Goal: Communication & Community: Ask a question

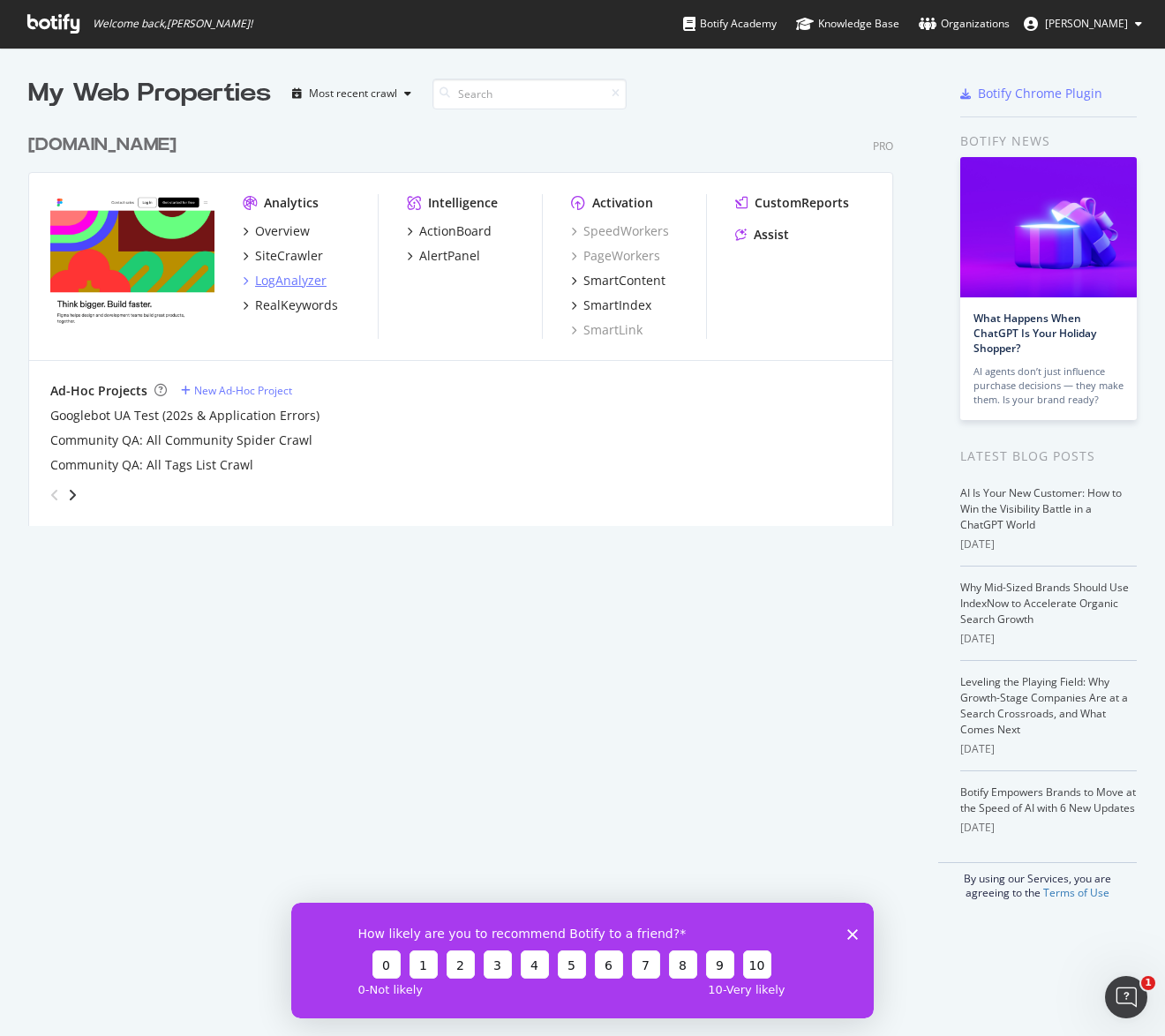
click at [288, 274] on div "LogAnalyzer" at bounding box center [290, 280] width 71 height 18
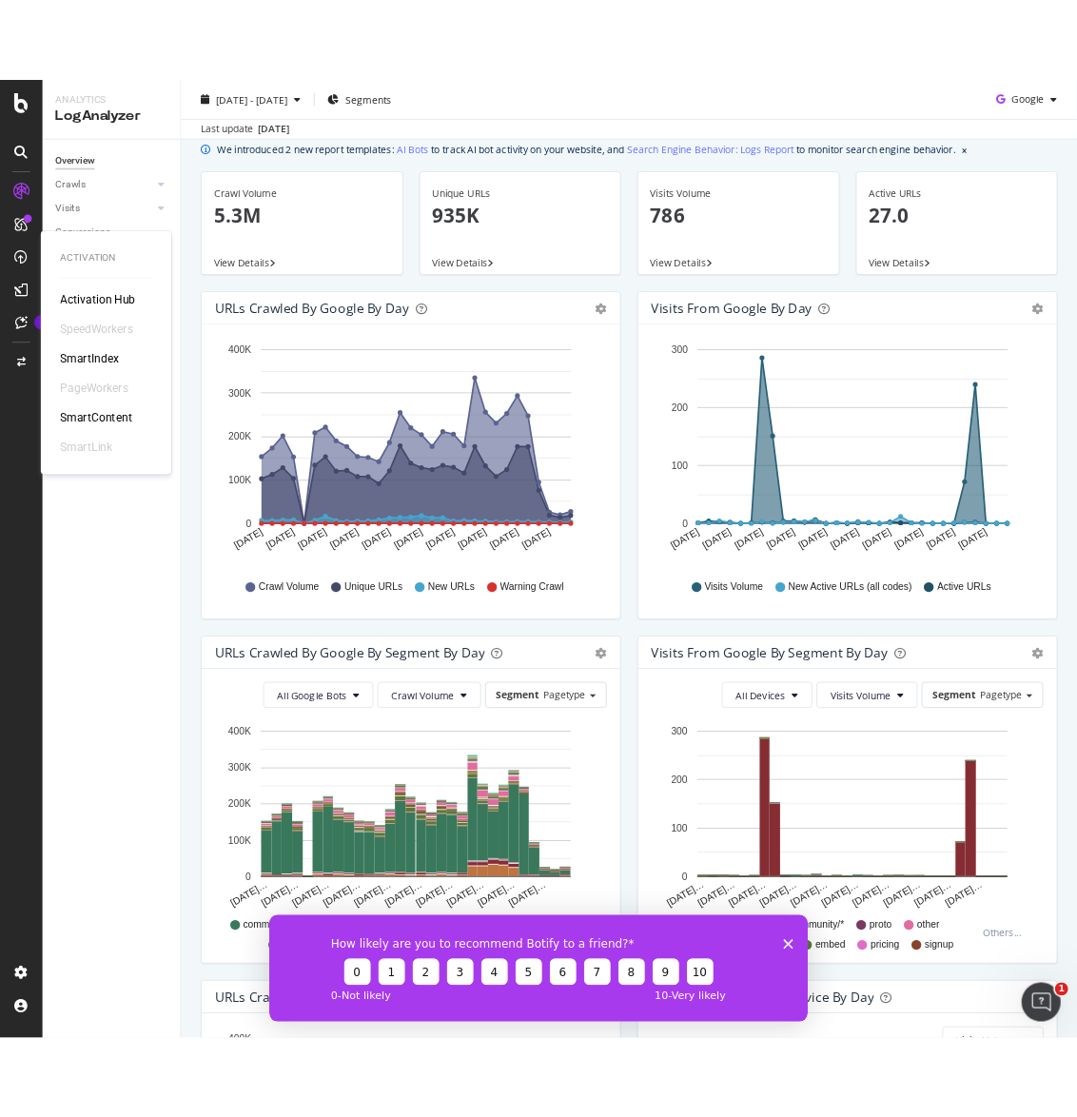
scroll to position [67, 0]
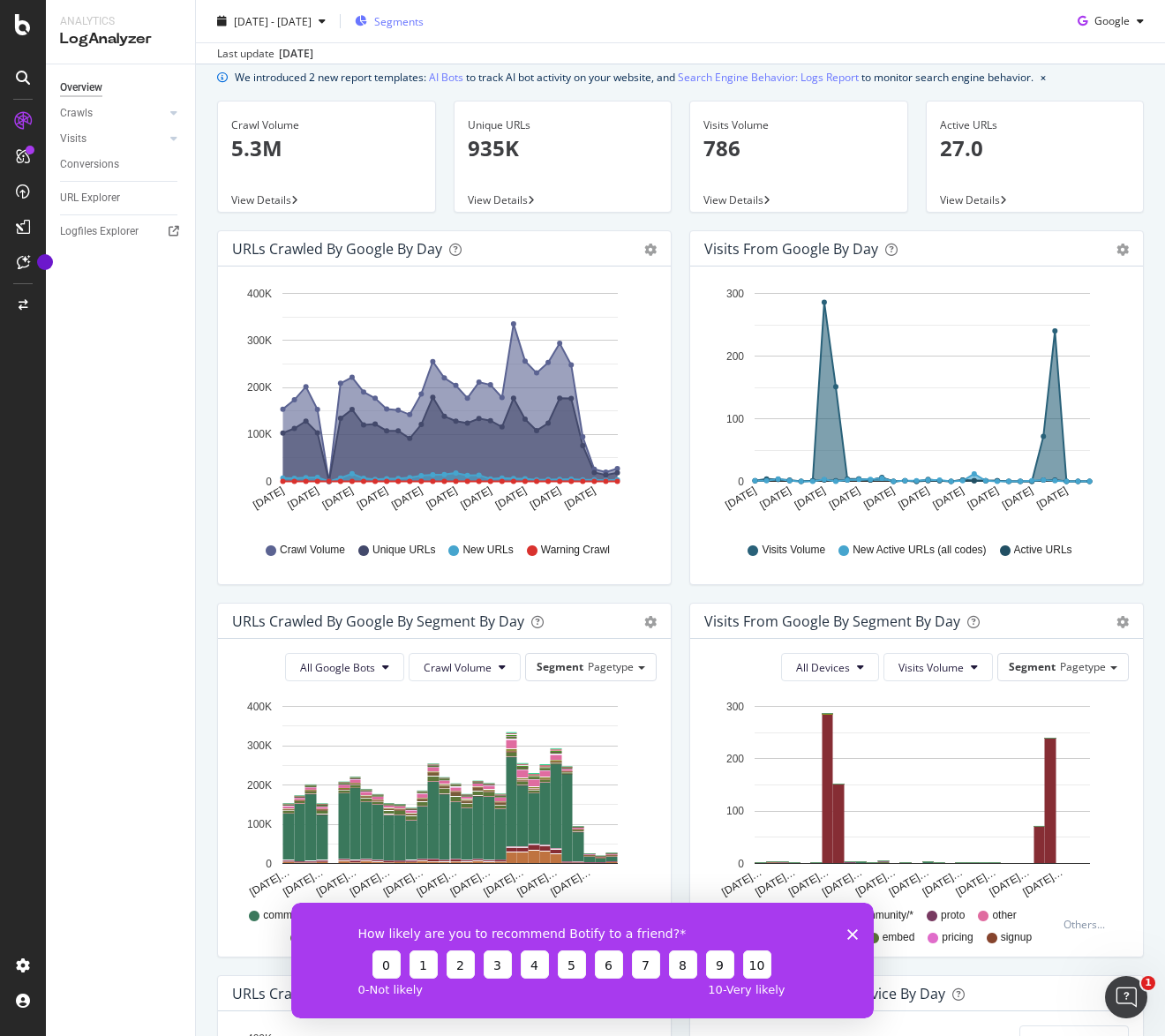
click at [424, 27] on span "Segments" at bounding box center [399, 20] width 49 height 15
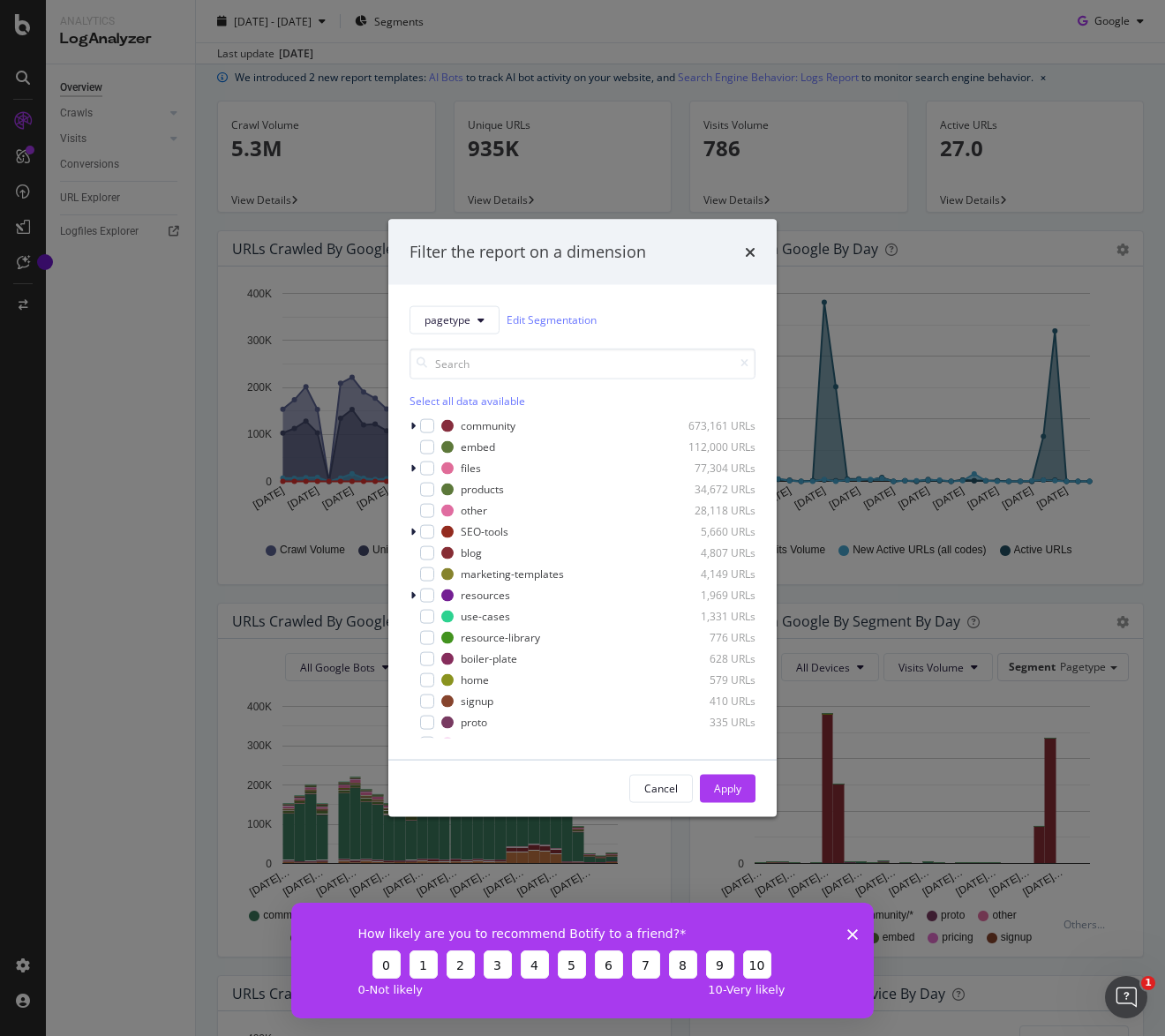
click at [741, 254] on div "Filter the report on a dimension" at bounding box center [582, 252] width 346 height 23
click at [749, 250] on icon "times" at bounding box center [749, 251] width 10 height 14
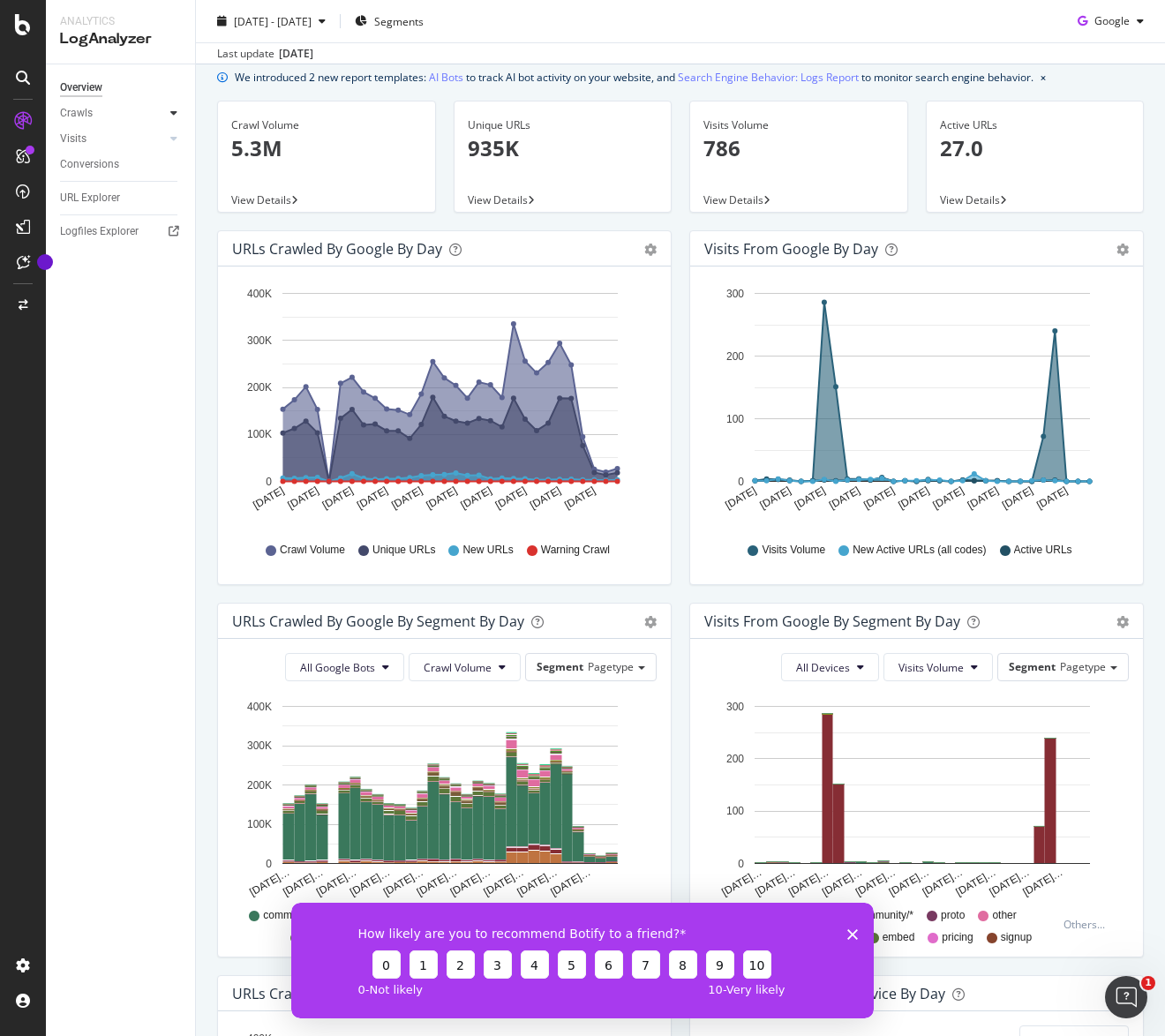
click at [167, 113] on div at bounding box center [173, 112] width 18 height 18
click at [135, 139] on div "Daily Distribution" at bounding box center [109, 139] width 83 height 19
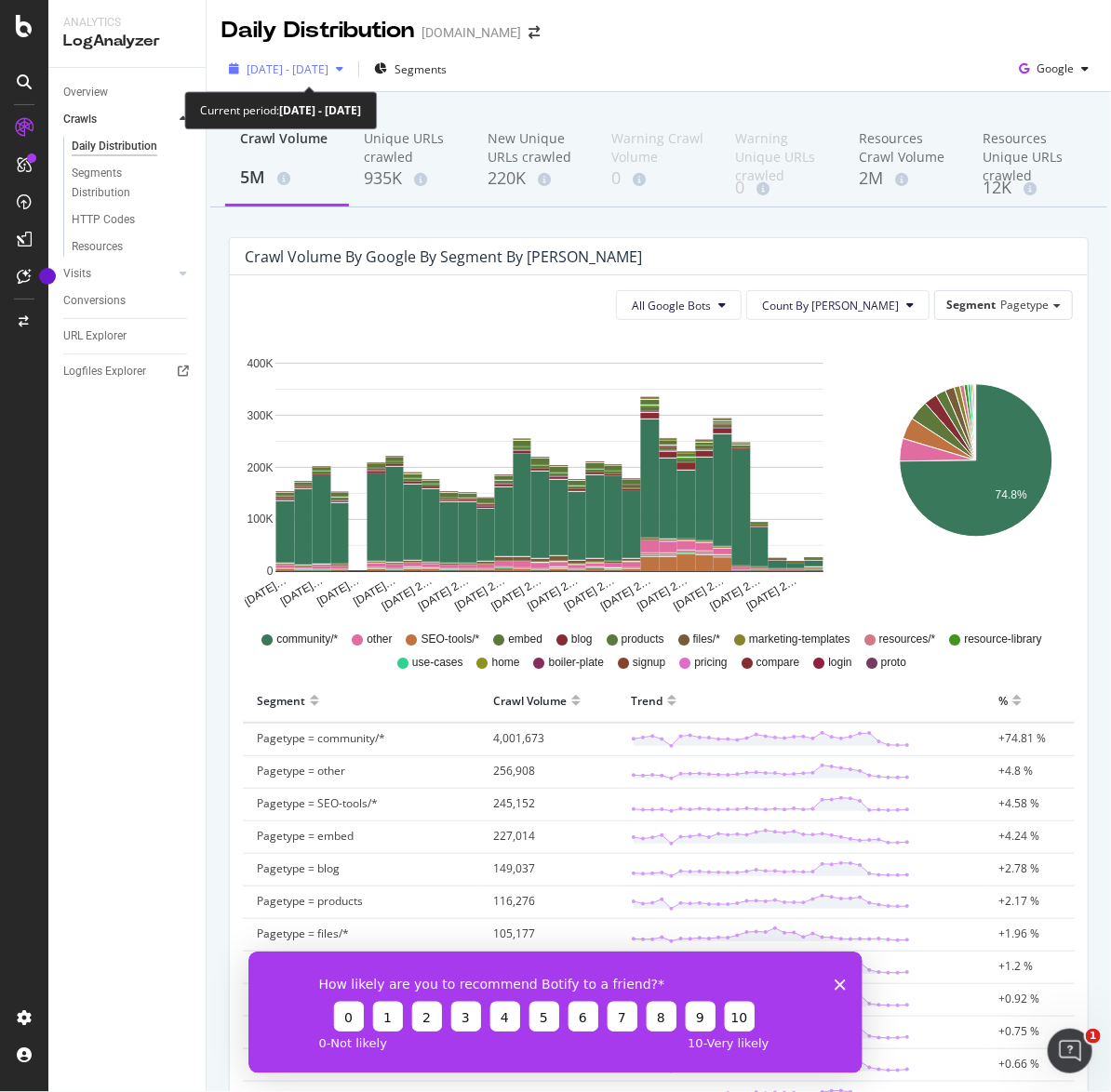
click at [351, 60] on div "2025 Jul. 25th - Aug. 23rd" at bounding box center [287, 68] width 129 height 28
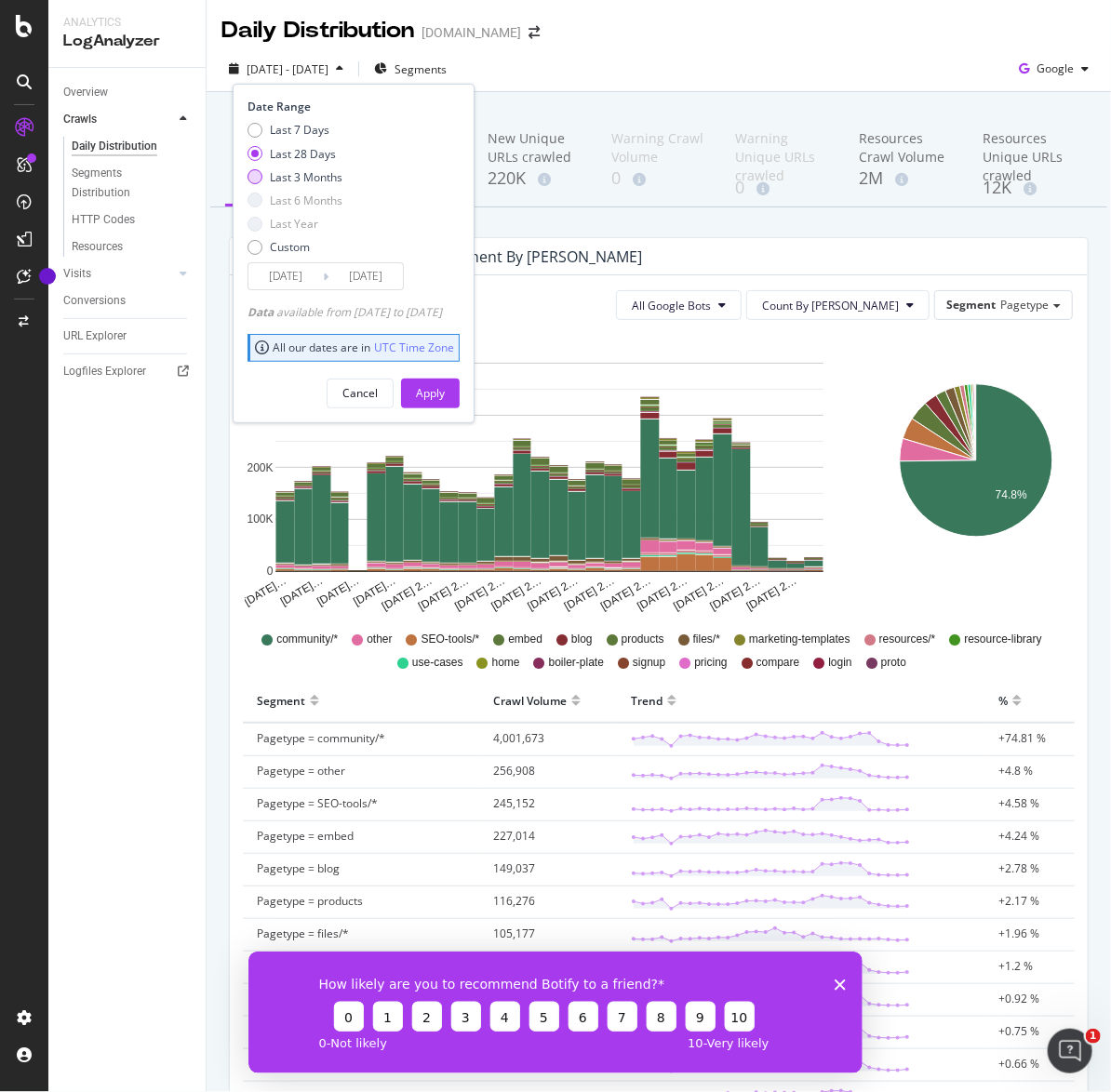
click at [320, 176] on div "Last 3 Months" at bounding box center [306, 177] width 72 height 16
type input "2025/05/24"
click at [445, 380] on div "Apply" at bounding box center [430, 393] width 29 height 28
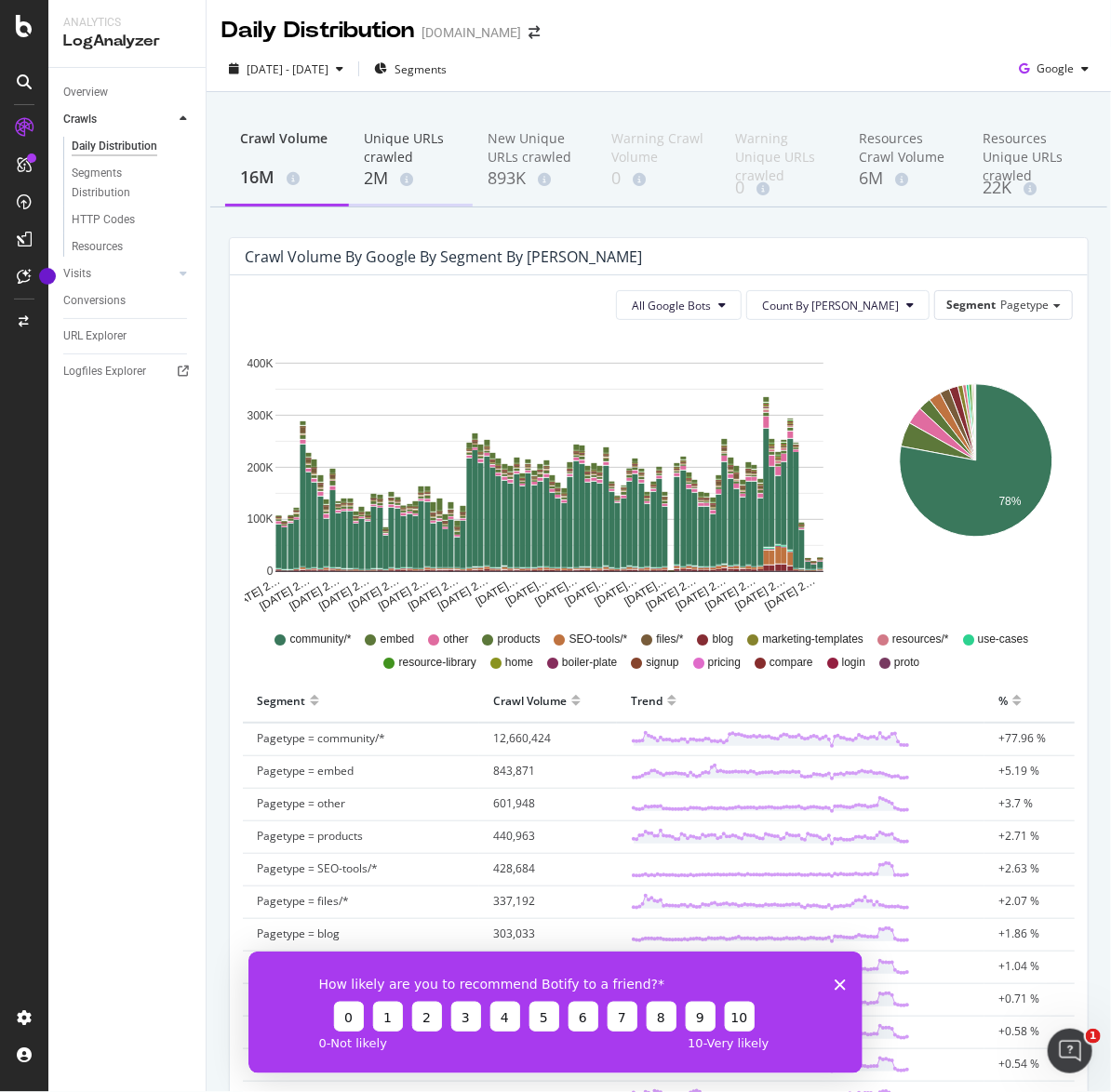
click at [384, 168] on div "2M" at bounding box center [411, 178] width 94 height 24
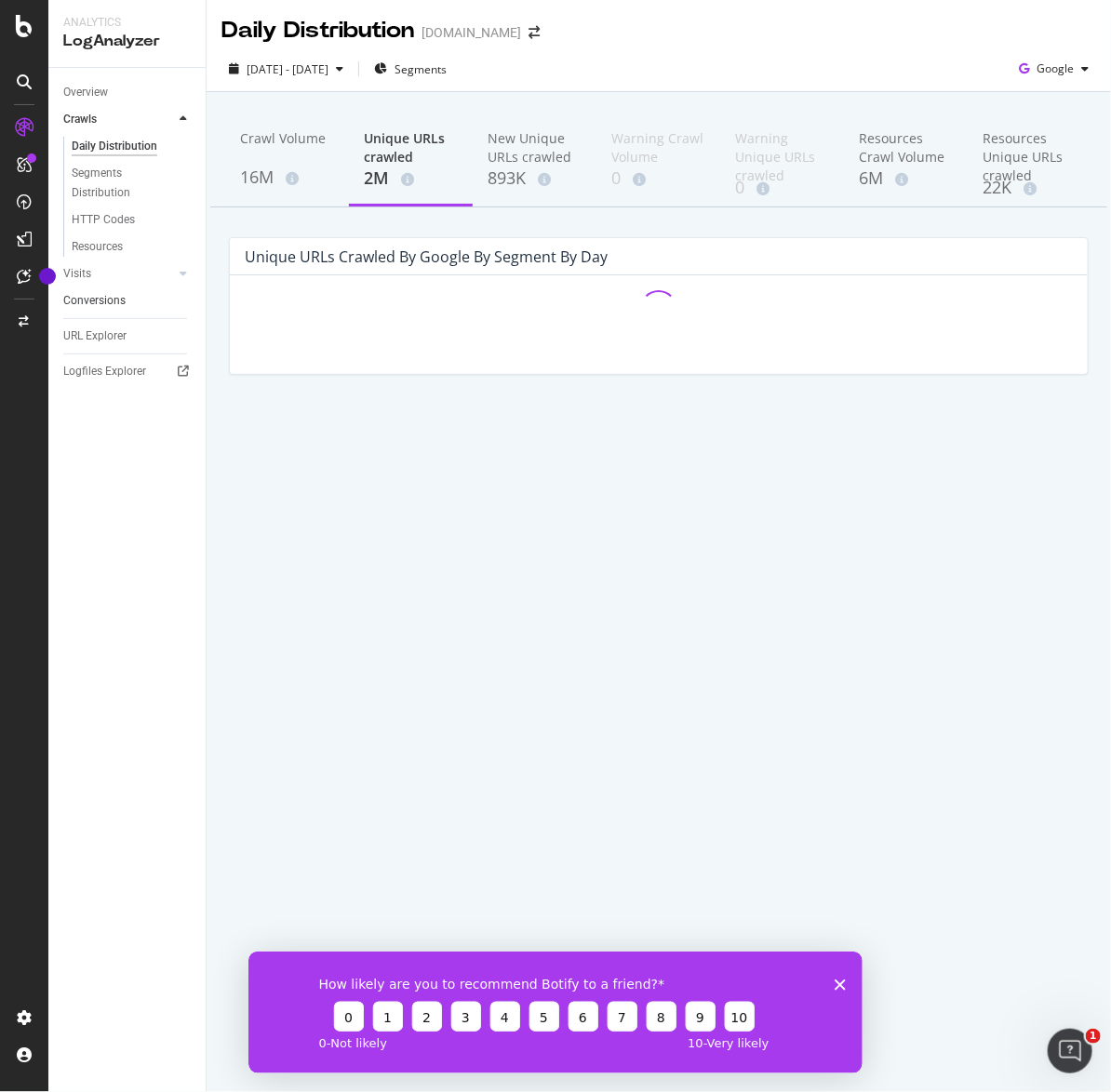
click at [182, 274] on icon at bounding box center [184, 273] width 8 height 11
click at [104, 115] on link "Crawls" at bounding box center [118, 119] width 111 height 20
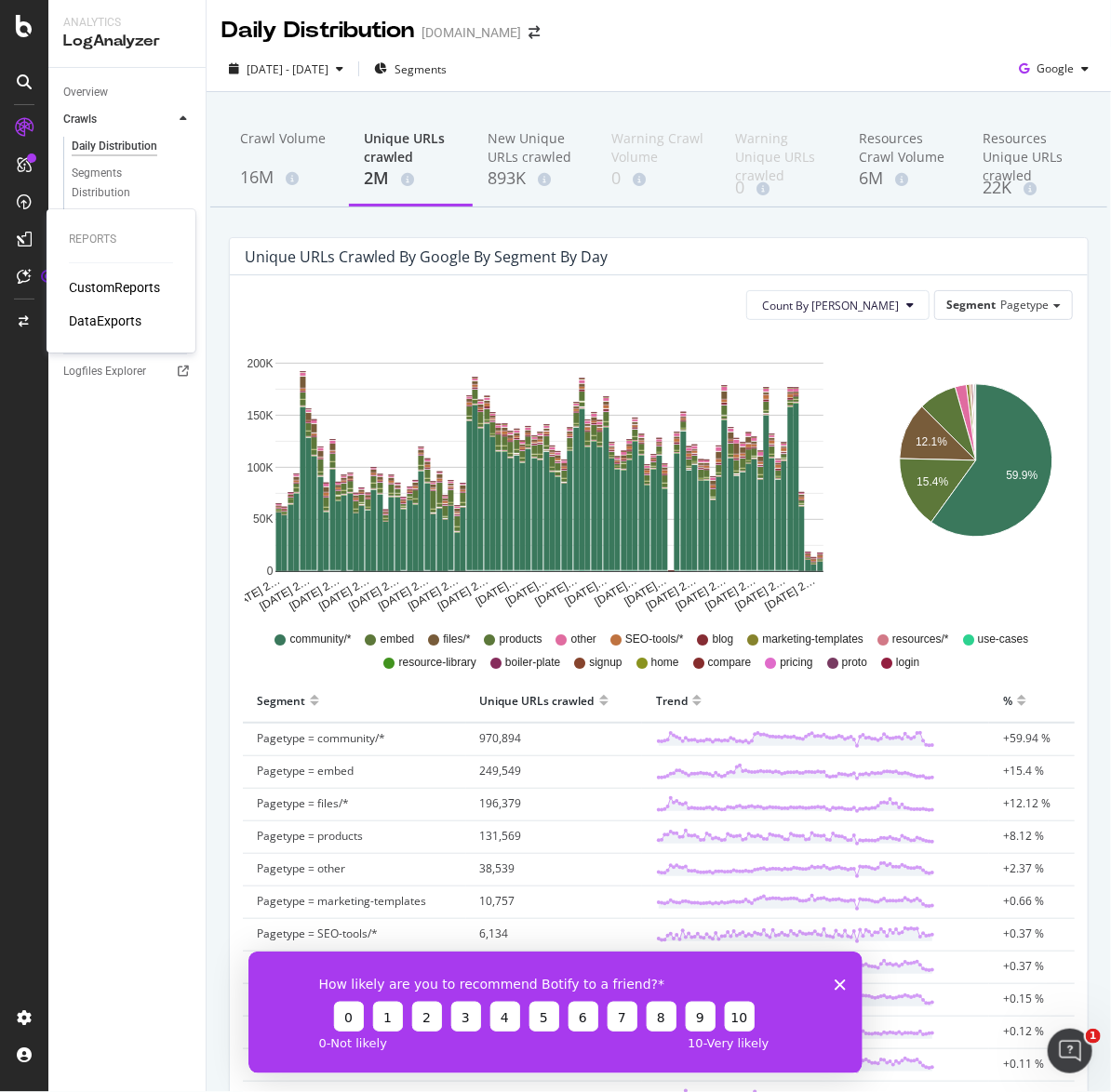
click at [117, 283] on div "CustomReports" at bounding box center [113, 287] width 91 height 19
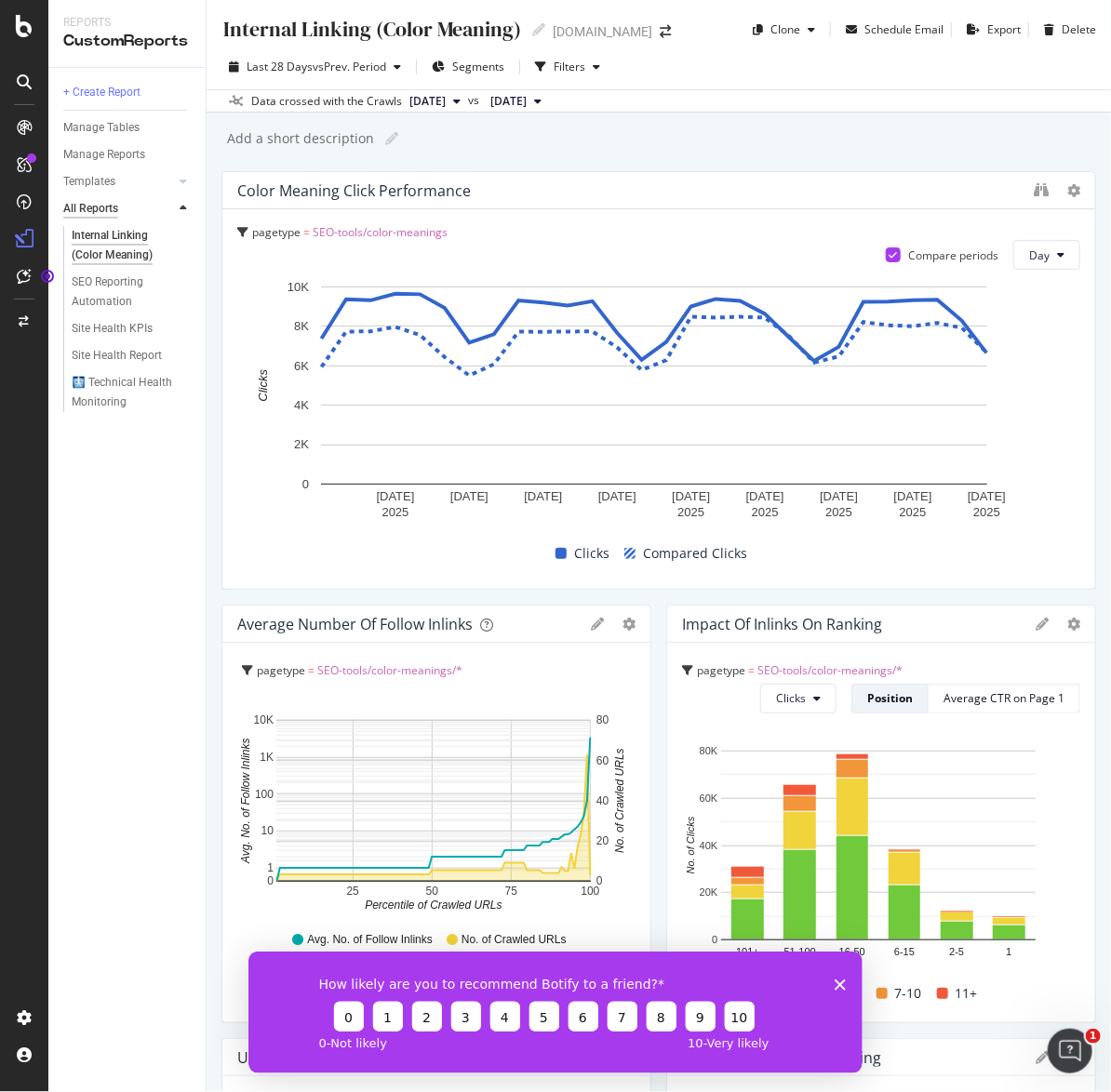
click at [100, 205] on div "All Reports" at bounding box center [91, 209] width 55 height 20
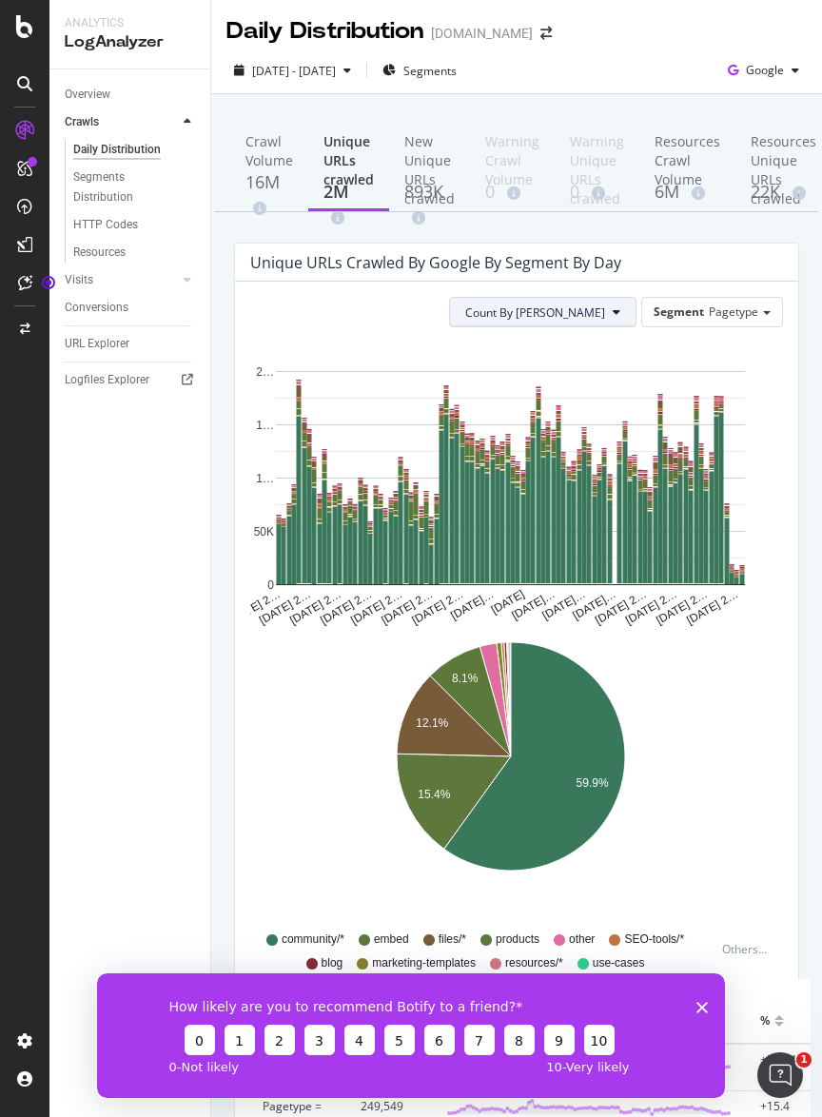
click at [572, 315] on span "Count By Day" at bounding box center [535, 313] width 140 height 16
click at [759, 362] on icon "May 24 2… May 30 2… Jun 05 2… Jun 11 2… Jun 17 2… Jun 23 2… Jun 29 2… Jul 05 20…" at bounding box center [511, 486] width 522 height 286
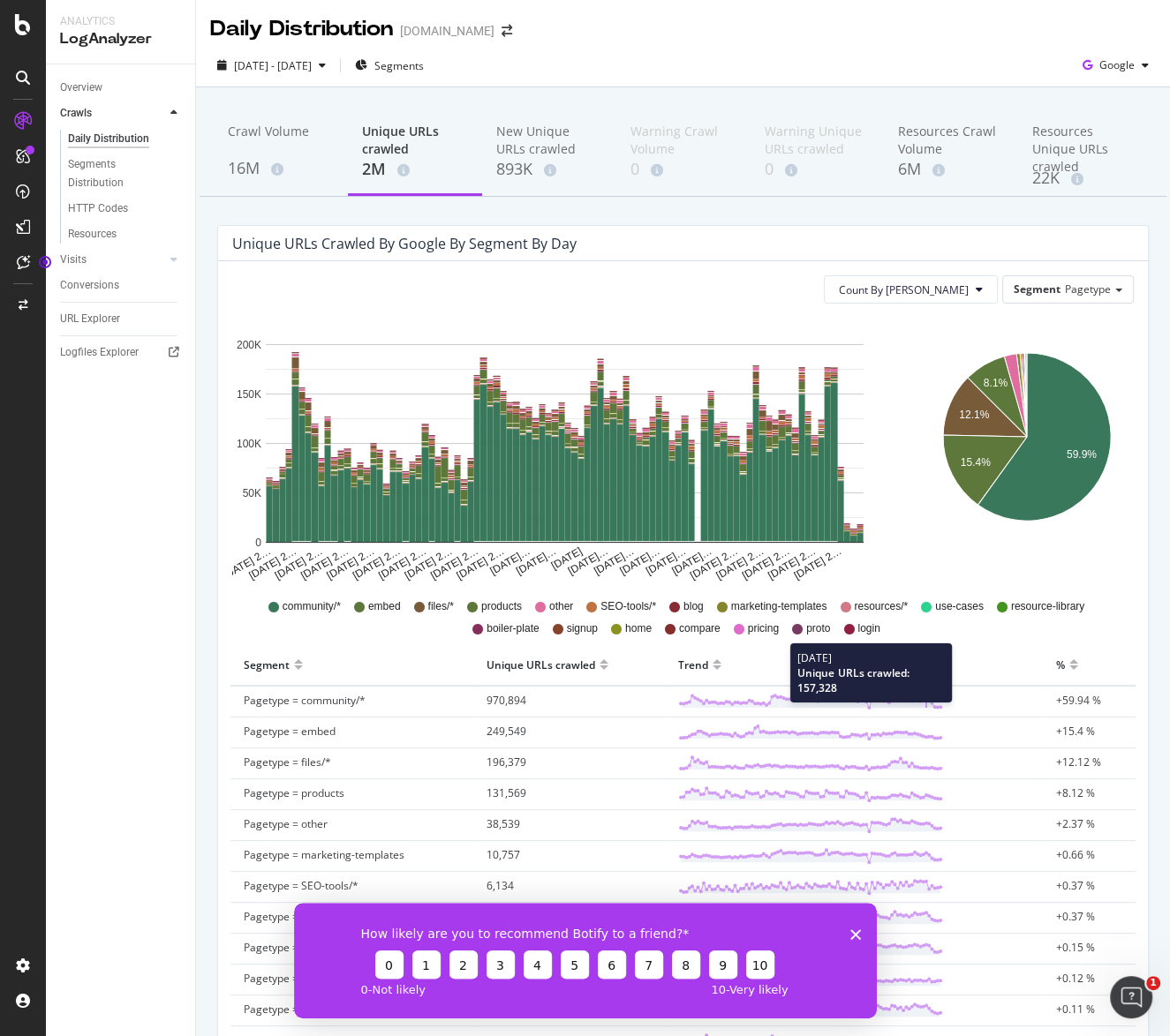
click at [920, 708] on icon at bounding box center [811, 701] width 265 height 18
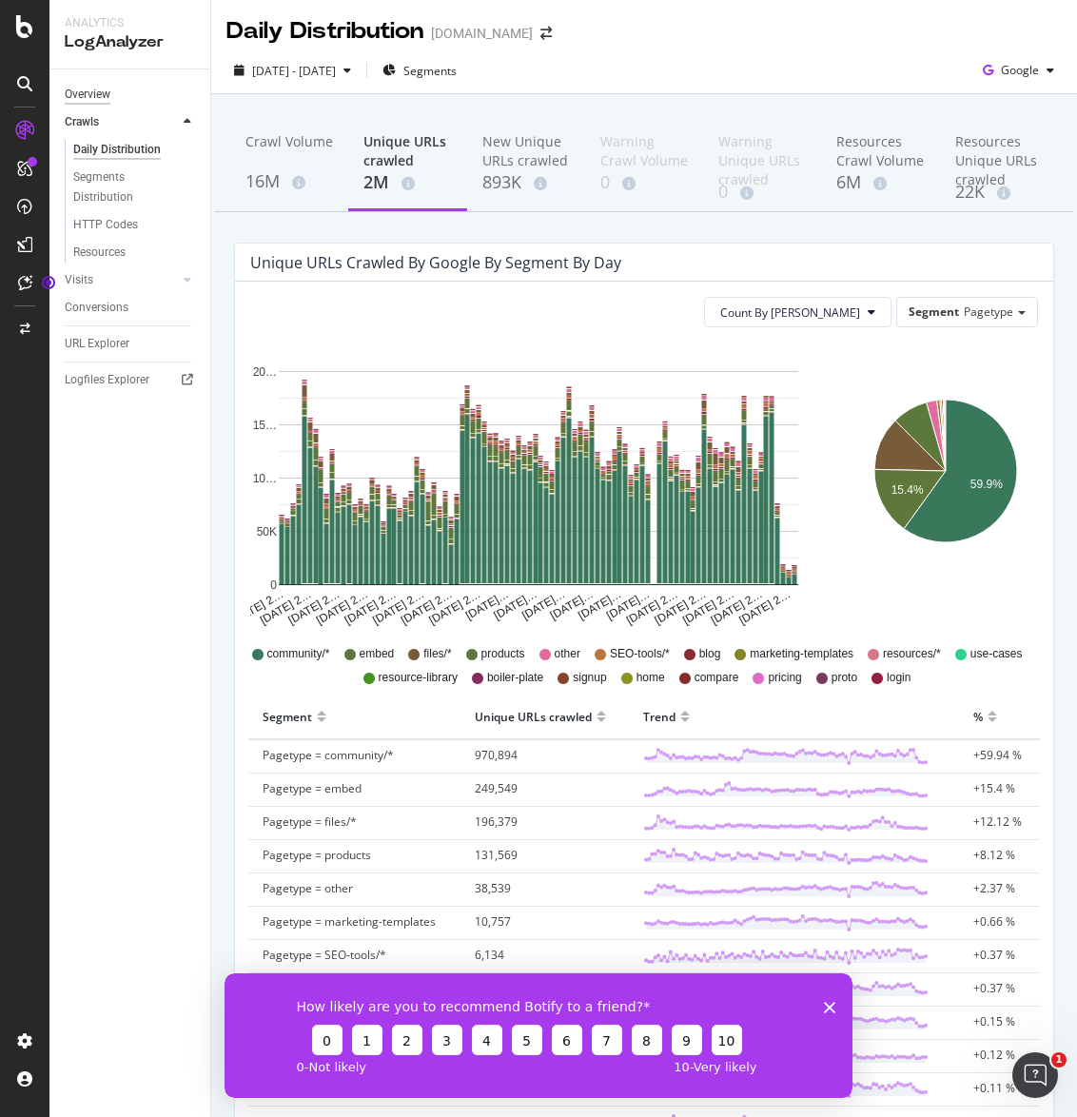
click at [108, 99] on div "Overview" at bounding box center [88, 95] width 46 height 20
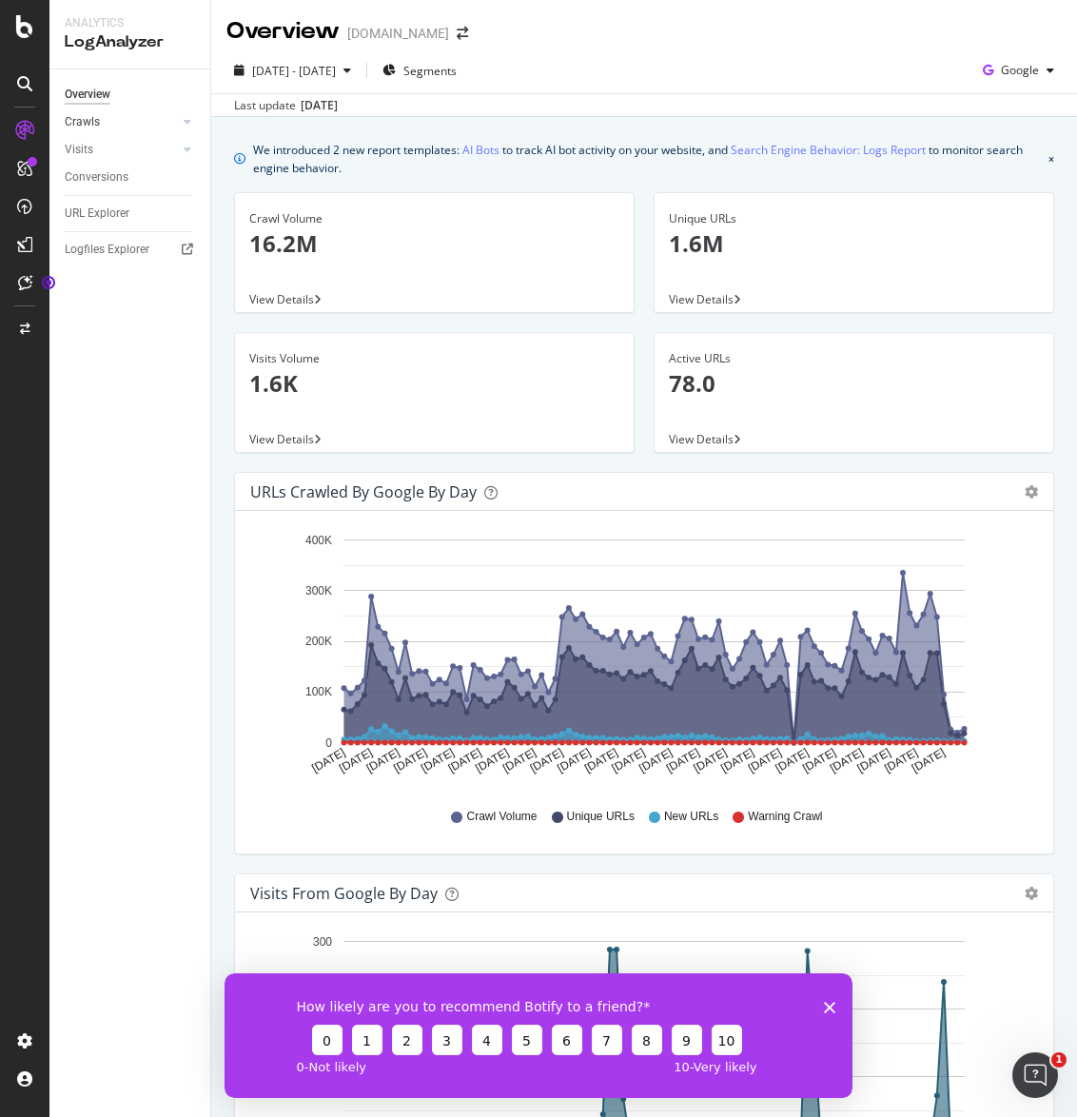
click at [160, 124] on div at bounding box center [168, 121] width 19 height 19
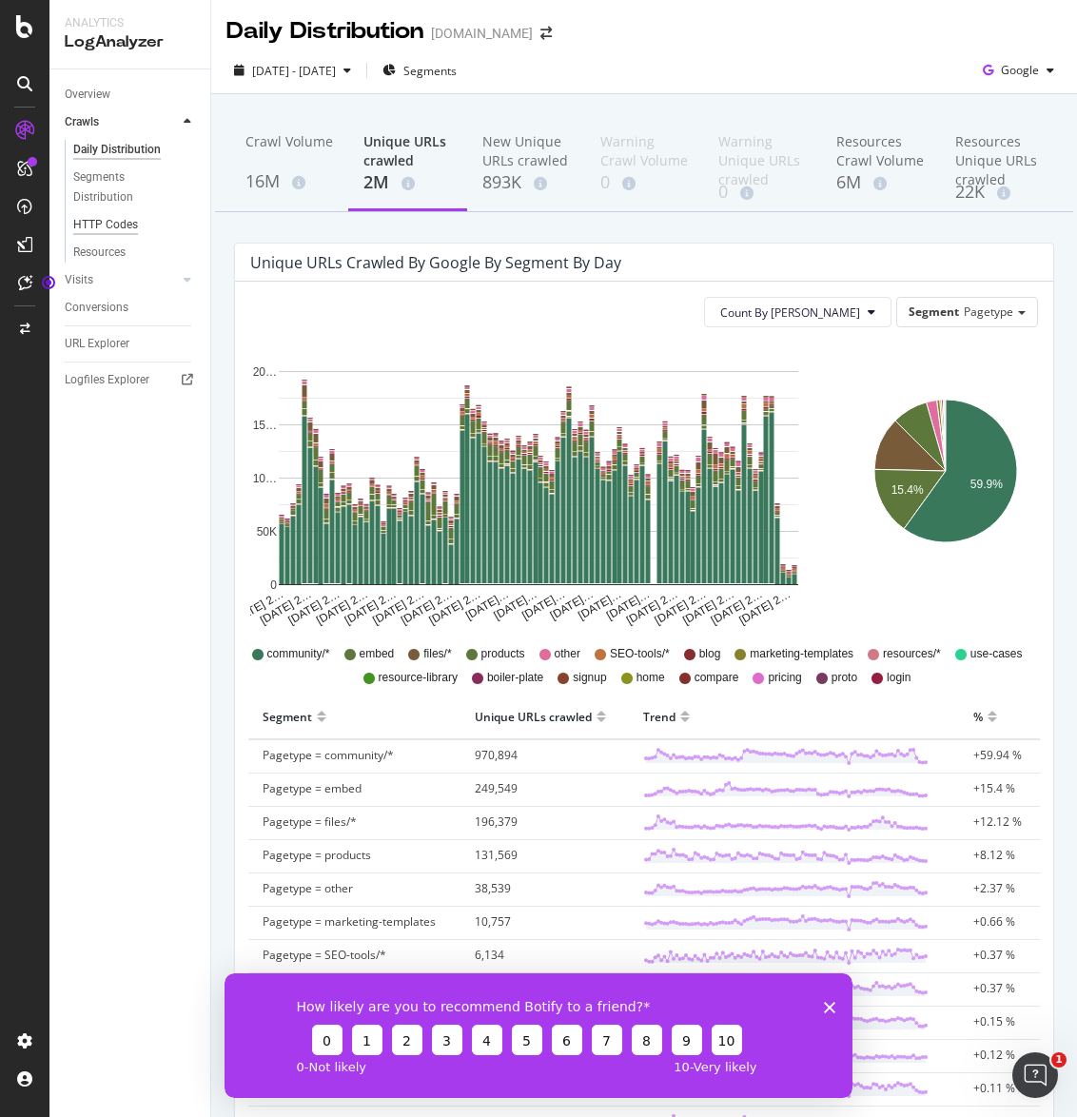
click at [117, 229] on div "HTTP Codes" at bounding box center [105, 225] width 65 height 20
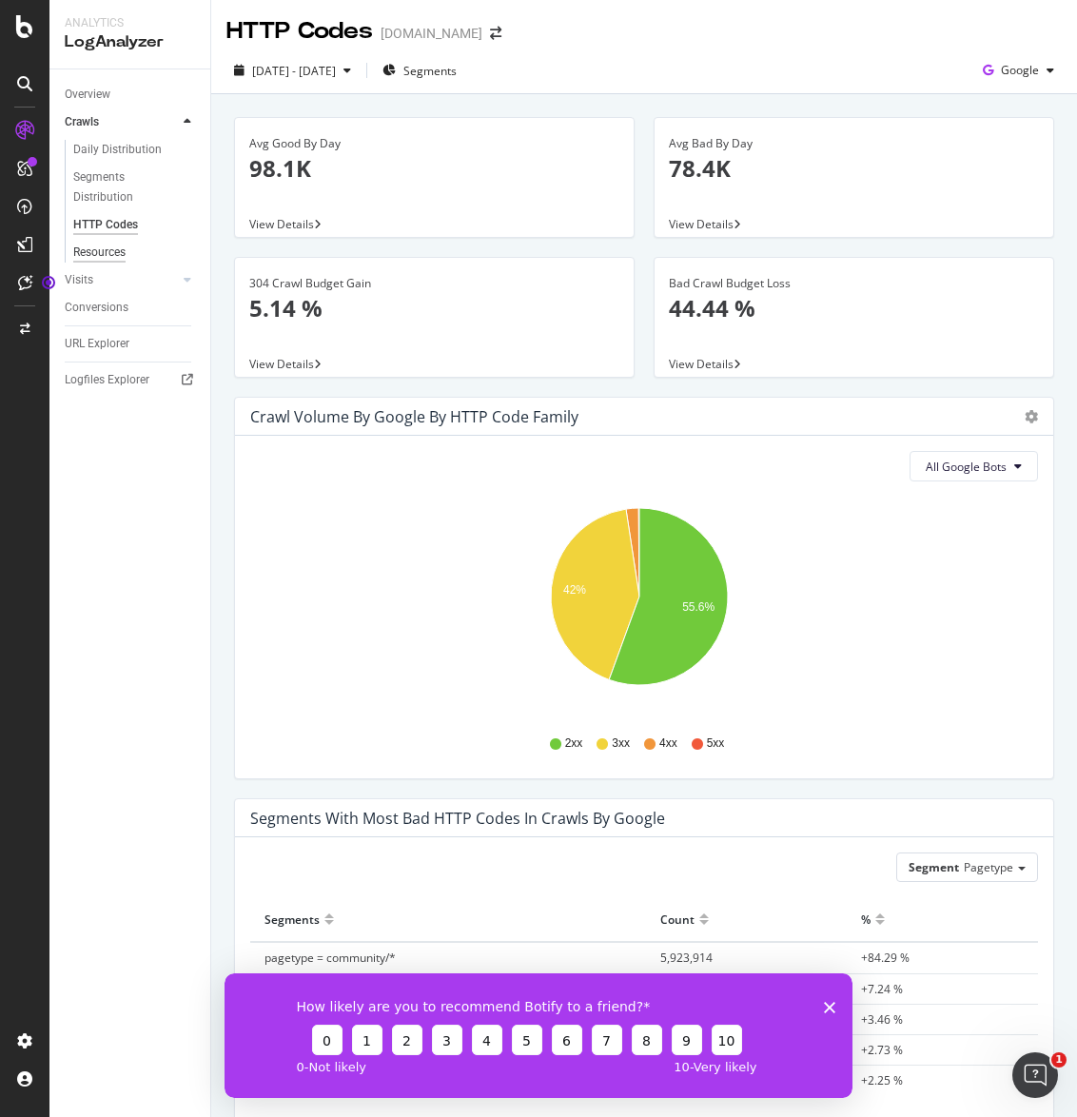
click at [112, 246] on div "Resources" at bounding box center [99, 253] width 52 height 20
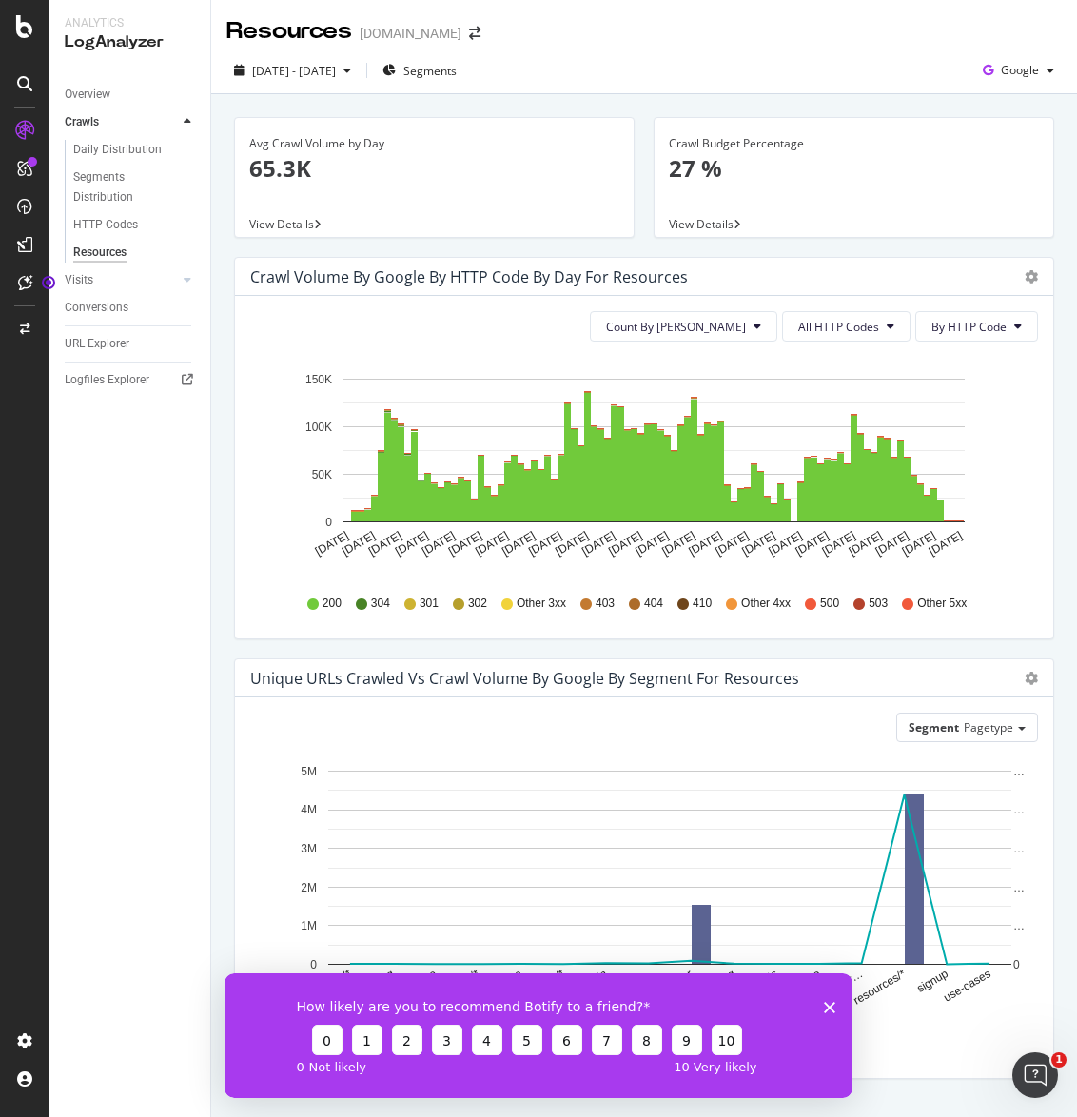
scroll to position [19, 0]
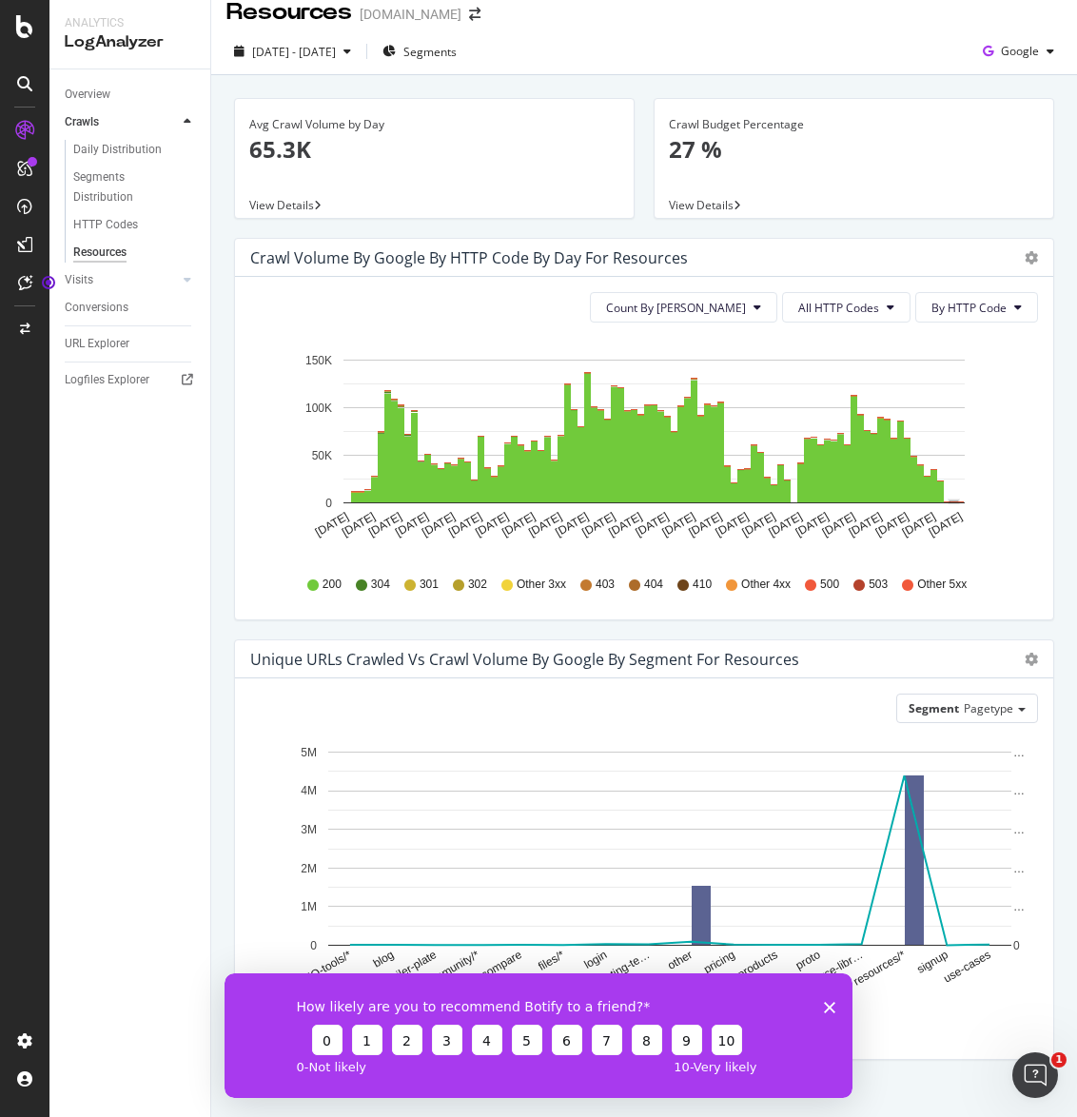
click at [955, 501] on rect "A chart." at bounding box center [955, 503] width 10 height 4
click at [846, 296] on button "All HTTP Codes" at bounding box center [846, 307] width 128 height 30
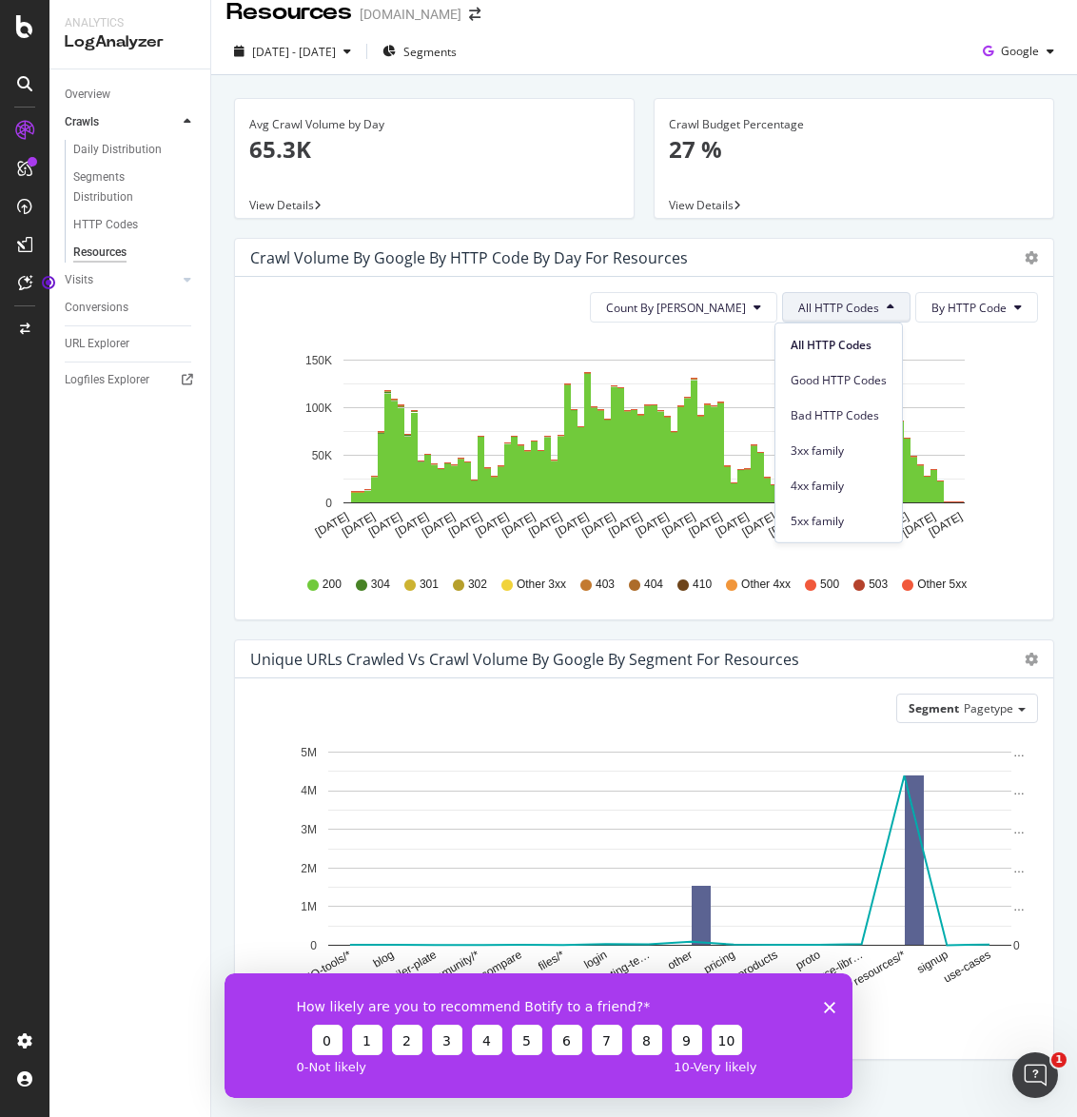
click at [847, 296] on button "All HTTP Codes" at bounding box center [846, 307] width 128 height 30
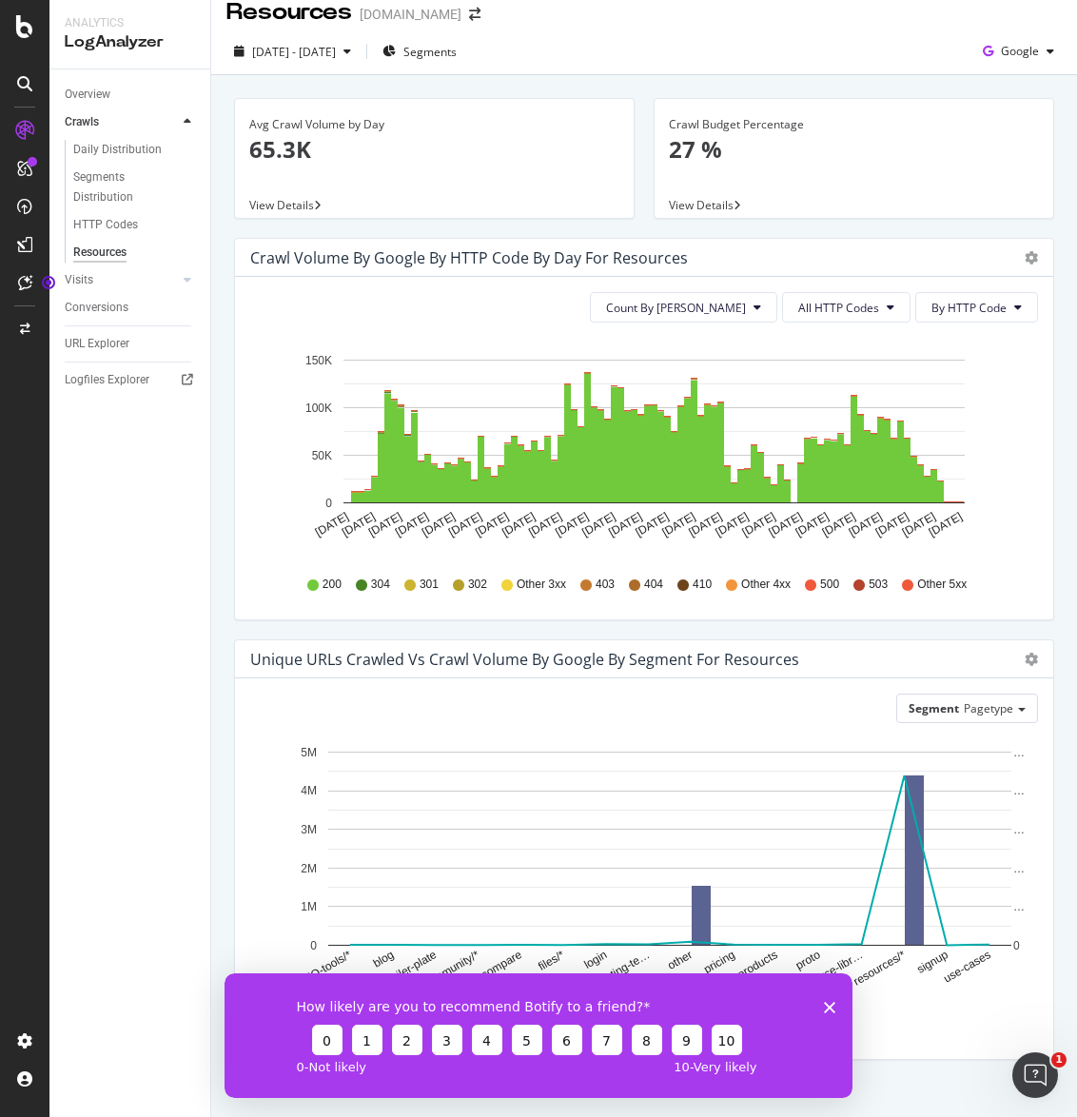
scroll to position [46, 0]
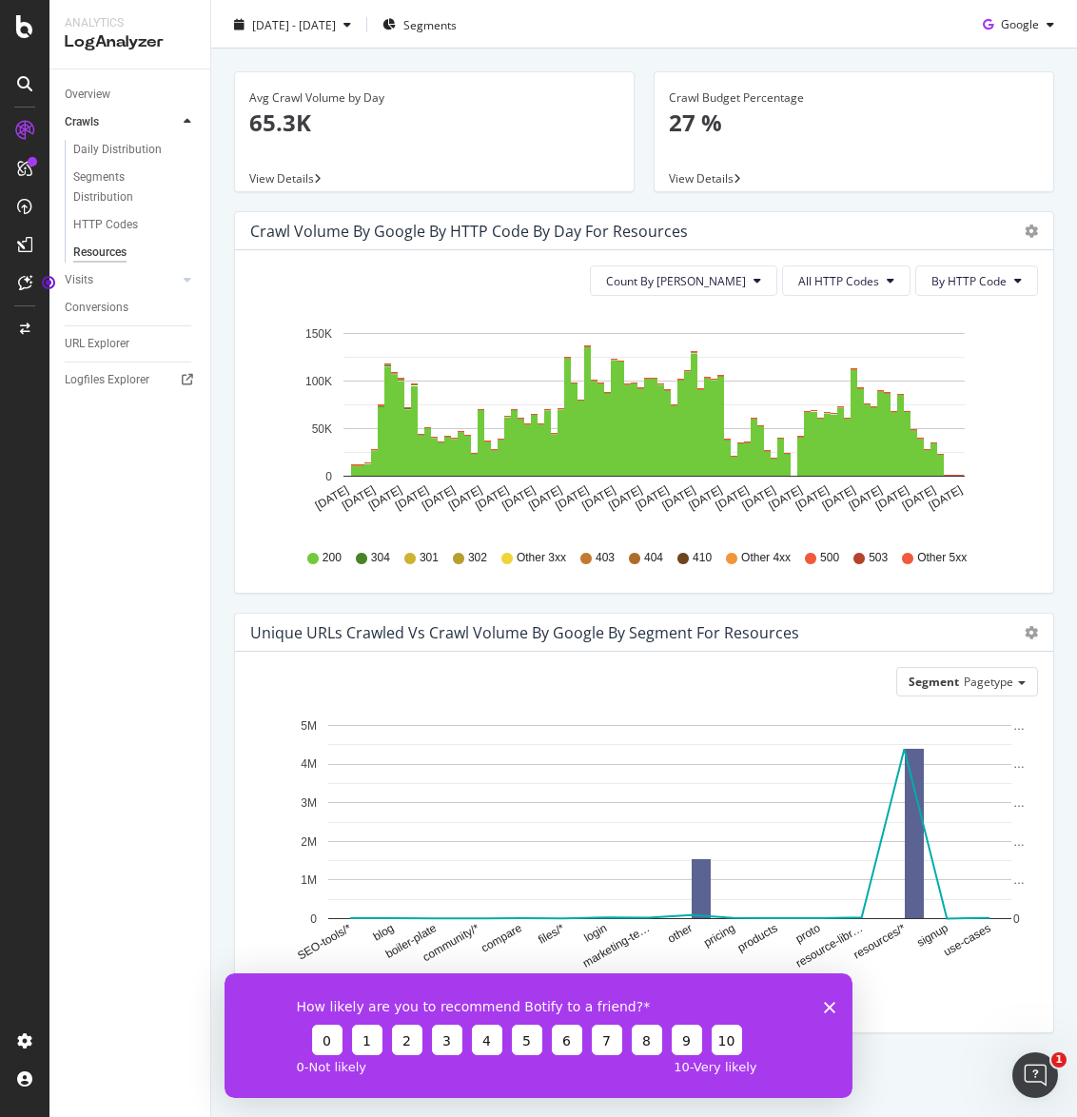
click at [120, 318] on div "Conversions" at bounding box center [138, 308] width 146 height 28
click at [120, 314] on div "Conversions" at bounding box center [97, 308] width 64 height 20
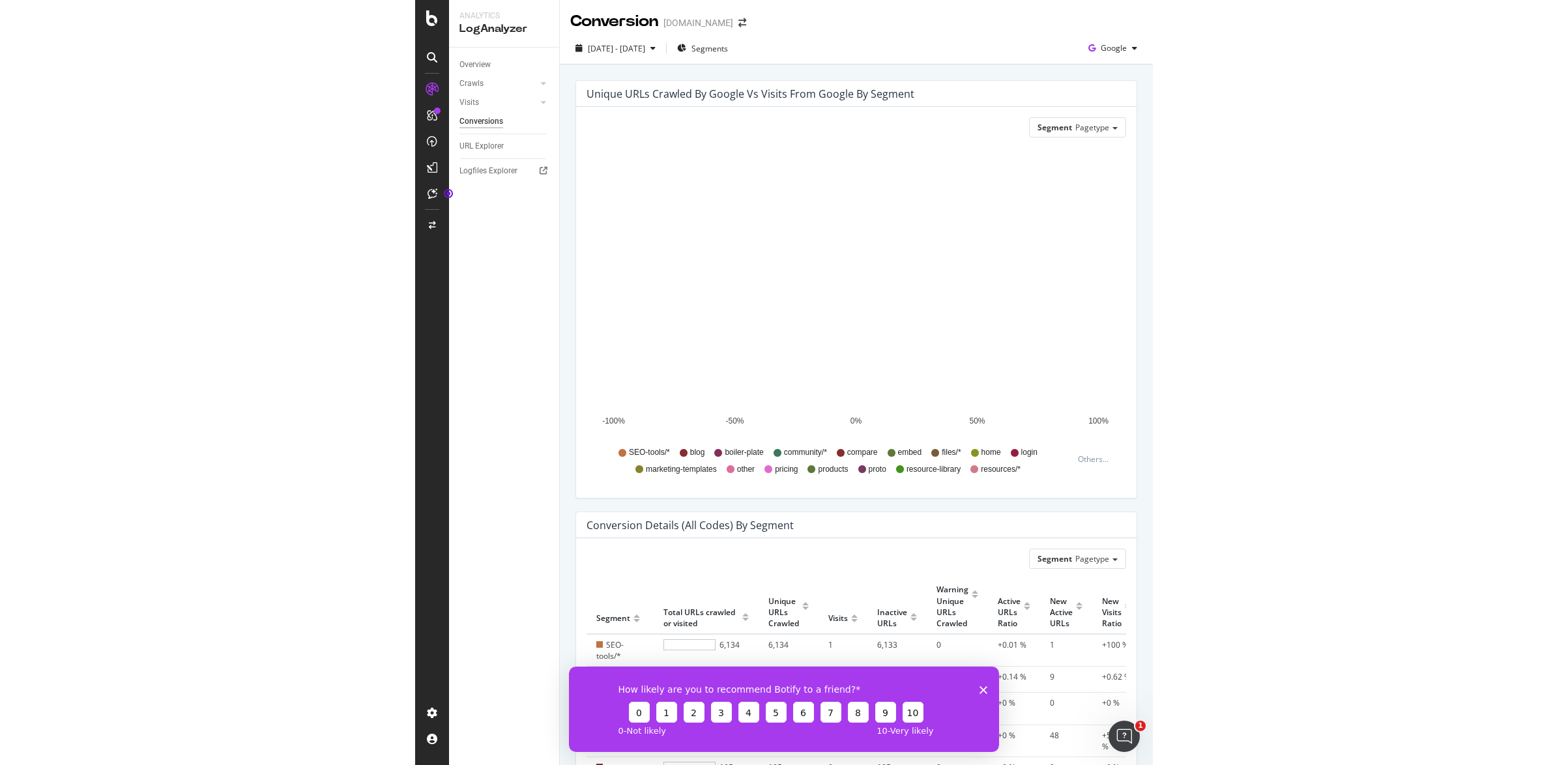
scroll to position [506, 0]
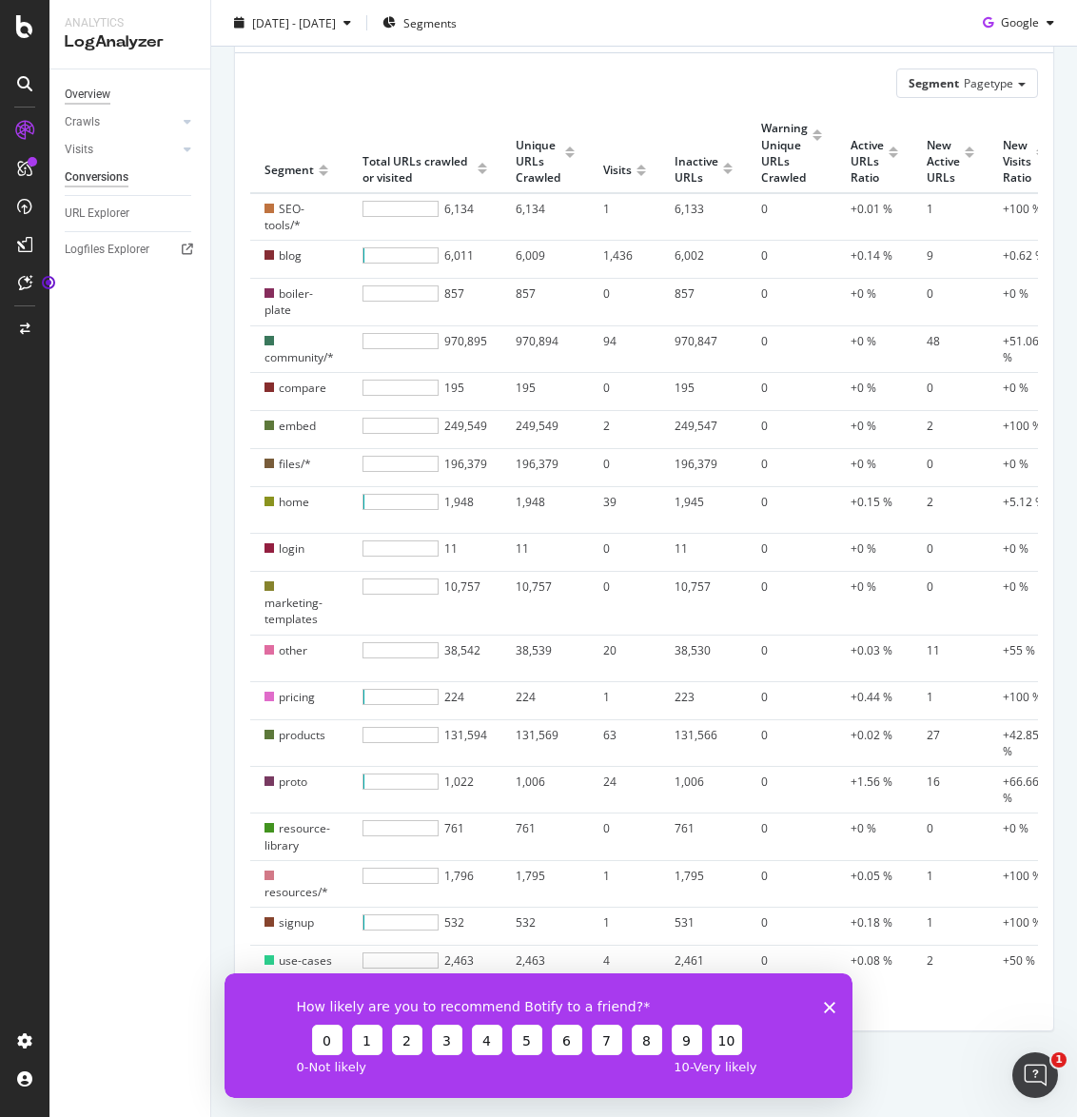
click at [99, 93] on div "Overview" at bounding box center [88, 95] width 46 height 20
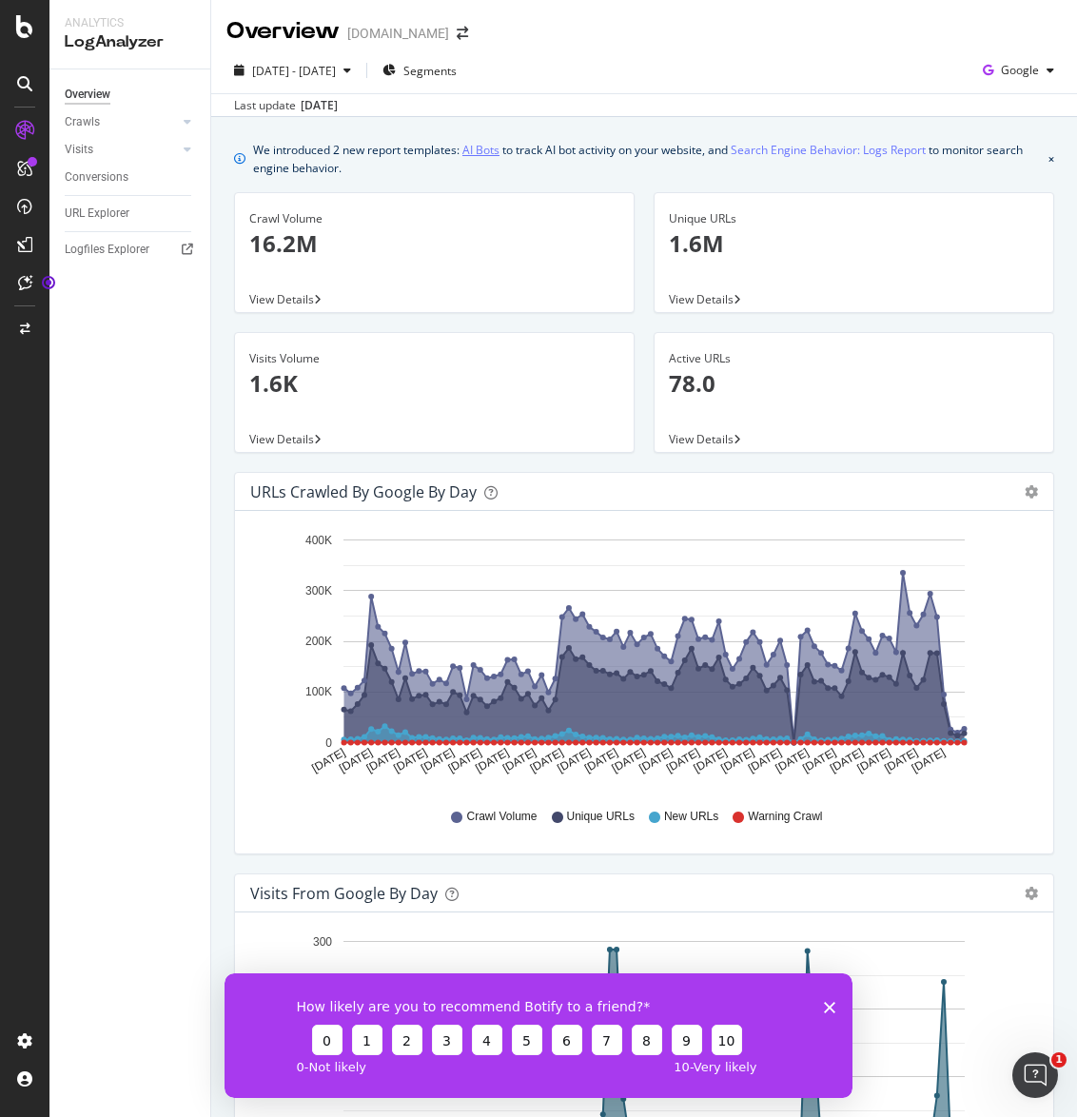
click at [484, 148] on link "AI Bots" at bounding box center [481, 150] width 37 height 20
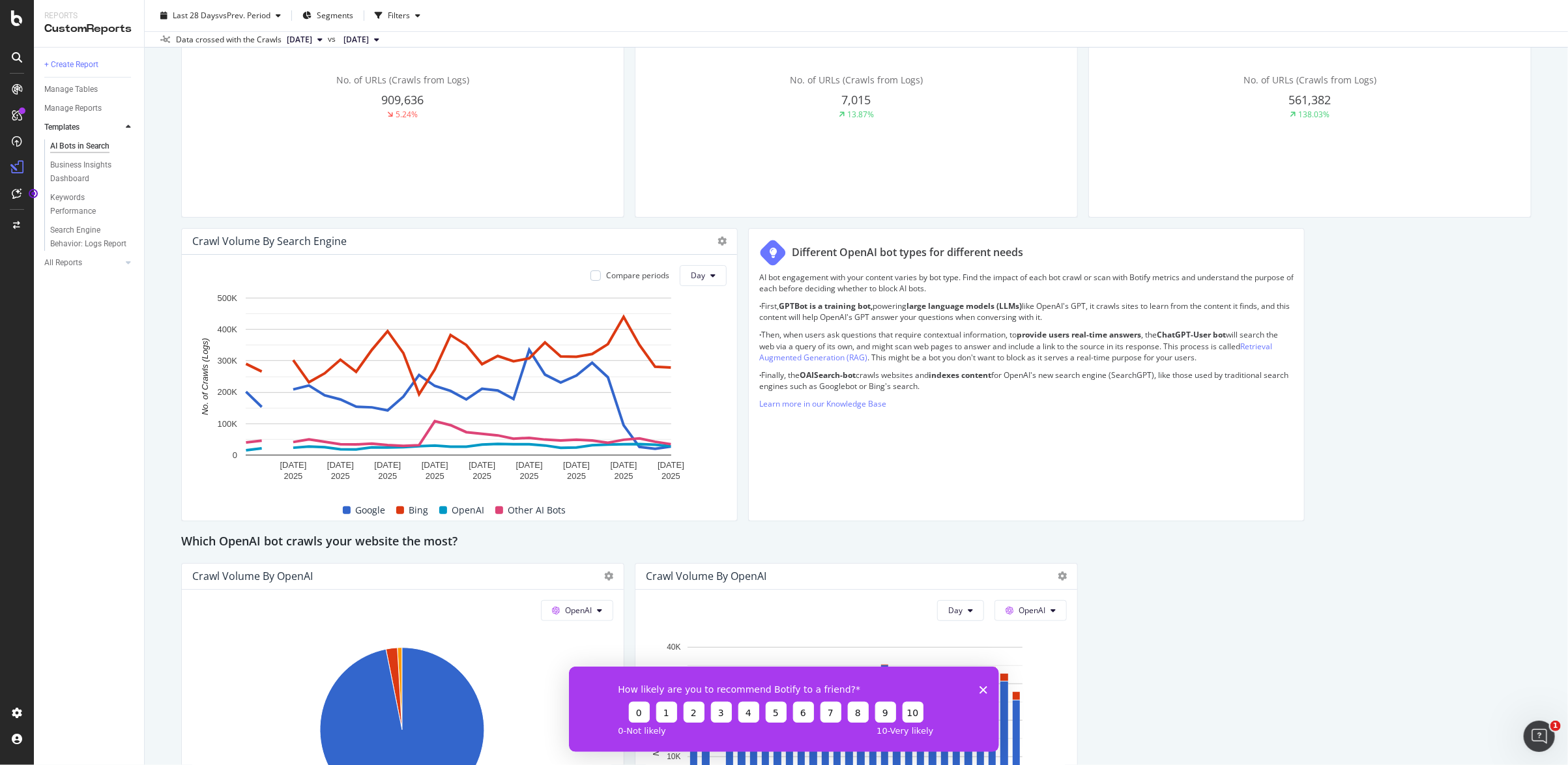
scroll to position [381, 0]
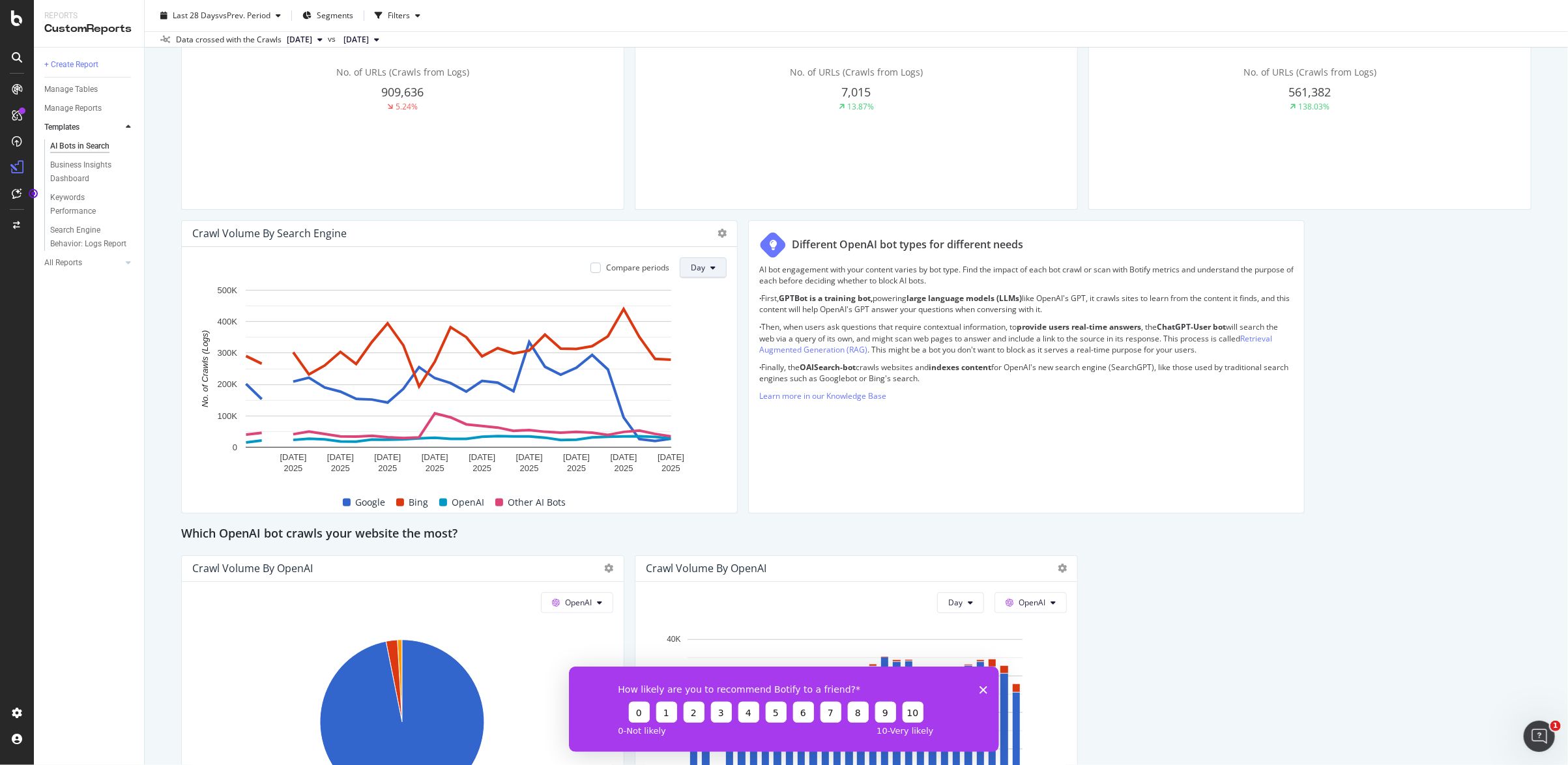
click at [706, 258] on button "Day" at bounding box center [703, 268] width 47 height 21
click at [710, 310] on div "Week" at bounding box center [700, 317] width 45 height 19
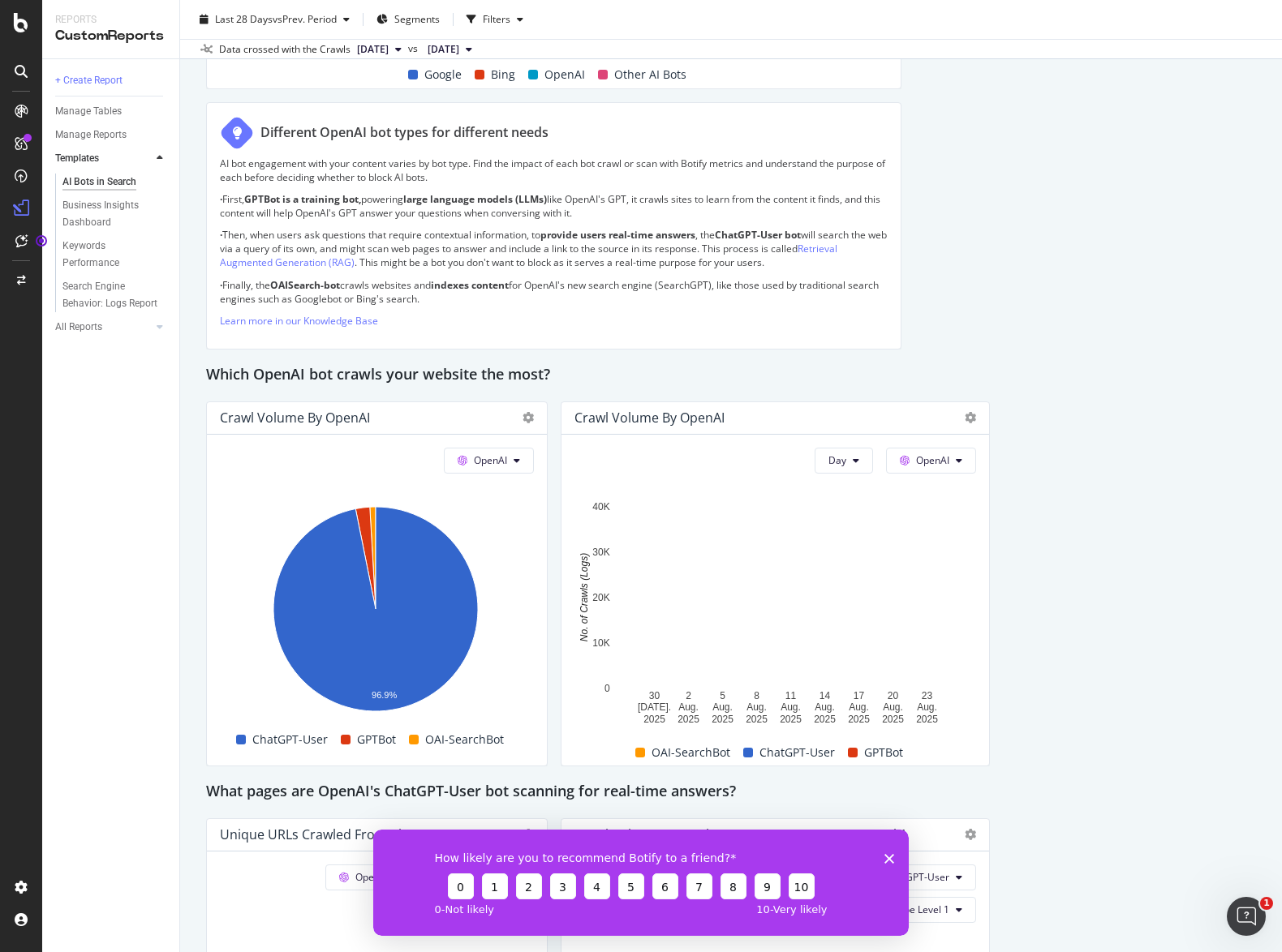
scroll to position [1698, 0]
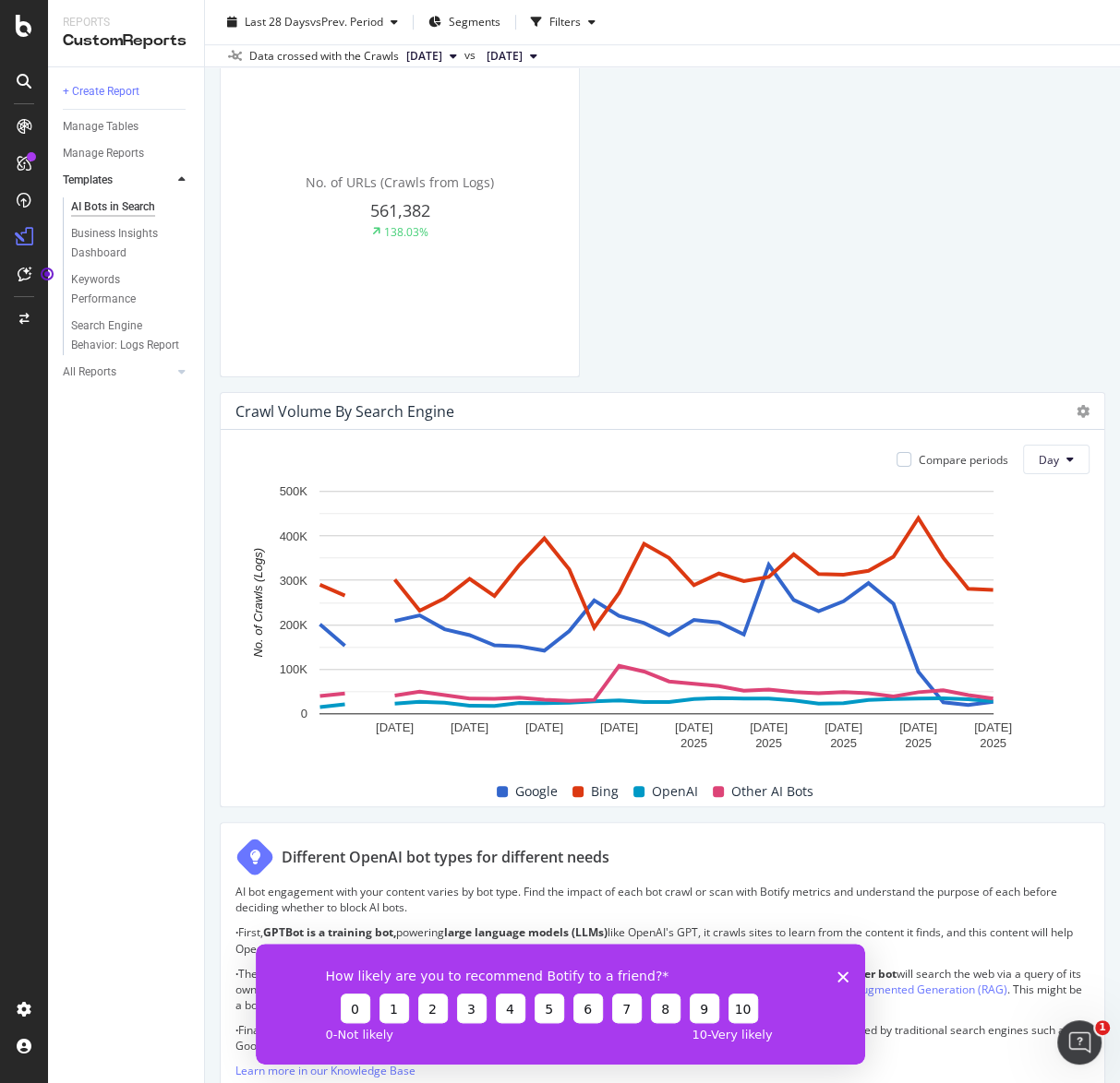
scroll to position [1037, 0]
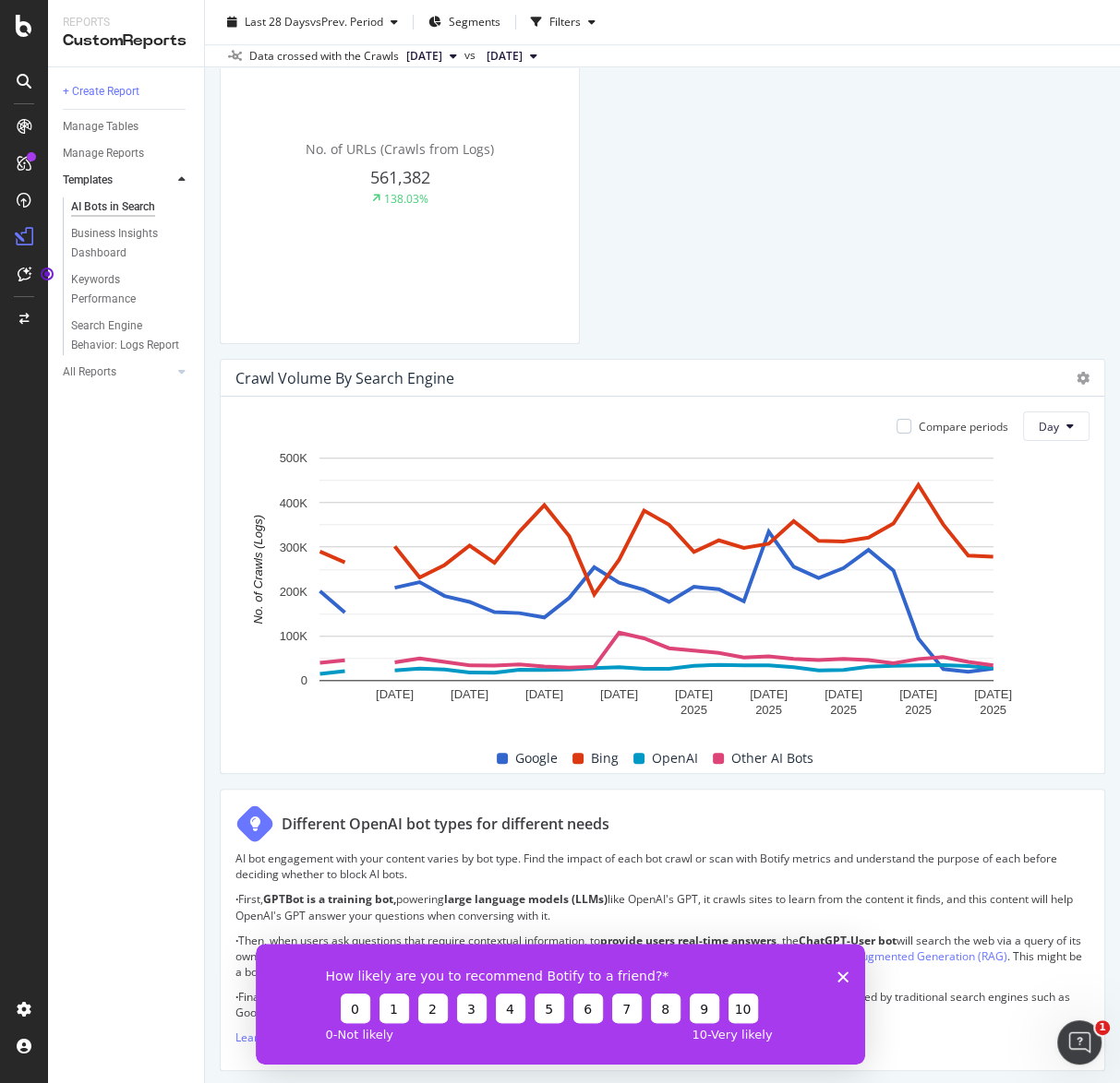
click at [598, 755] on span "Bing" at bounding box center [604, 758] width 28 height 22
click at [582, 756] on div "Bing" at bounding box center [595, 758] width 61 height 22
click at [575, 757] on span at bounding box center [577, 758] width 11 height 11
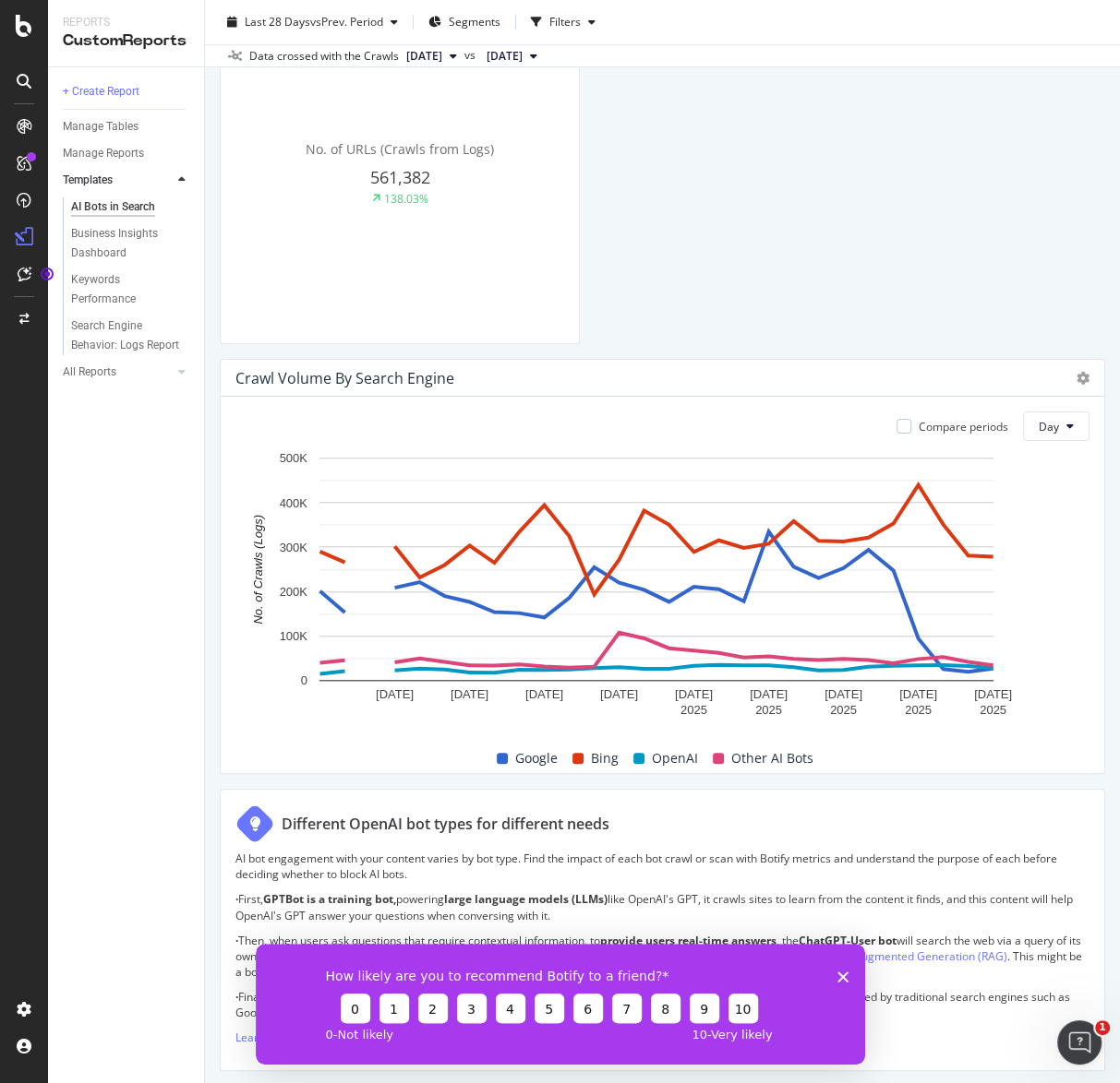
click at [575, 756] on span at bounding box center [577, 758] width 11 height 11
click at [1076, 377] on icon at bounding box center [1082, 378] width 13 height 13
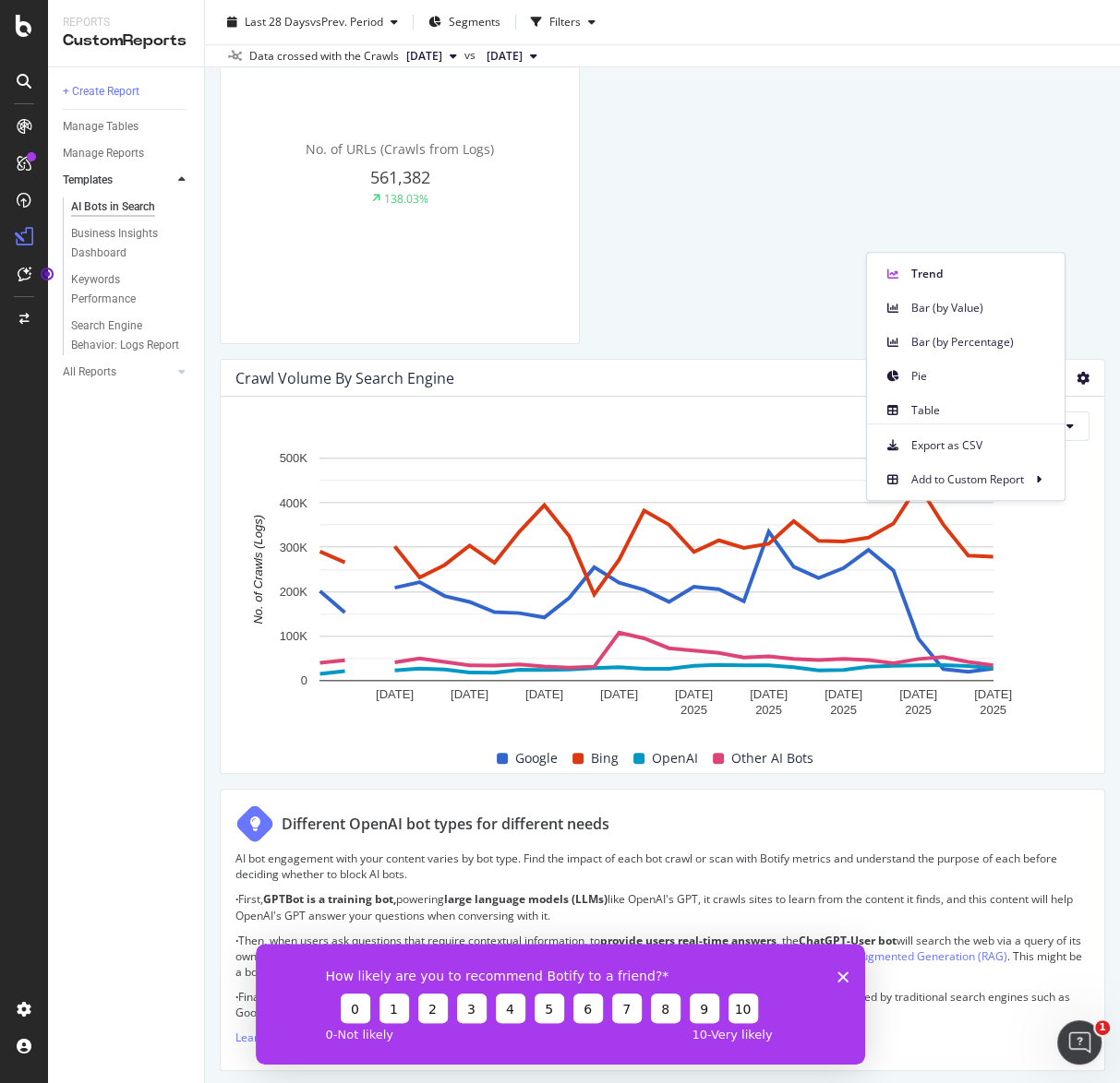
click at [469, 398] on div "Compare periods Day 30 Jul. 2025 2 Aug. 2025 5 Aug. 2025 8 Aug. 2025 11 Aug. 20…" at bounding box center [661, 585] width 883 height 376
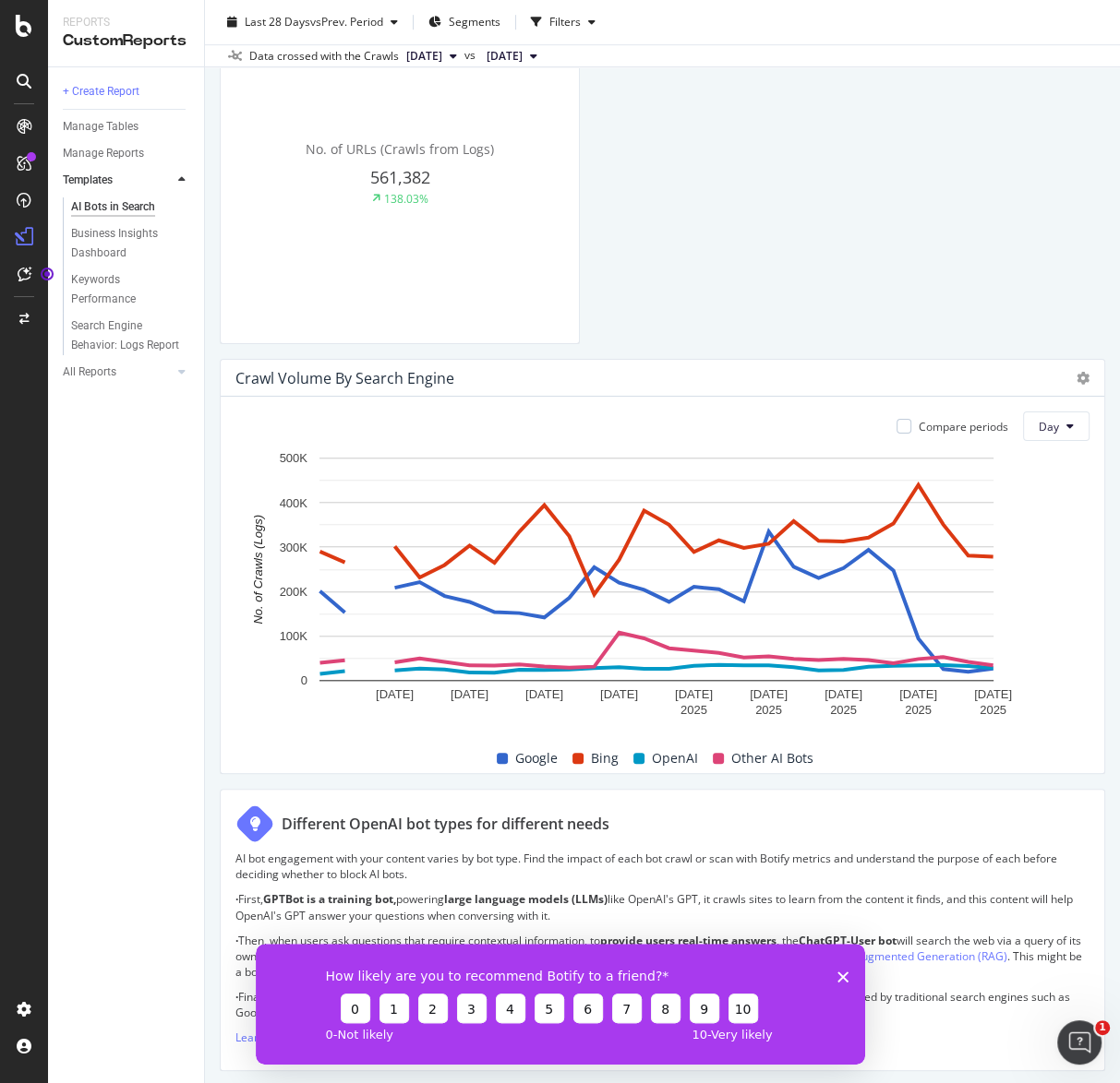
click at [373, 374] on div "Crawl Volume By Search Engine" at bounding box center [345, 378] width 219 height 18
click at [376, 373] on div "Crawl Volume By Search Engine" at bounding box center [345, 378] width 219 height 18
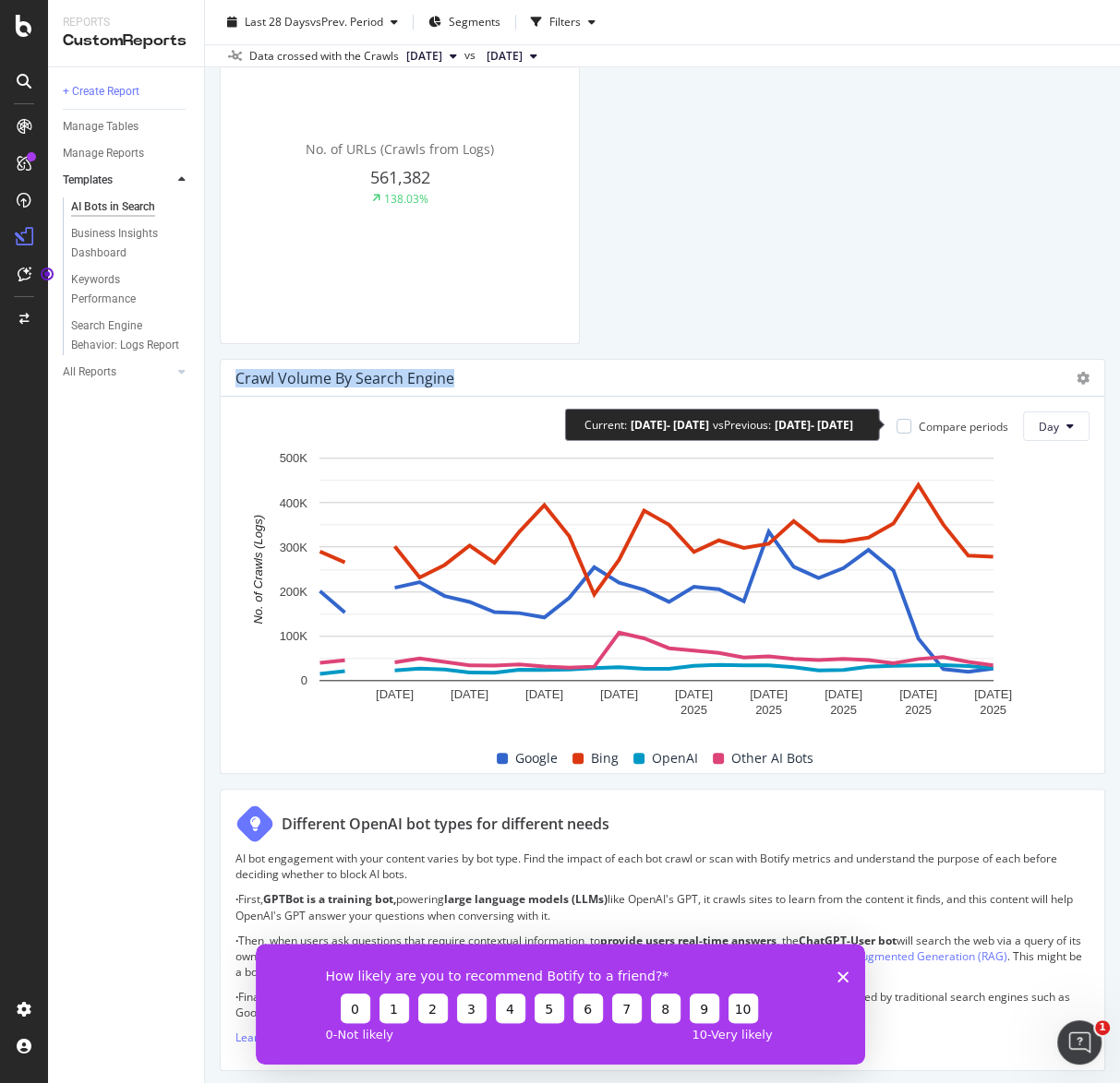
click at [942, 427] on div "Compare periods" at bounding box center [963, 427] width 89 height 16
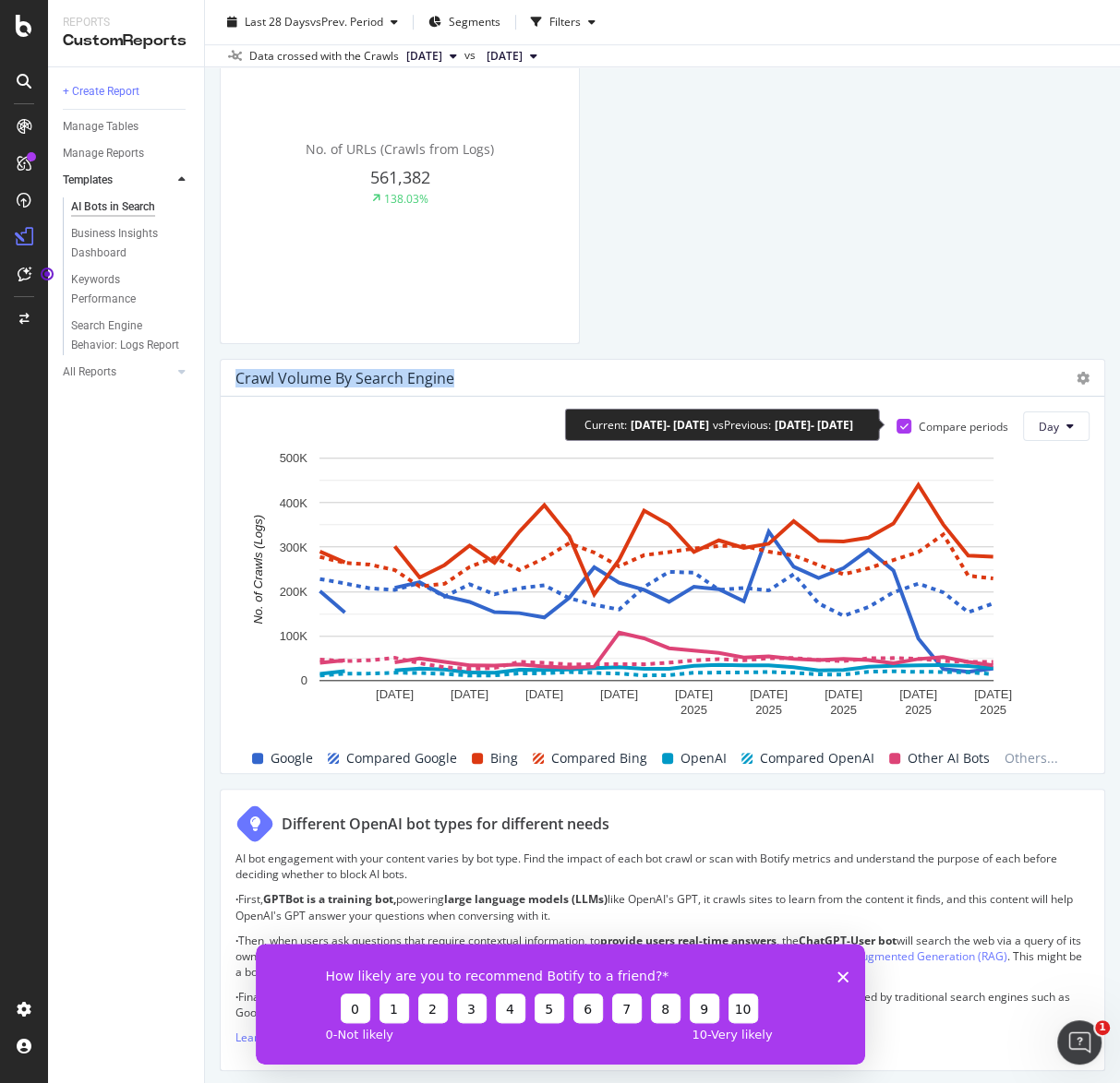
click at [928, 422] on div "Compare periods" at bounding box center [963, 427] width 89 height 16
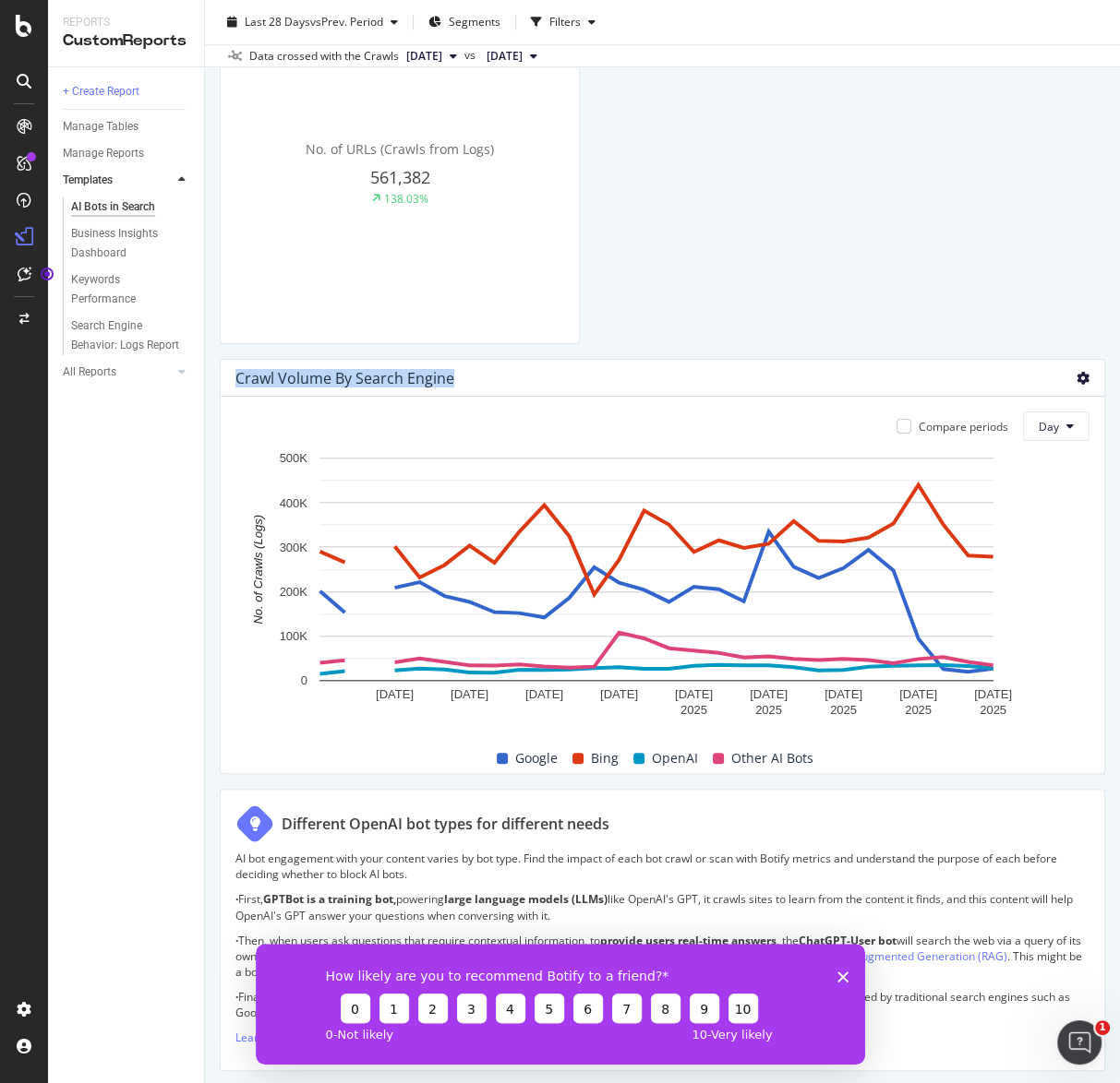
click at [1076, 376] on icon at bounding box center [1082, 378] width 13 height 13
click at [820, 721] on div "plus" at bounding box center [816, 727] width 15 height 15
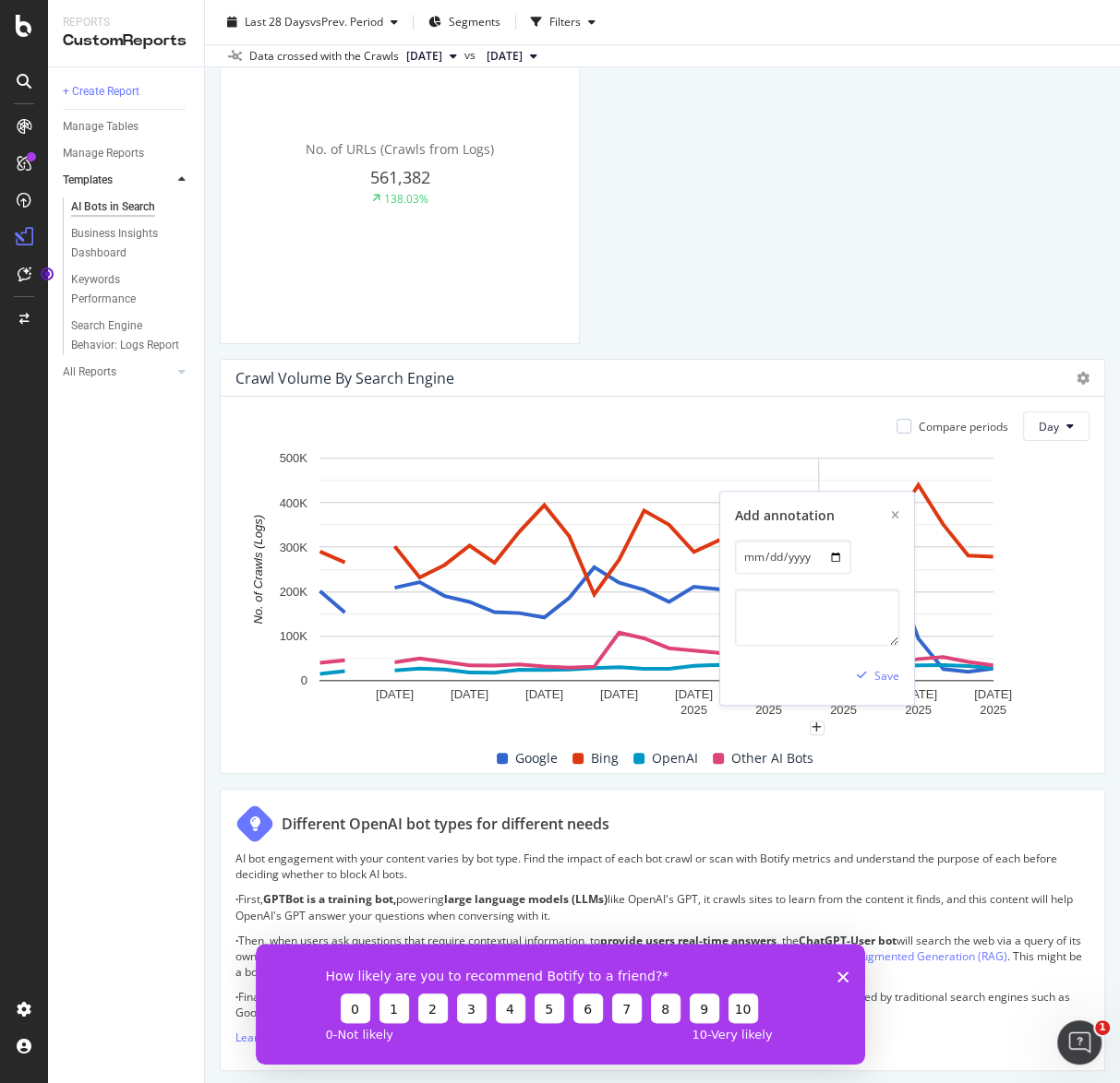
click at [1030, 707] on rect "A chart." at bounding box center [656, 589] width 843 height 279
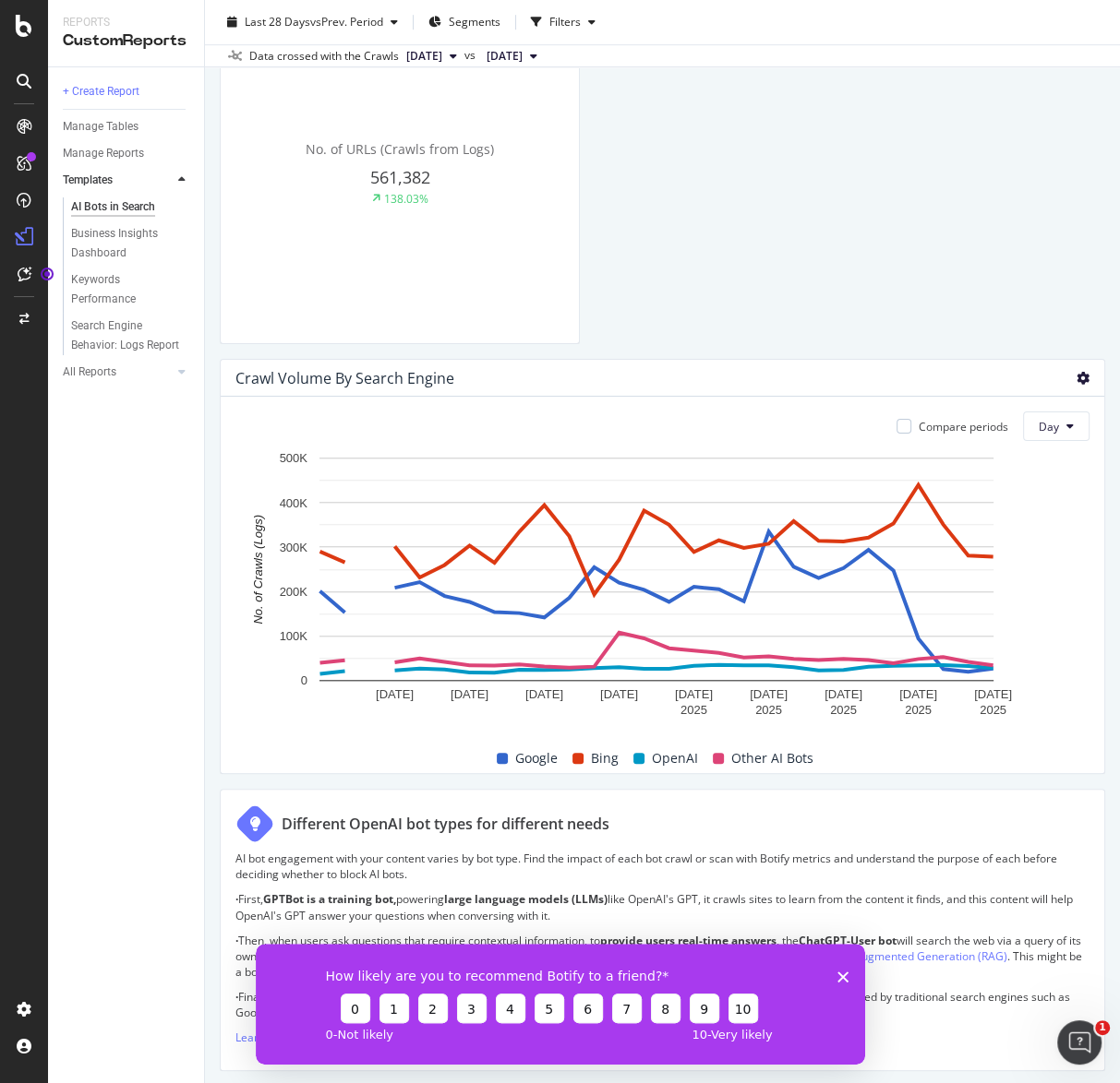
click at [1076, 381] on icon at bounding box center [1082, 378] width 13 height 13
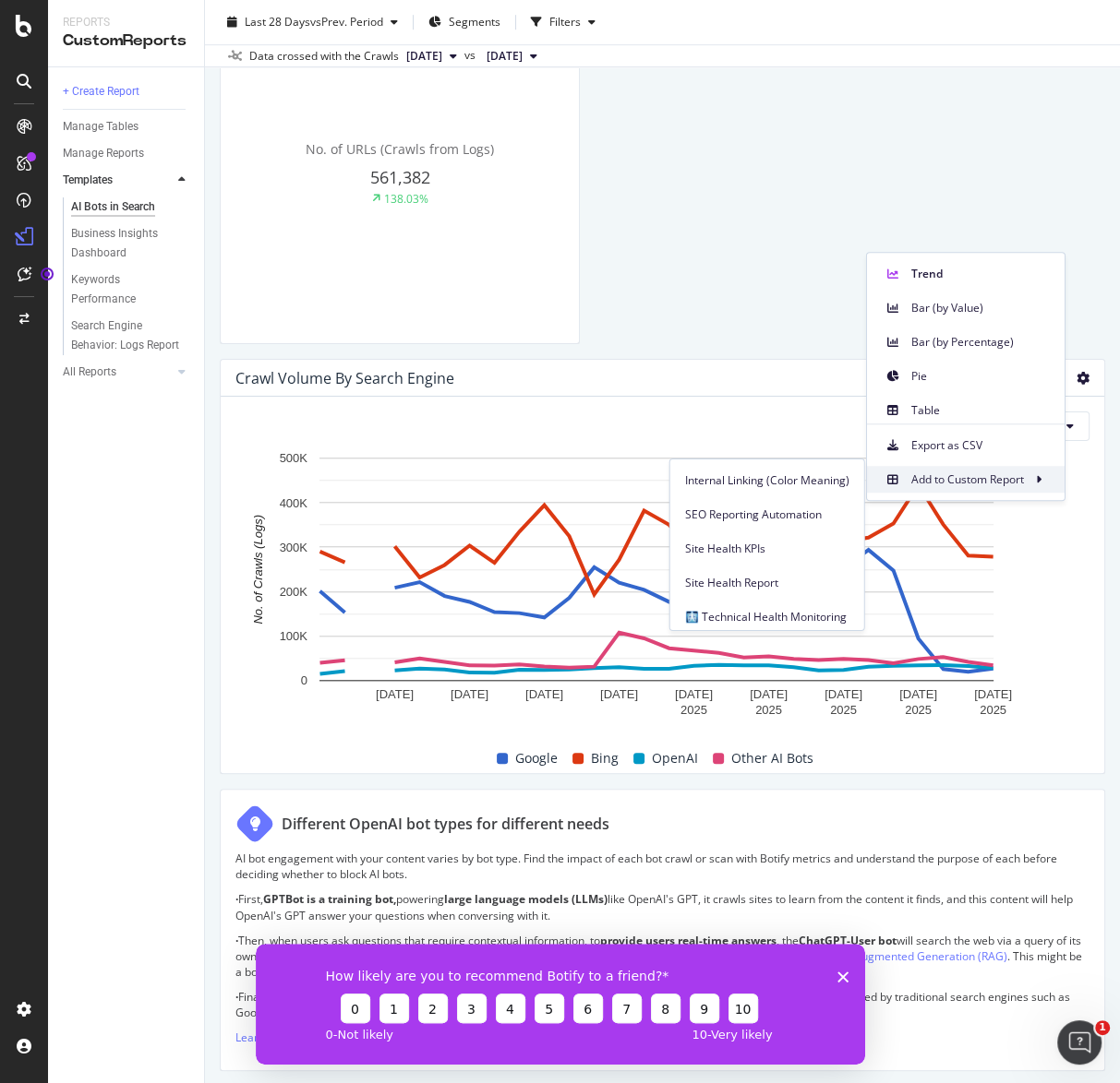
click at [1003, 472] on span "Add to Custom Report" at bounding box center [967, 479] width 112 height 16
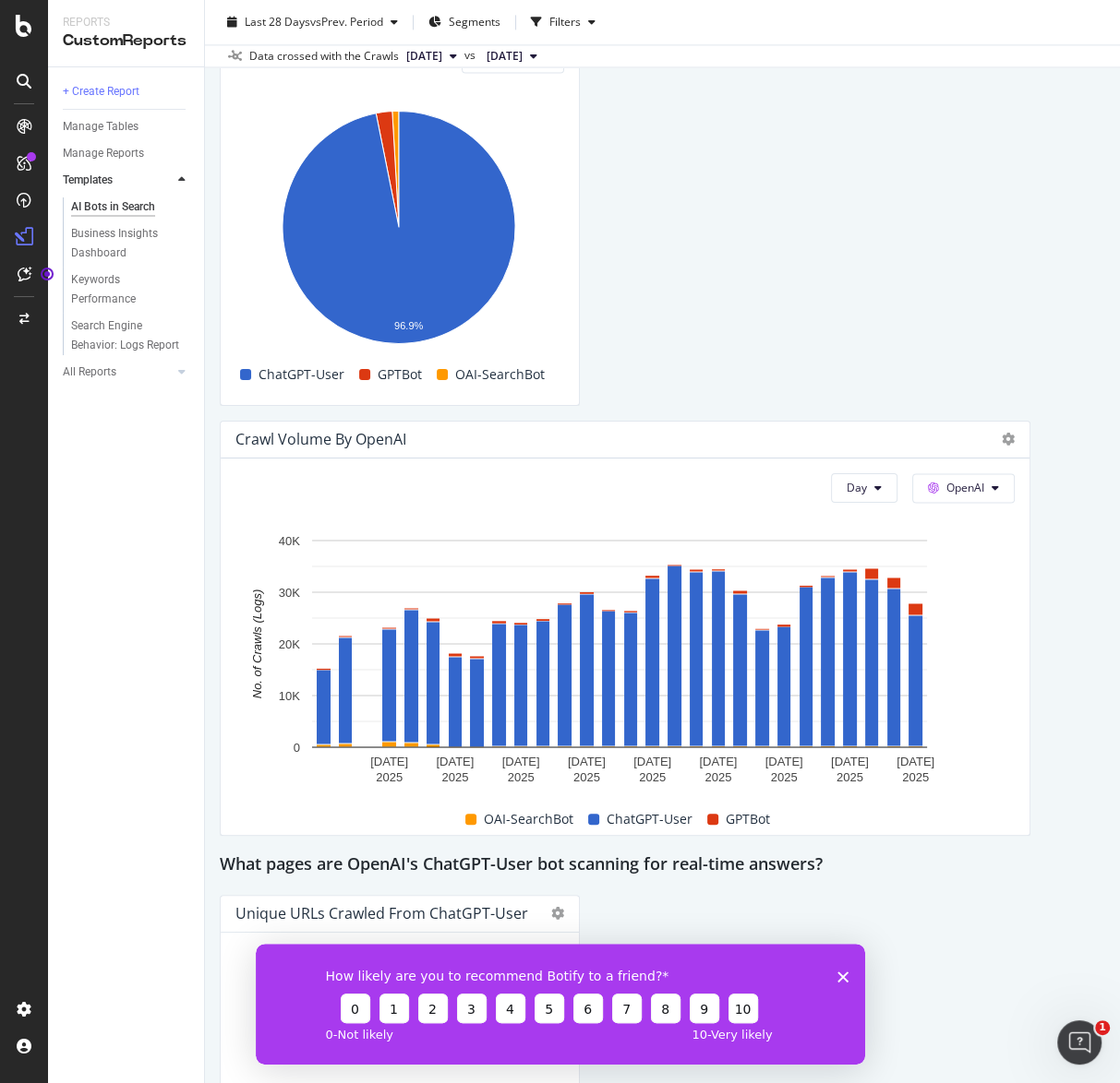
scroll to position [2178, 0]
click at [535, 819] on span "OAI-SearchBot" at bounding box center [528, 818] width 89 height 22
click at [537, 817] on span "OAI-SearchBot" at bounding box center [528, 818] width 89 height 22
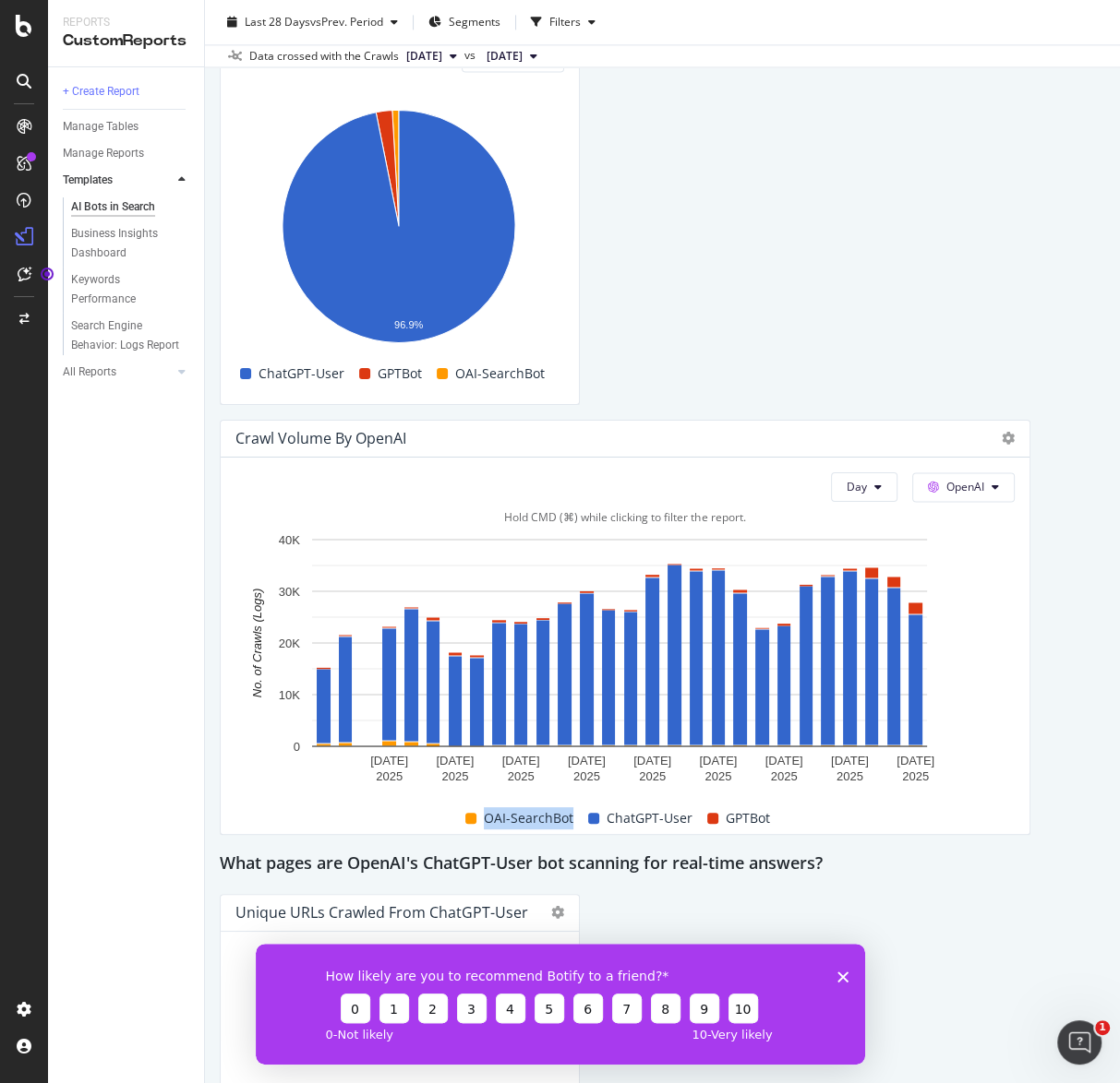
click at [536, 818] on span "OAI-SearchBot" at bounding box center [528, 818] width 89 height 22
click at [537, 817] on span "OAI-SearchBot" at bounding box center [528, 818] width 89 height 22
click at [649, 815] on span "ChatGPT-User" at bounding box center [649, 818] width 86 height 22
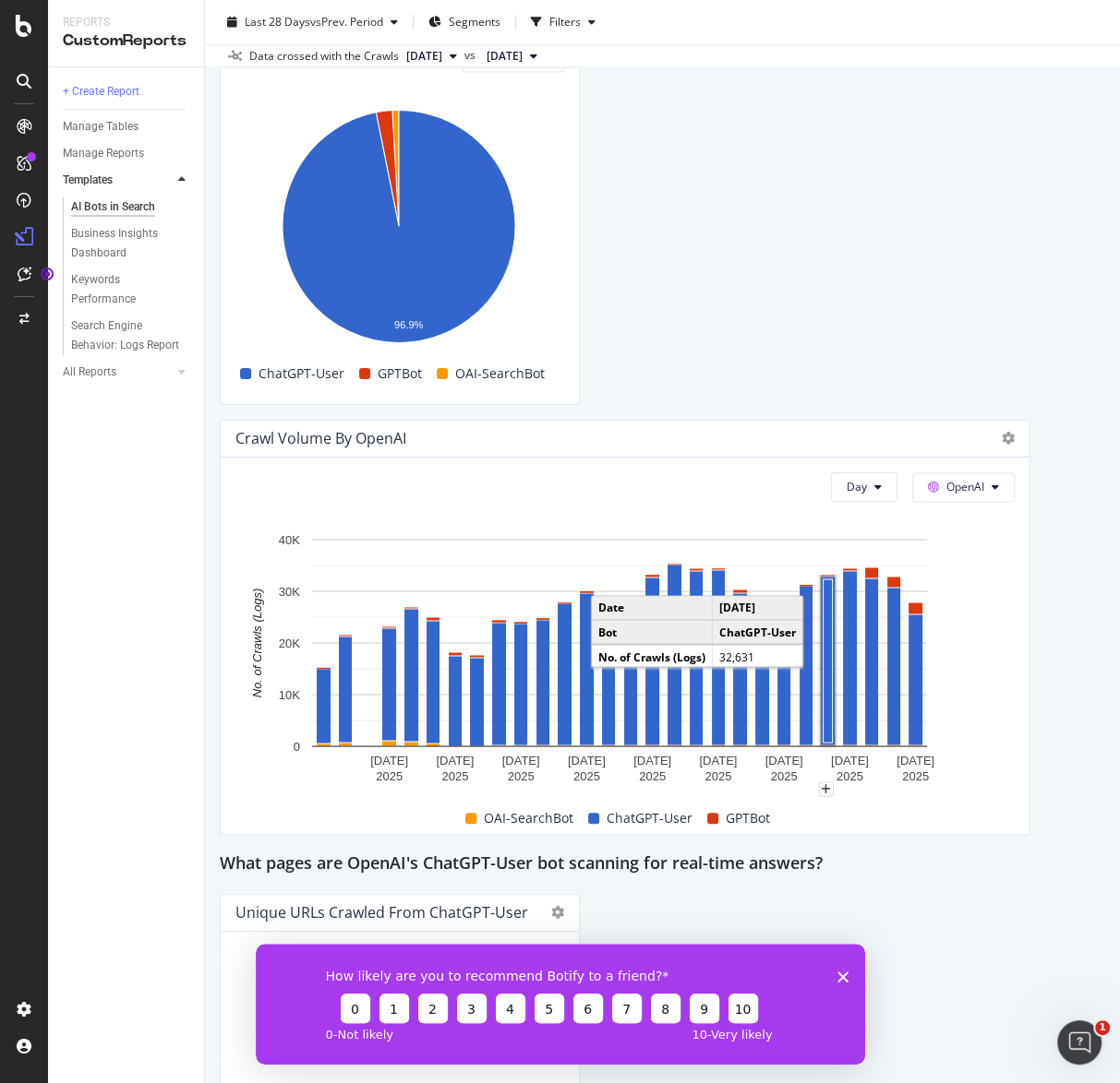
click at [825, 668] on rect "A chart." at bounding box center [828, 660] width 10 height 163
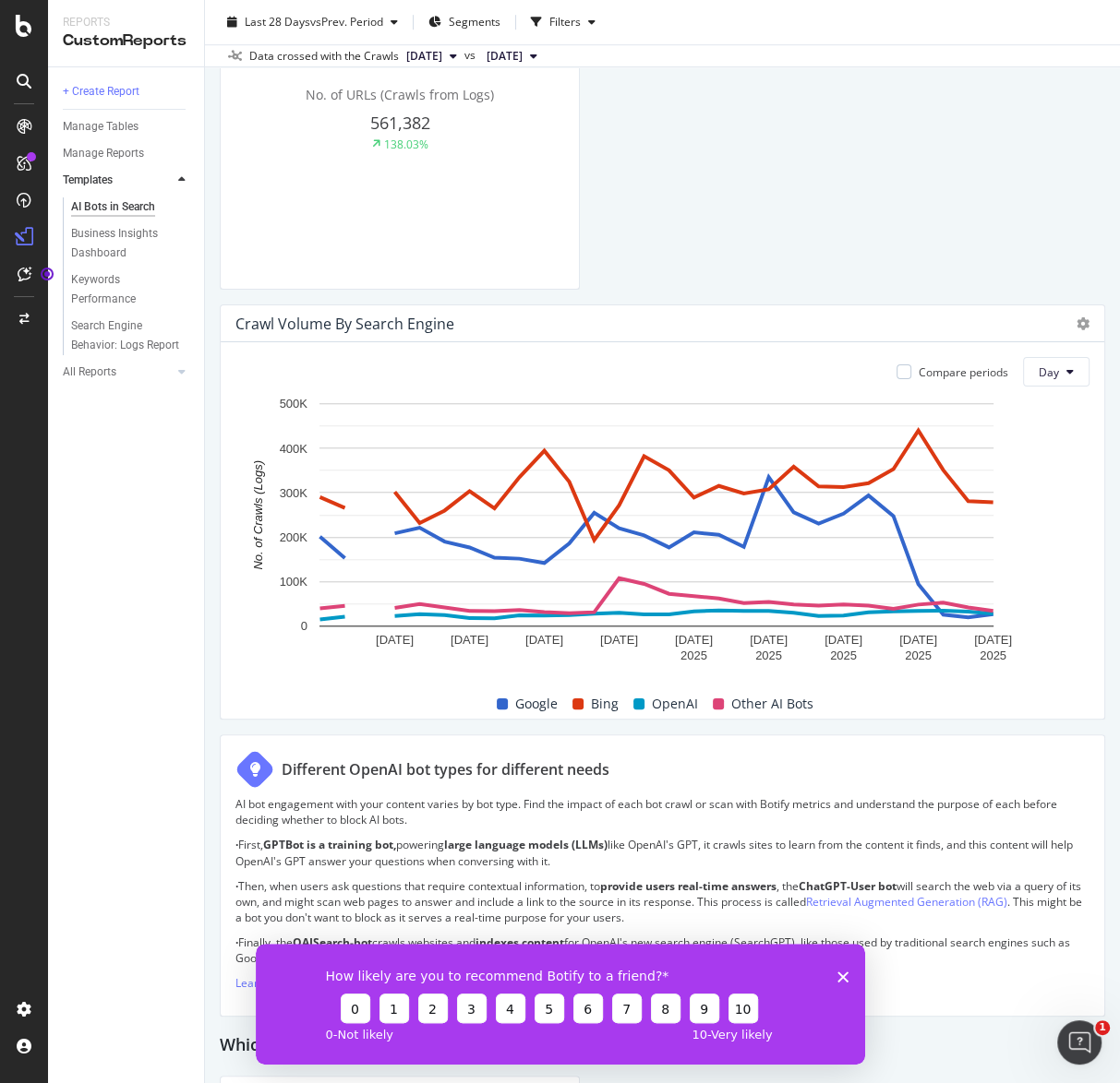
scroll to position [1093, 0]
click at [565, 16] on div "Filters" at bounding box center [564, 21] width 31 height 16
click at [568, 20] on div "Filters" at bounding box center [564, 21] width 31 height 16
click at [653, 29] on div "Last 28 Days vs Prev. Period Segments Filters" at bounding box center [661, 26] width 914 height 37
click at [598, 29] on div "Filters" at bounding box center [563, 22] width 80 height 28
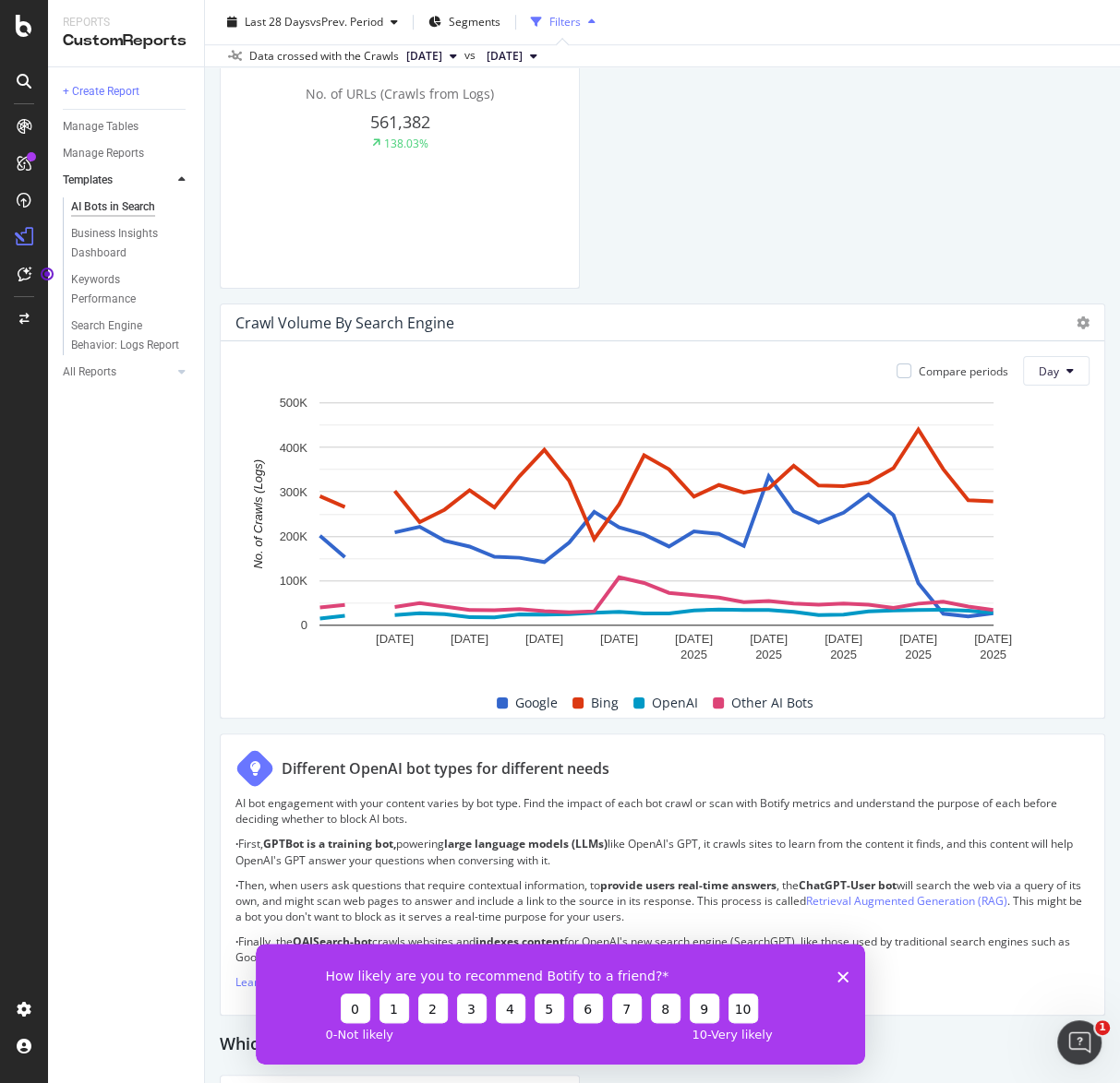
click at [598, 29] on div "Filters" at bounding box center [563, 22] width 80 height 28
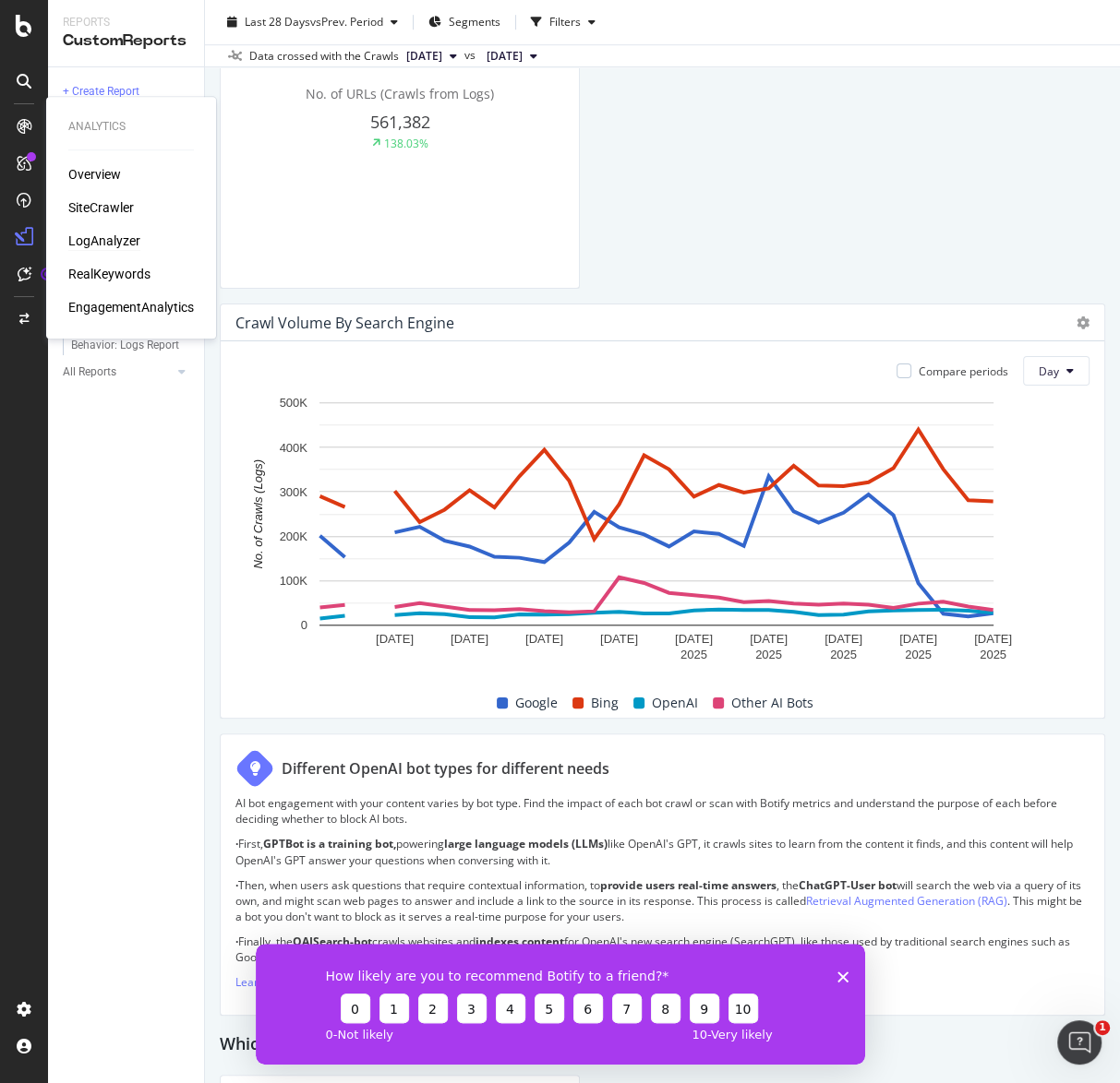
click at [118, 238] on div "LogAnalyzer" at bounding box center [104, 240] width 72 height 18
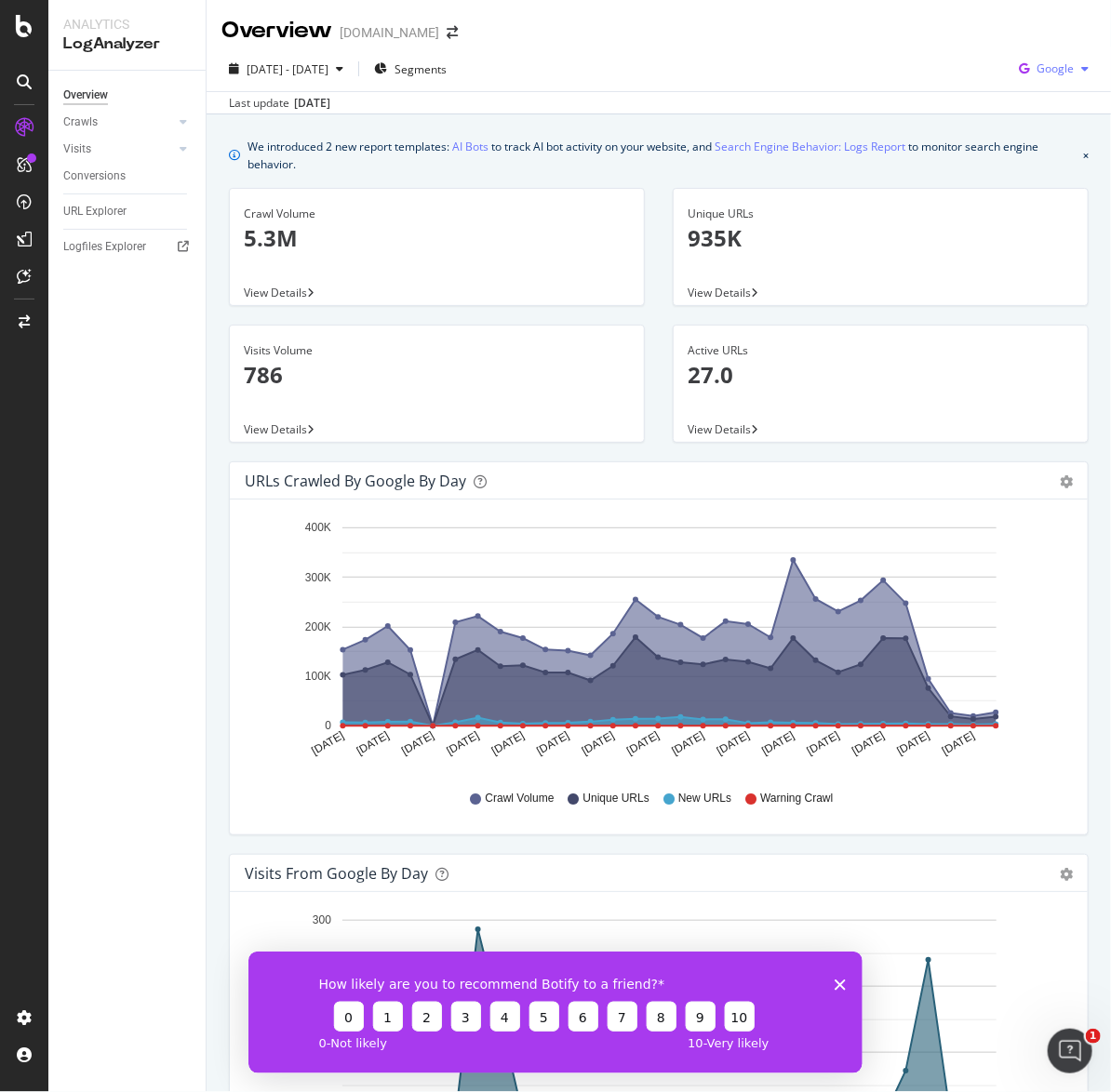
click at [1042, 72] on span "Google" at bounding box center [1055, 68] width 37 height 16
click at [1039, 178] on span "OpenAI" at bounding box center [1056, 174] width 68 height 17
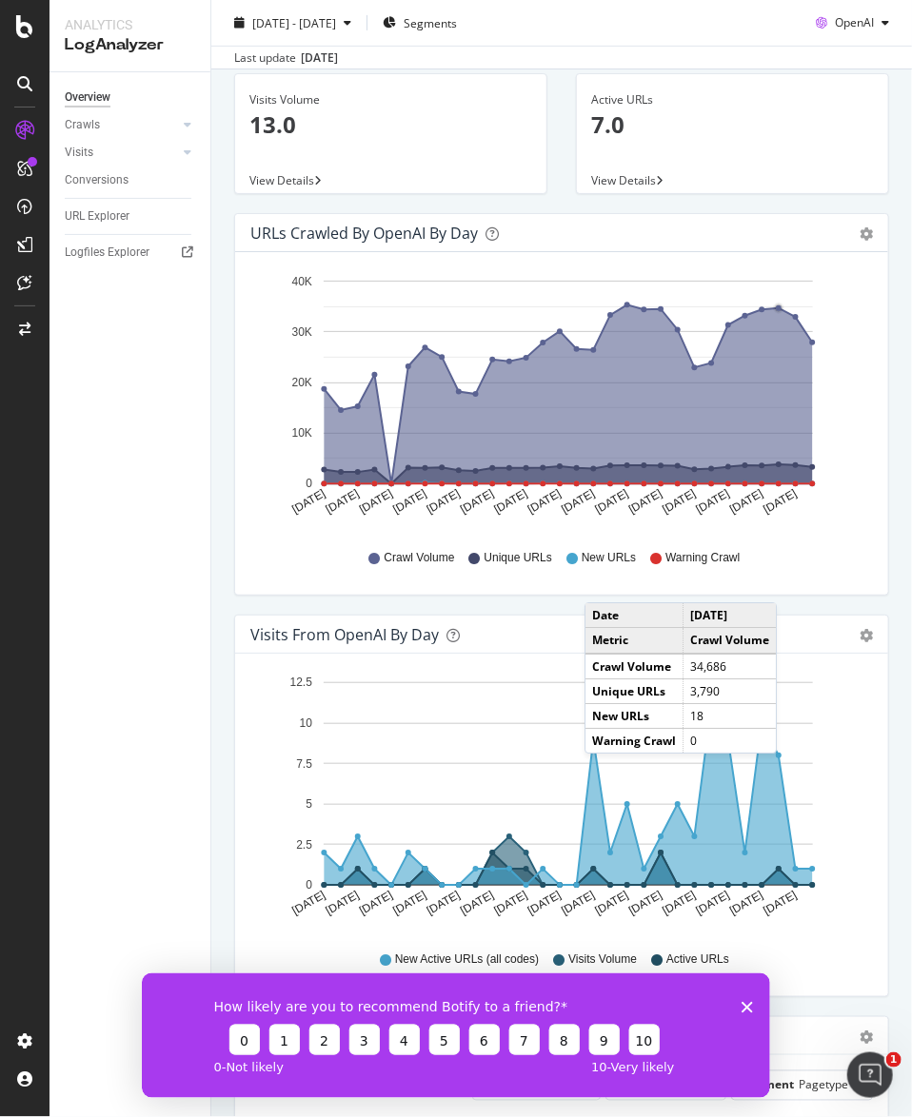
scroll to position [273, 0]
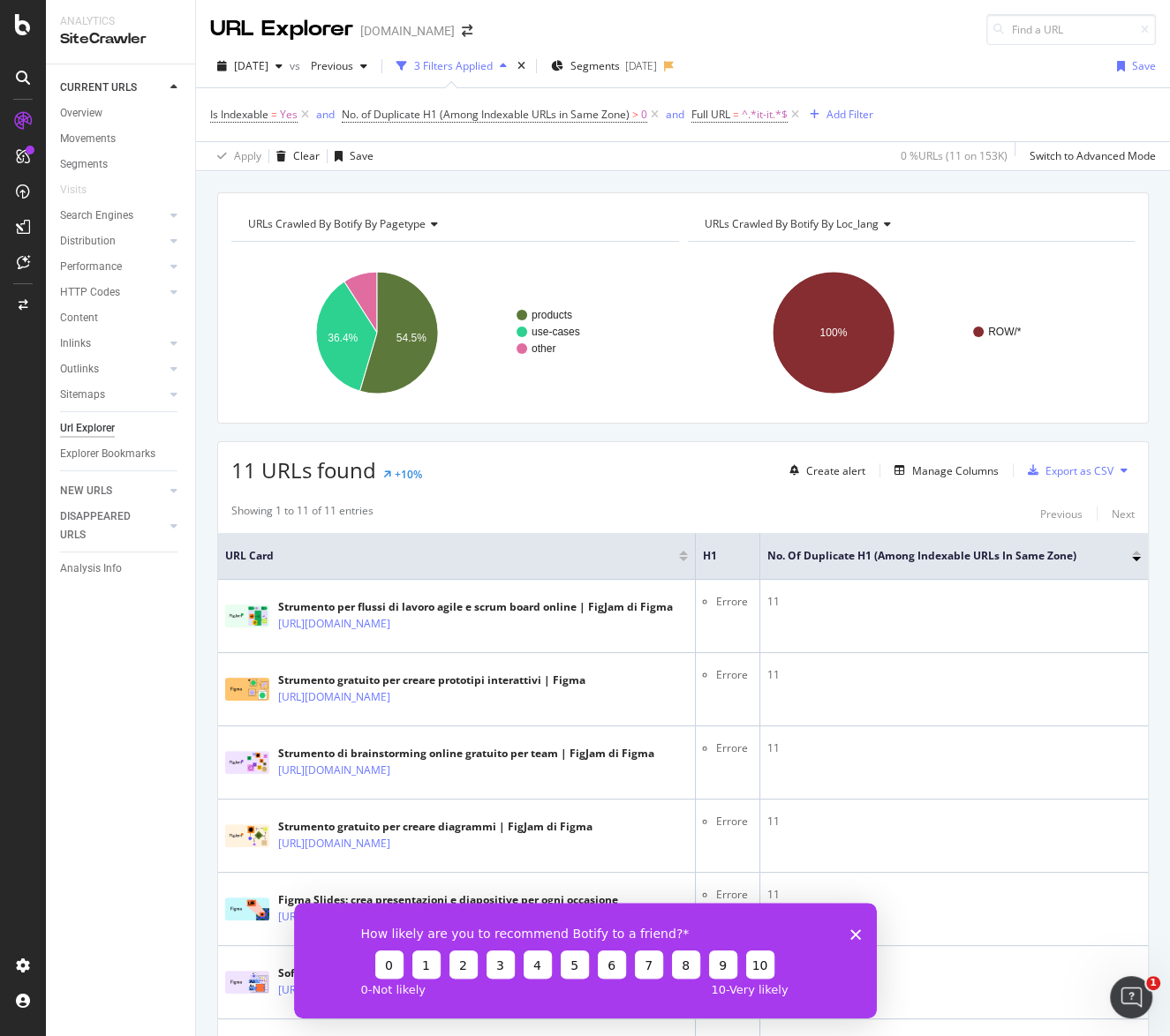
click at [95, 425] on div "Url Explorer" at bounding box center [87, 428] width 55 height 19
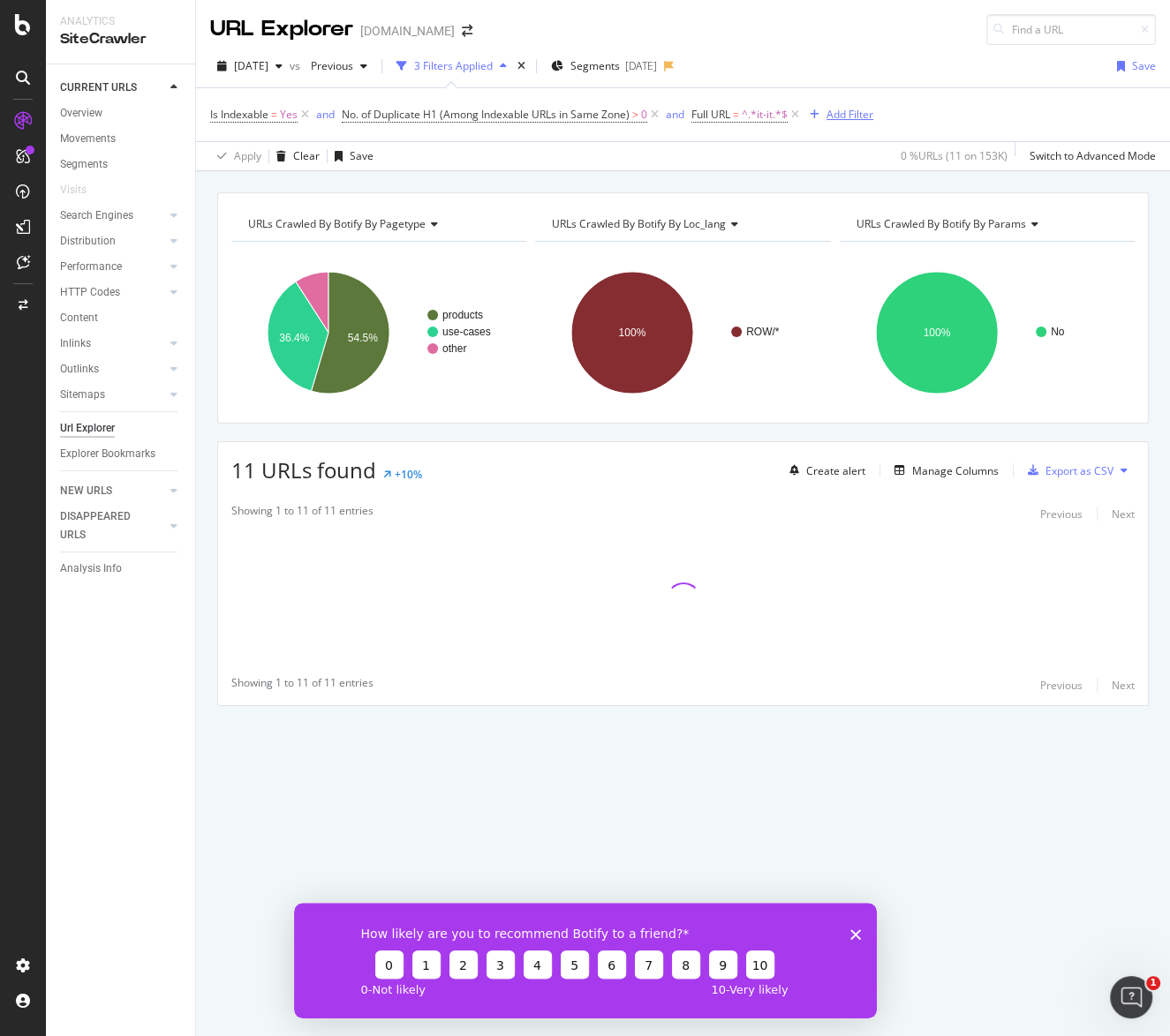
click at [856, 114] on div "Add Filter" at bounding box center [850, 114] width 46 height 15
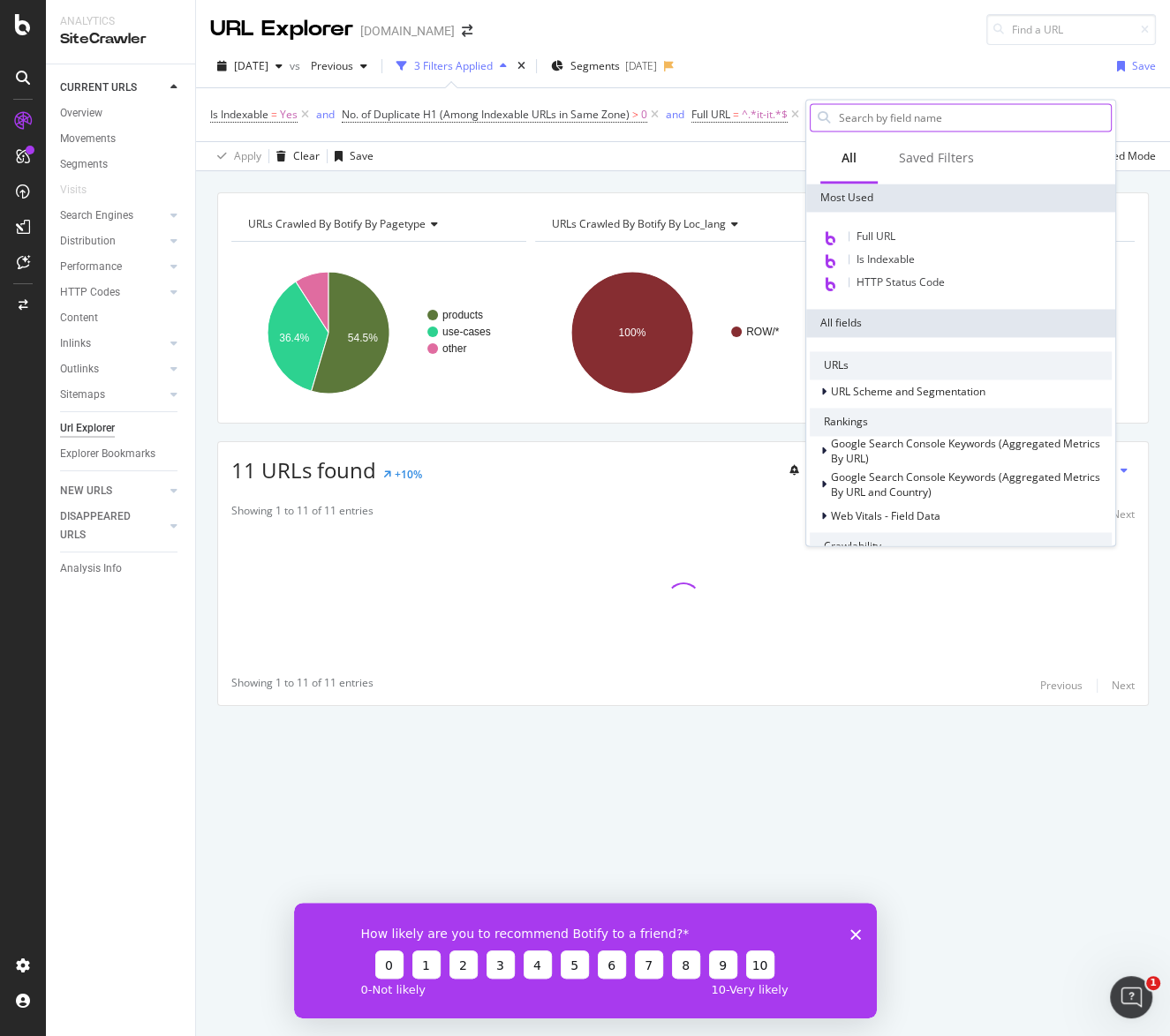
click at [855, 114] on input "text" at bounding box center [973, 117] width 274 height 27
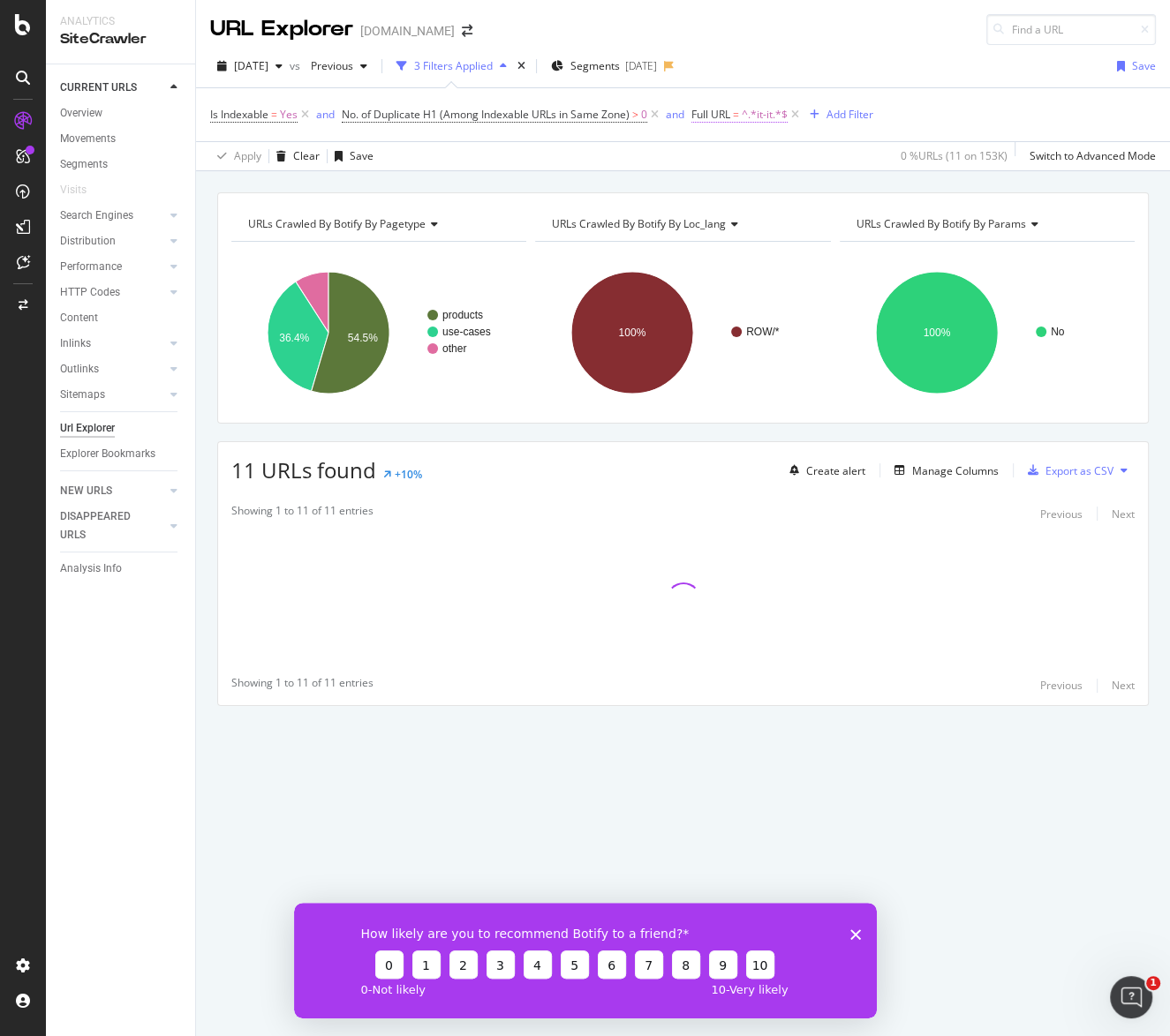
click at [726, 119] on span "Full URL" at bounding box center [711, 114] width 39 height 15
click at [798, 83] on div "2025 Aug. 2nd vs Previous 3 Filters Applied Segments 2025-07-28 Save" at bounding box center [683, 70] width 974 height 35
click at [797, 109] on icon at bounding box center [795, 114] width 15 height 18
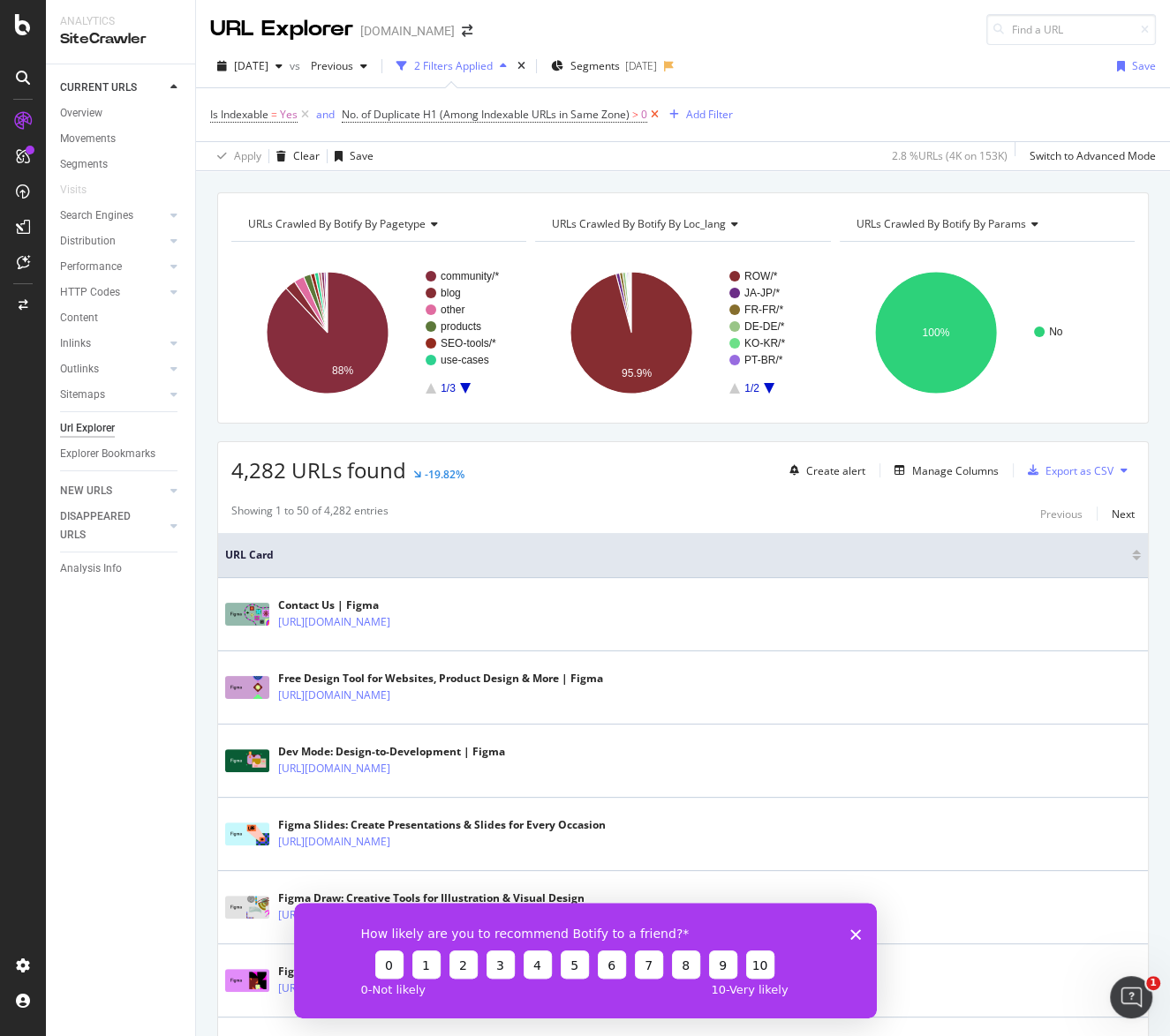
click at [659, 116] on icon at bounding box center [655, 114] width 15 height 18
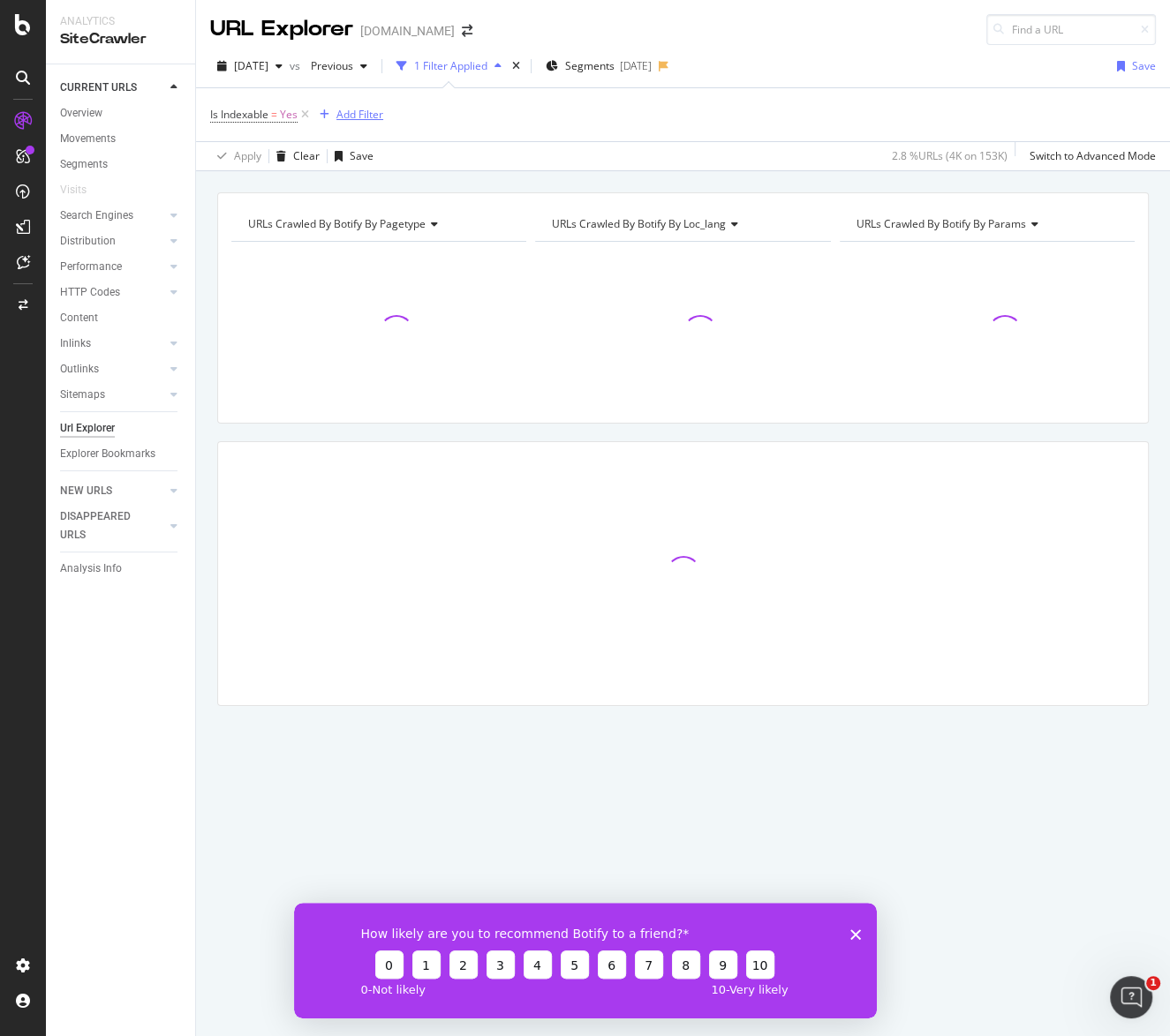
click at [375, 114] on div "Add Filter" at bounding box center [360, 114] width 46 height 15
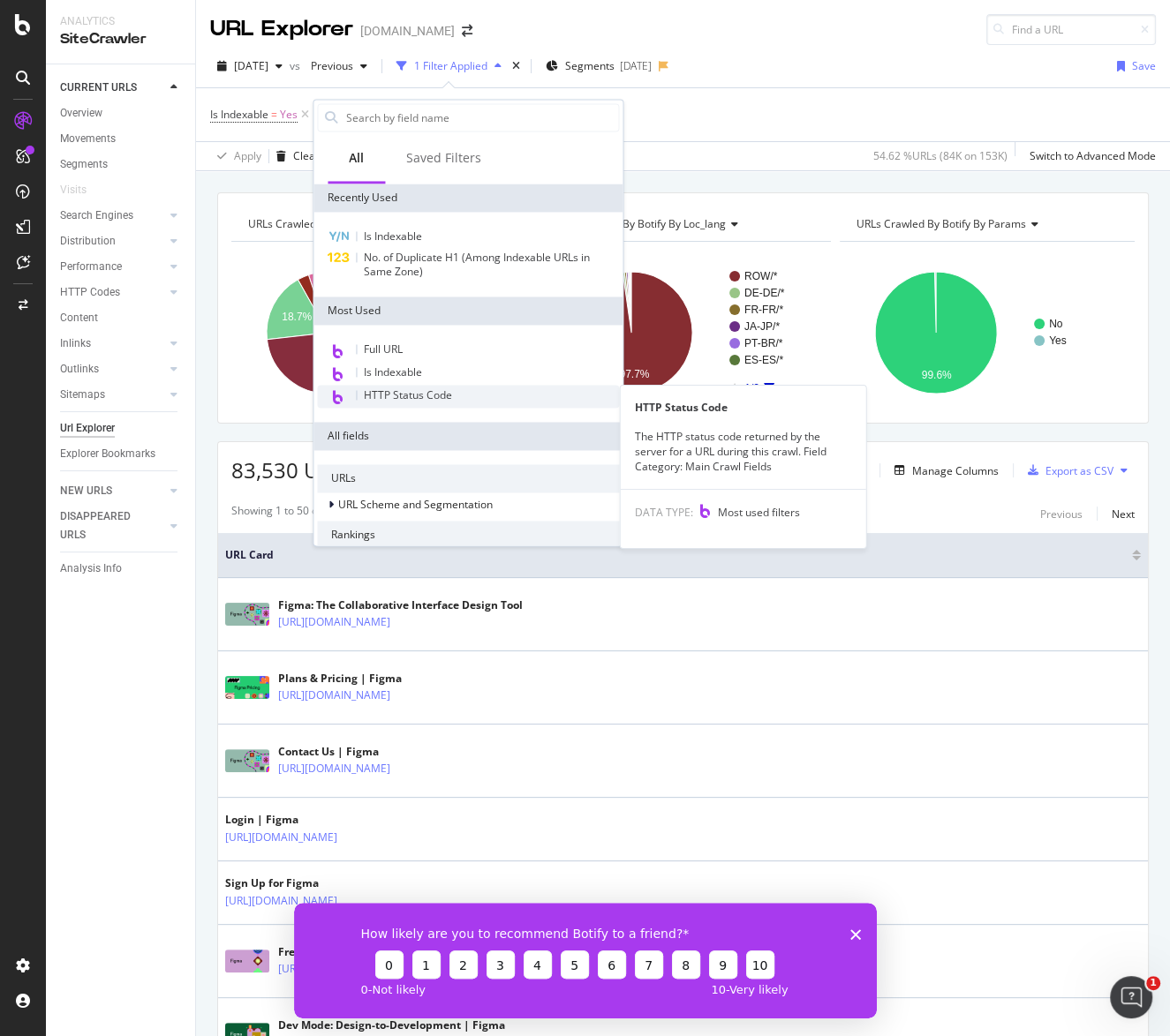
click at [420, 394] on span "HTTP Status Code" at bounding box center [407, 395] width 88 height 15
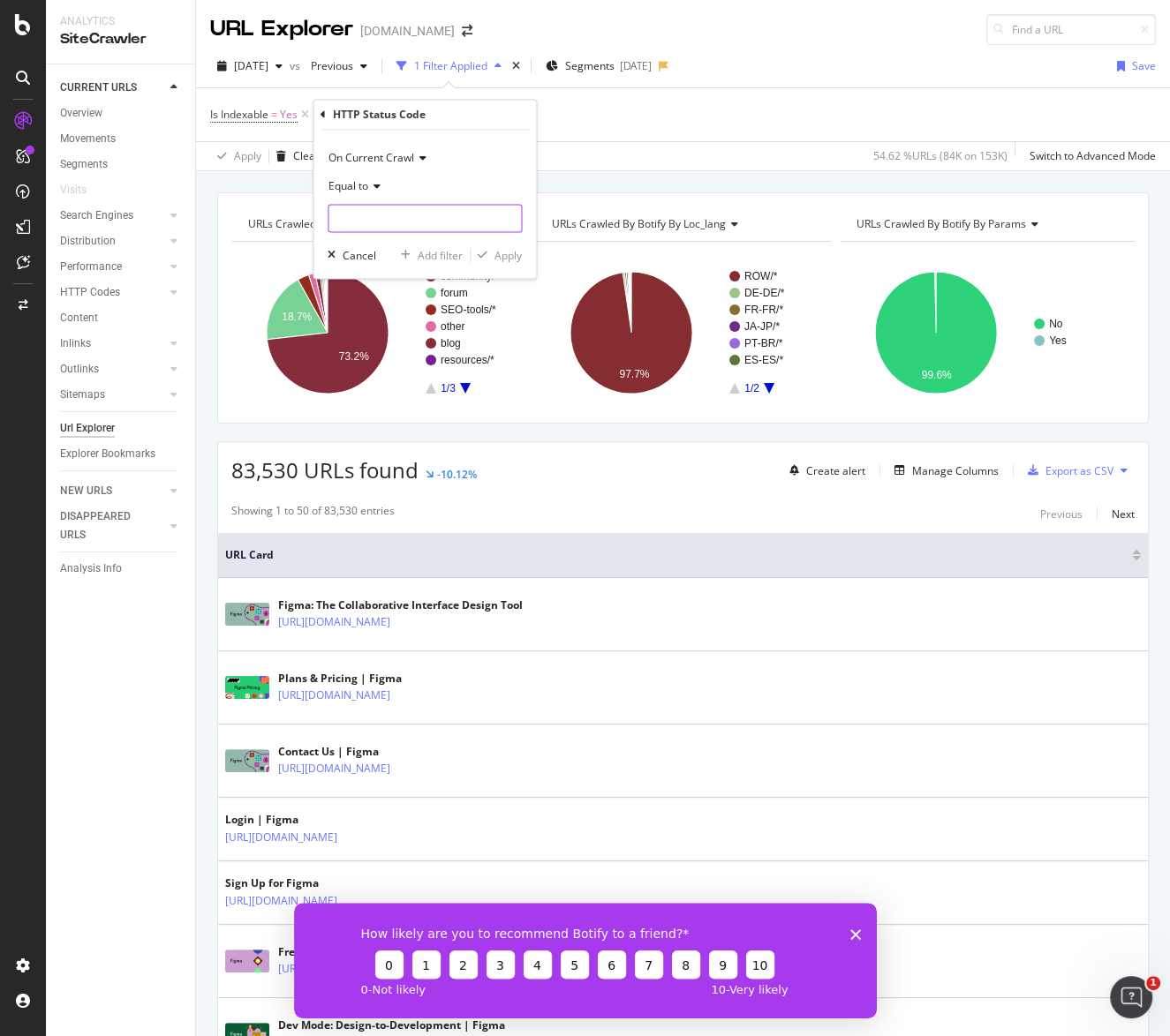
click at [394, 220] on input "number" at bounding box center [424, 219] width 194 height 28
type input "202"
click at [510, 252] on div "Apply" at bounding box center [508, 255] width 28 height 15
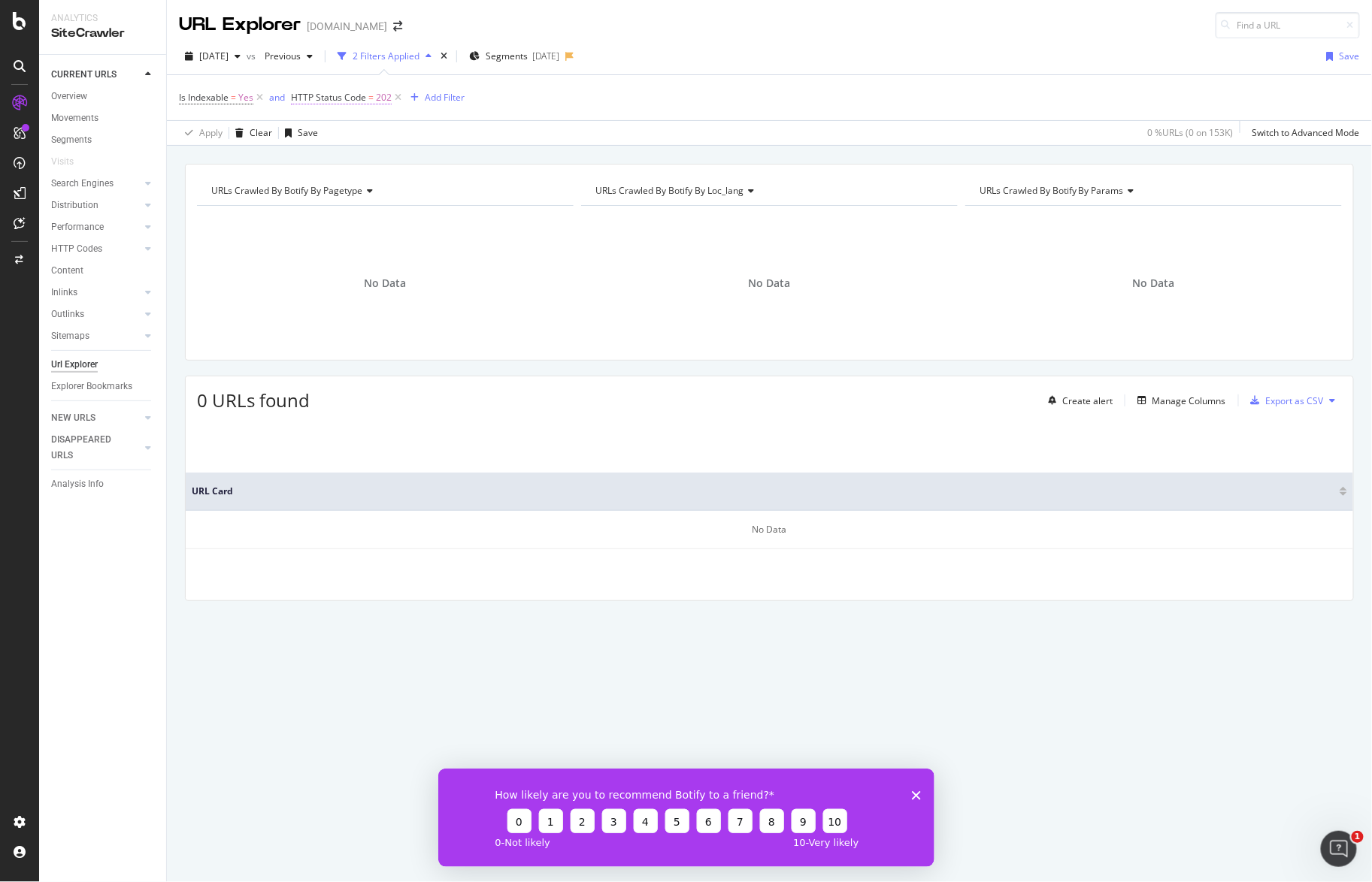
click at [363, 96] on span "HTTP Status Code" at bounding box center [328, 97] width 75 height 13
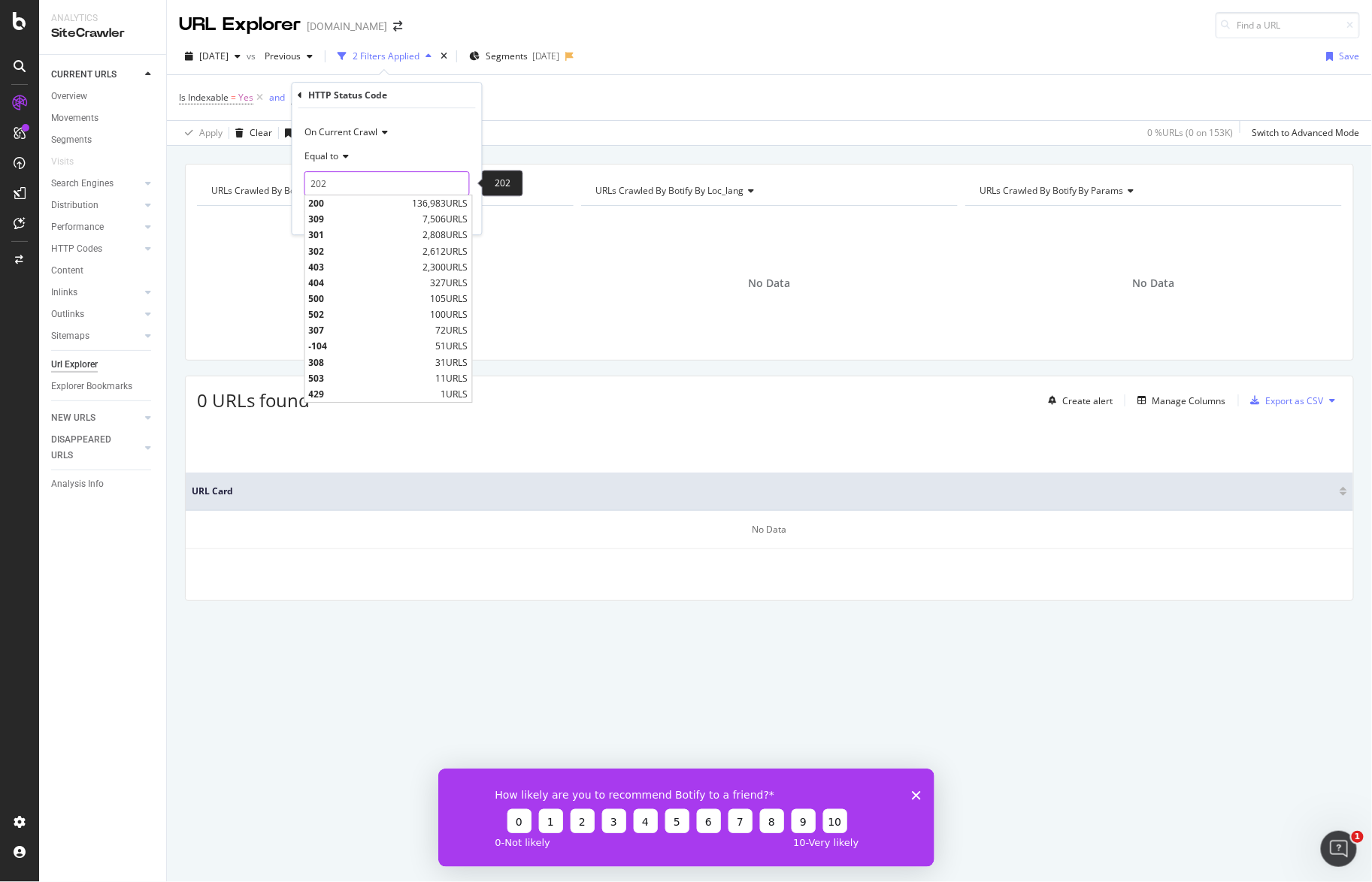
click at [355, 181] on input "202" at bounding box center [386, 183] width 165 height 24
click at [384, 206] on span "200" at bounding box center [359, 203] width 100 height 13
type input "200"
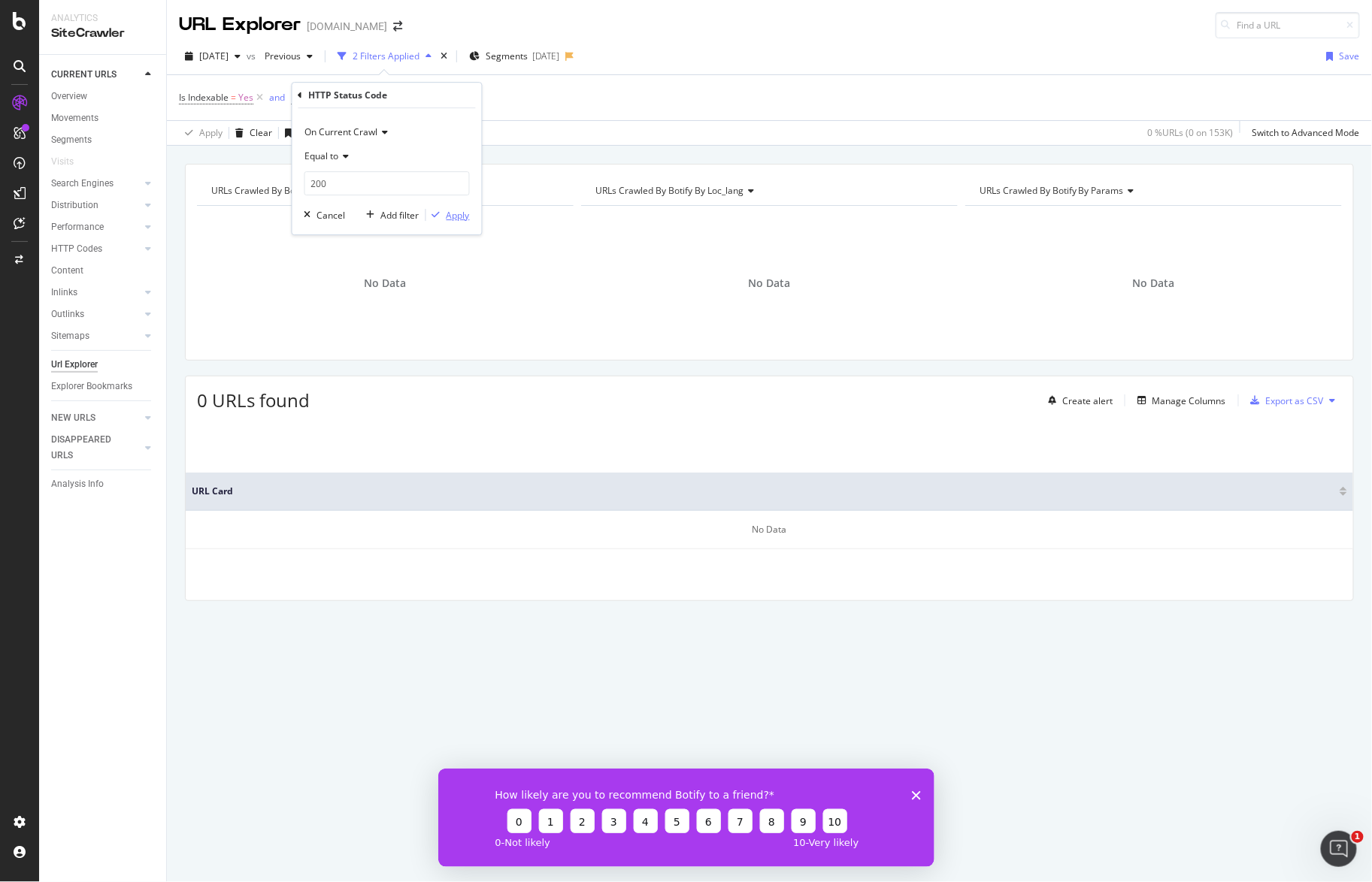
click at [461, 216] on div "Apply" at bounding box center [458, 216] width 24 height 13
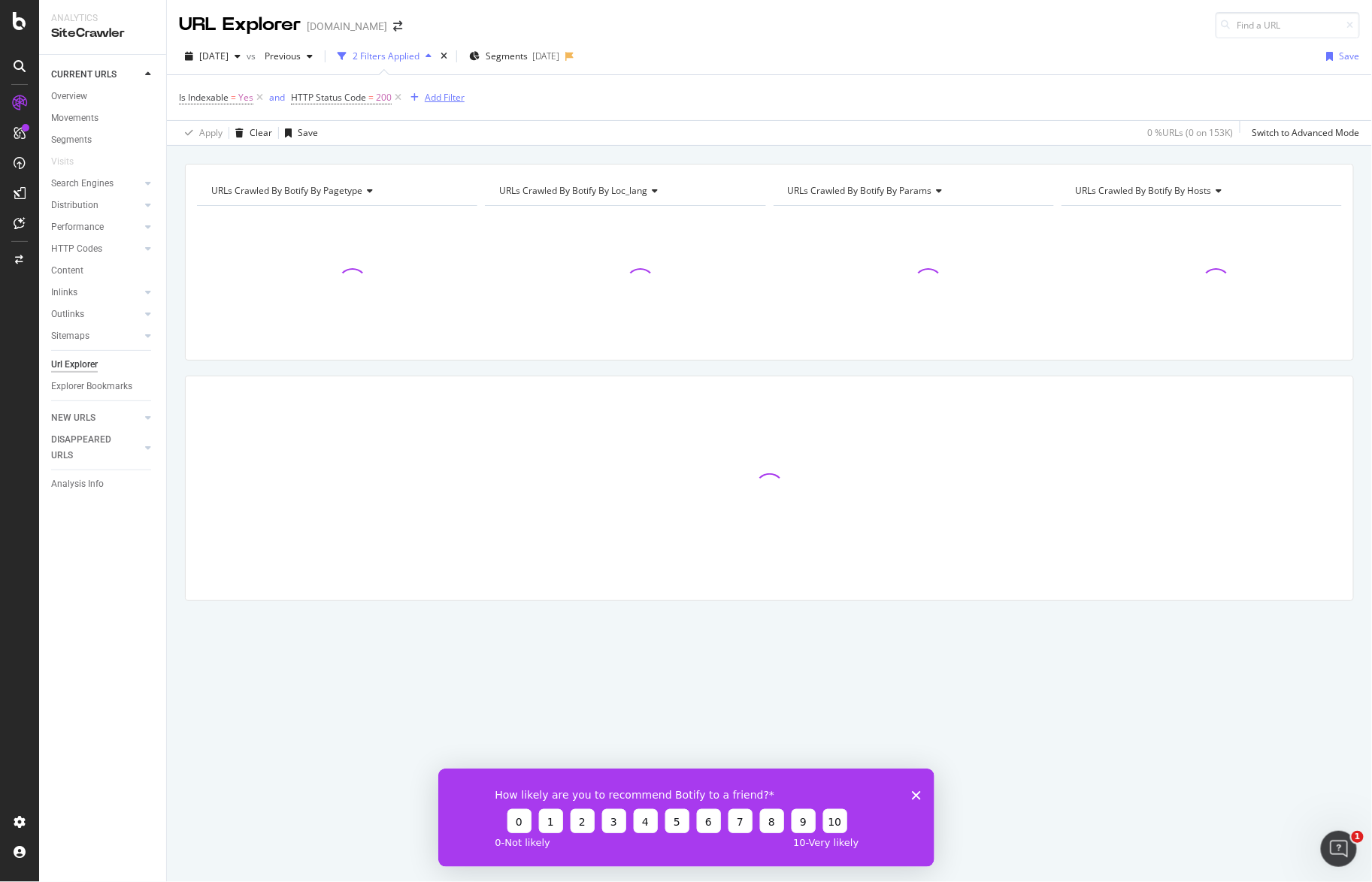
click at [436, 98] on div "Add Filter" at bounding box center [445, 97] width 39 height 13
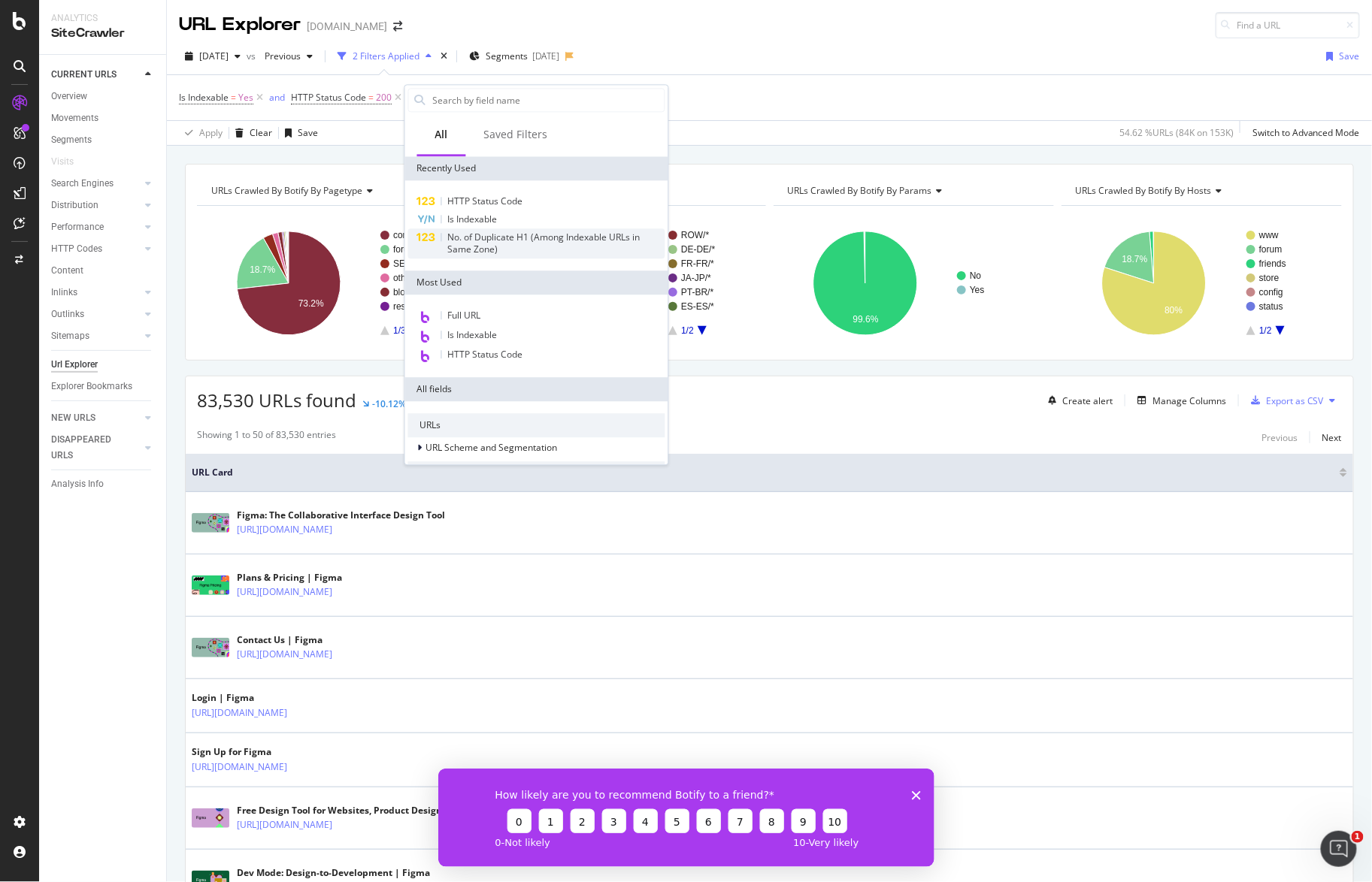
click at [577, 238] on span "No. of Duplicate H1 (Among Indexable URLs in Same Zone)" at bounding box center [543, 242] width 193 height 24
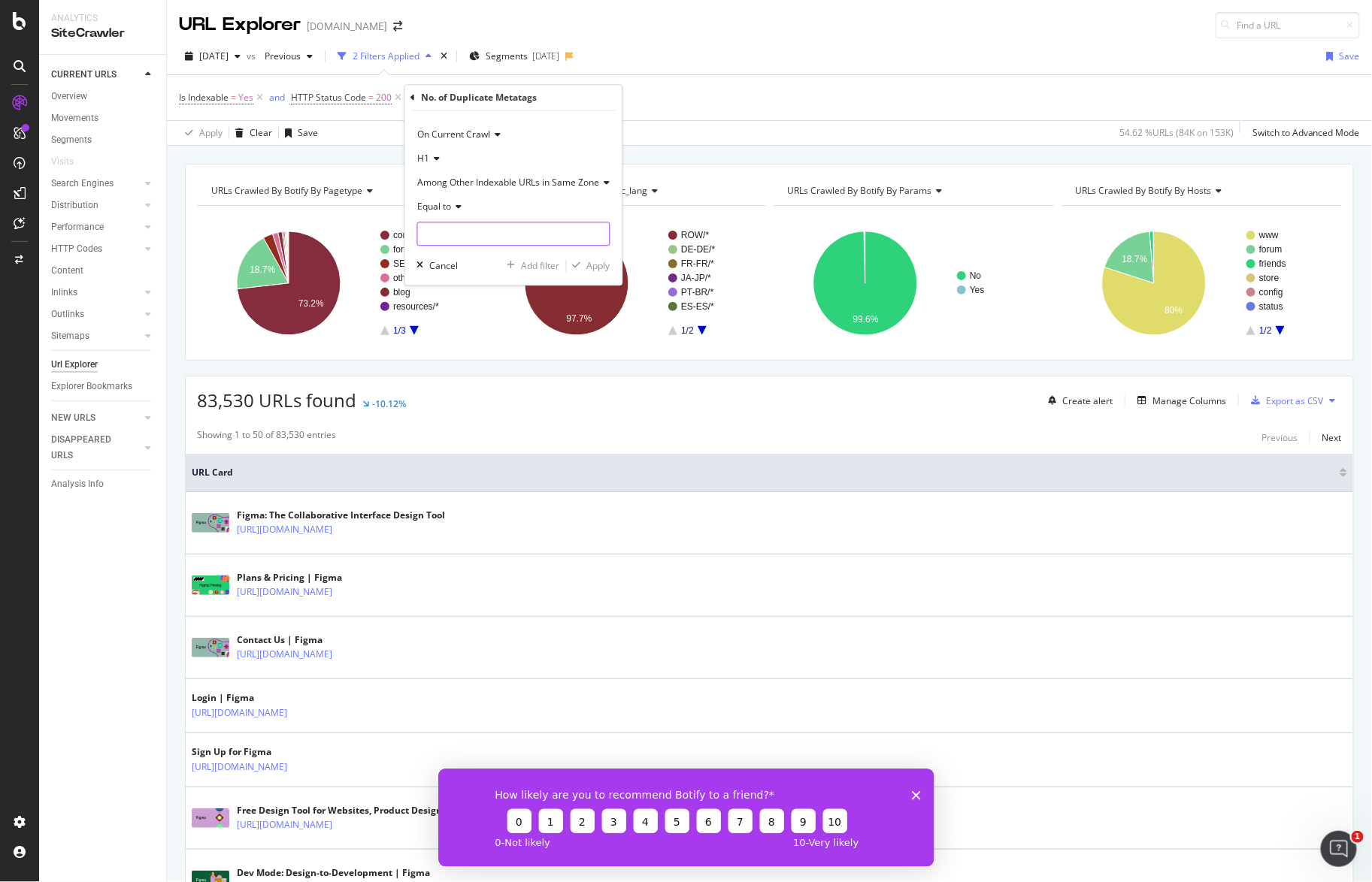
click at [554, 235] on input "number" at bounding box center [513, 235] width 194 height 24
click at [777, 55] on div "2025 Aug. 2nd vs Previous 2 Filters Applied Segments 2025-07-28 Save" at bounding box center [769, 59] width 1205 height 30
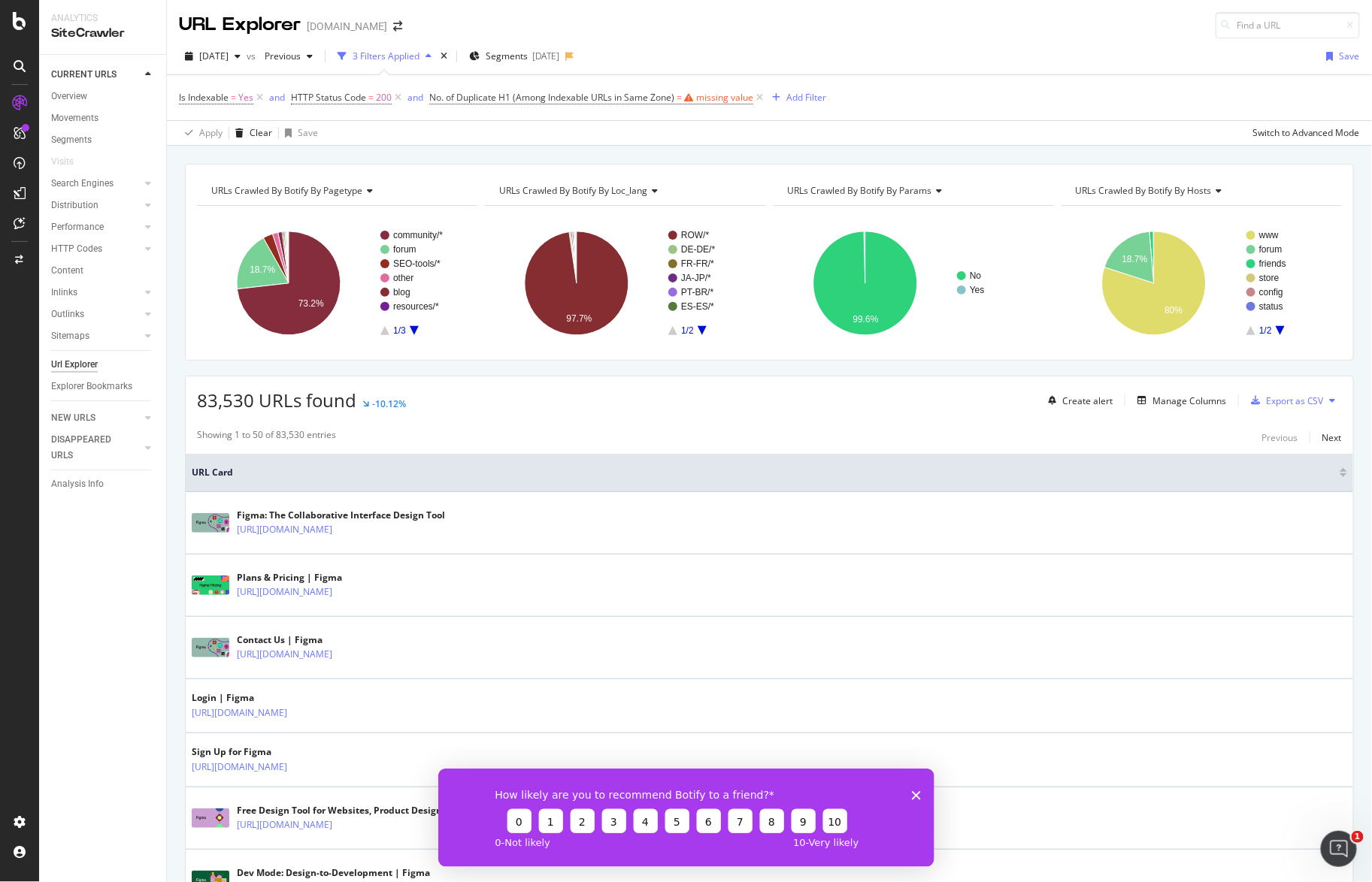
click at [727, 109] on div "Is Indexable = Yes and HTTP Status Code = 200 and No. of Duplicate H1 (Among In…" at bounding box center [769, 97] width 1181 height 45
click at [730, 92] on div "missing value" at bounding box center [724, 97] width 57 height 13
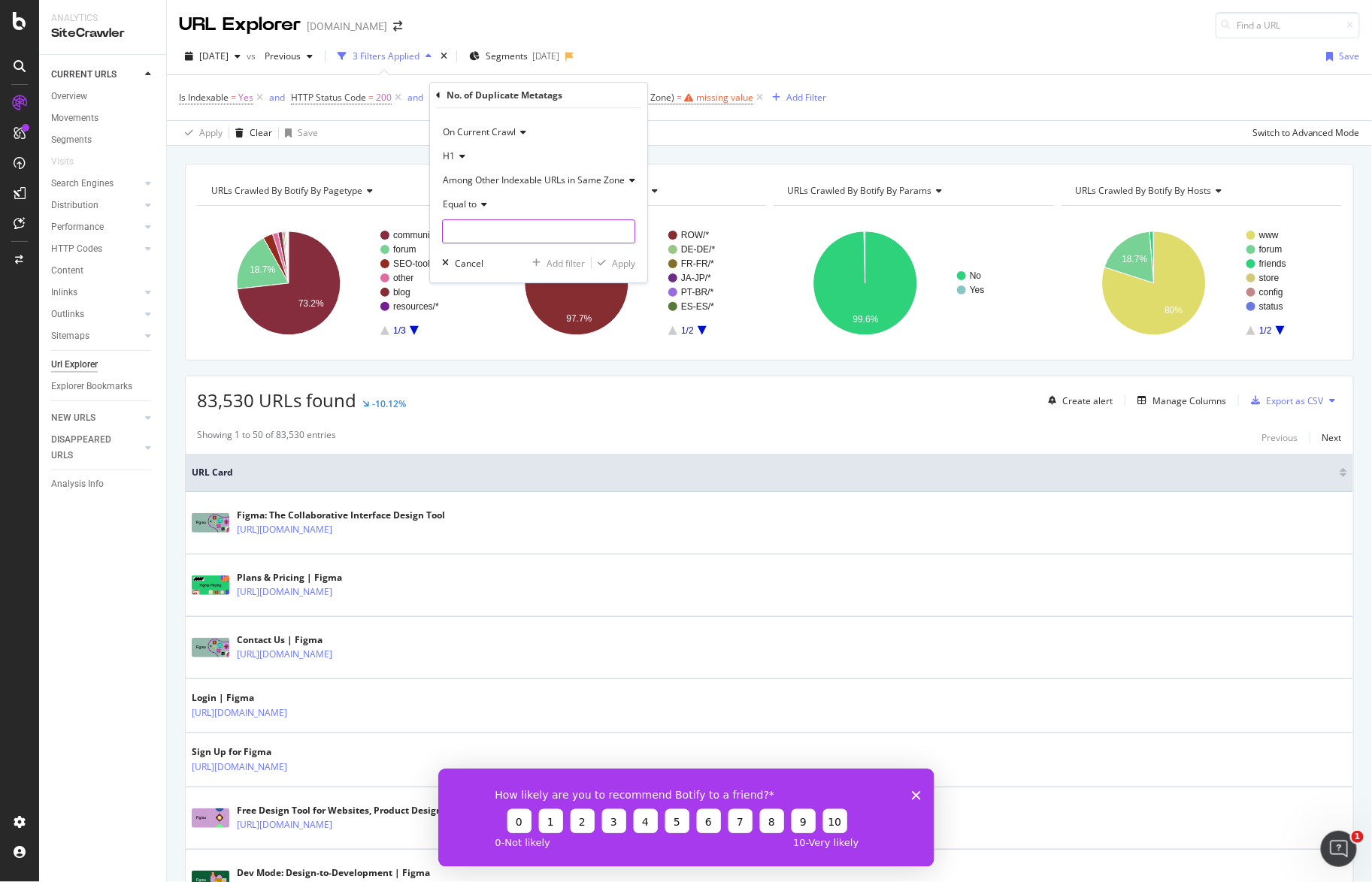
click at [546, 227] on input "number" at bounding box center [539, 231] width 194 height 24
click at [628, 227] on input "1" at bounding box center [539, 231] width 194 height 24
click at [624, 234] on input "0" at bounding box center [539, 231] width 194 height 24
type input "1"
click at [626, 226] on input "1" at bounding box center [539, 231] width 194 height 24
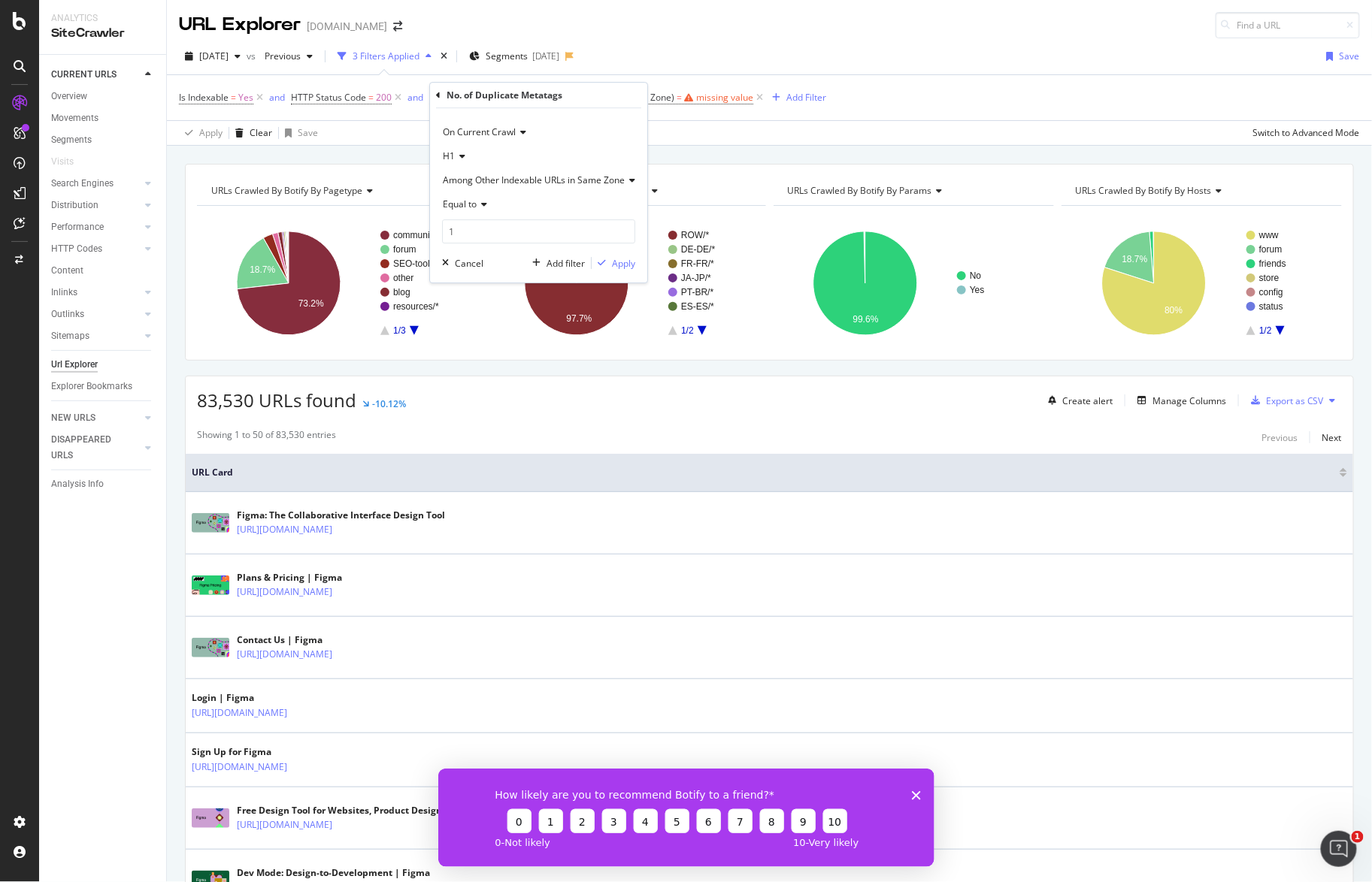
click at [628, 252] on div "On Current Crawl H1 Among Other Indexable URLs in Same Zone Equal to 1 Cancel A…" at bounding box center [538, 195] width 217 height 175
click at [637, 263] on div "On Current Crawl H1 Among Other Indexable URLs in Same Zone Equal to 1 Cancel A…" at bounding box center [538, 195] width 217 height 175
click at [618, 263] on div "Apply" at bounding box center [624, 264] width 24 height 13
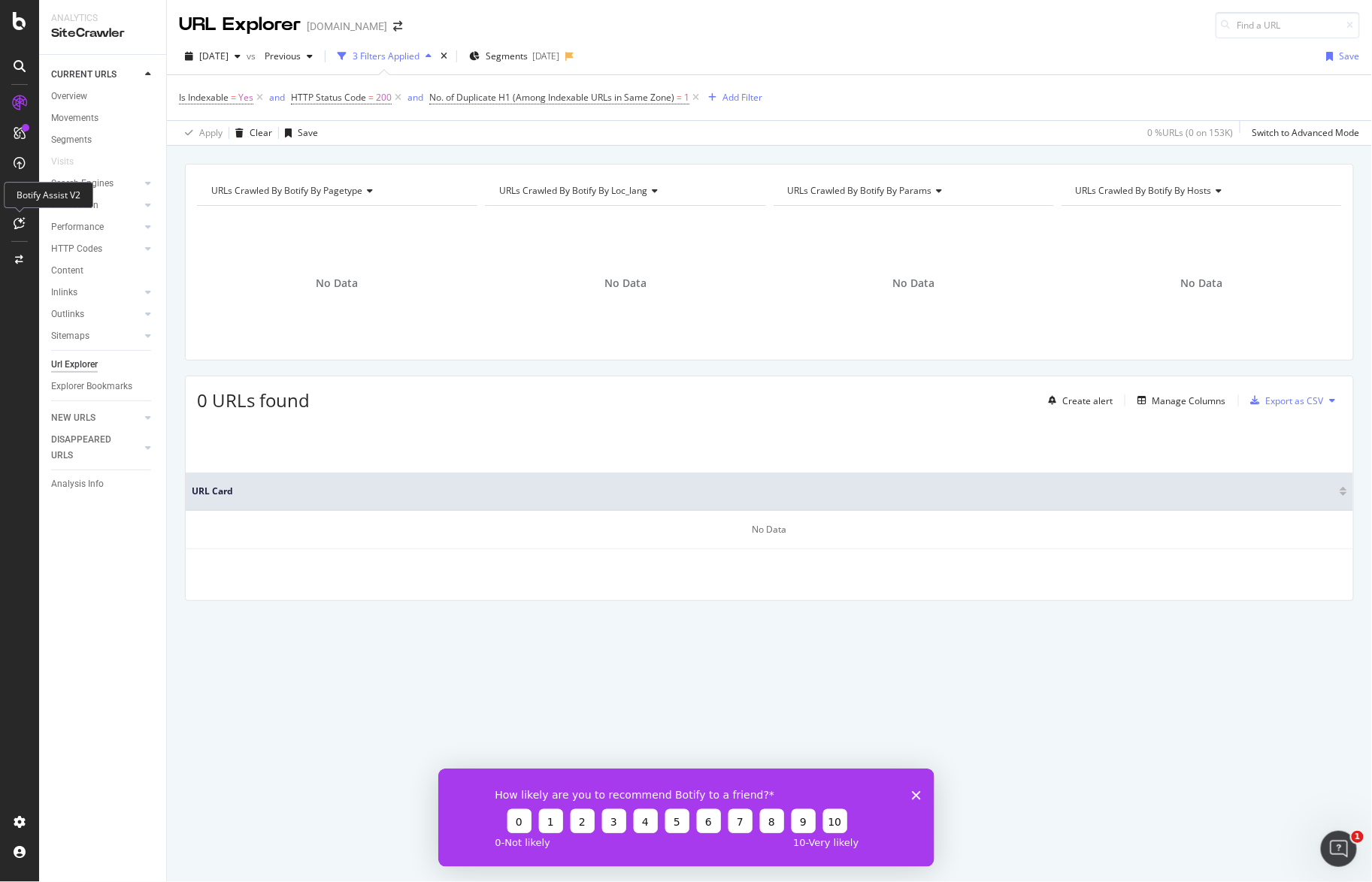
click at [16, 217] on icon at bounding box center [20, 223] width 11 height 12
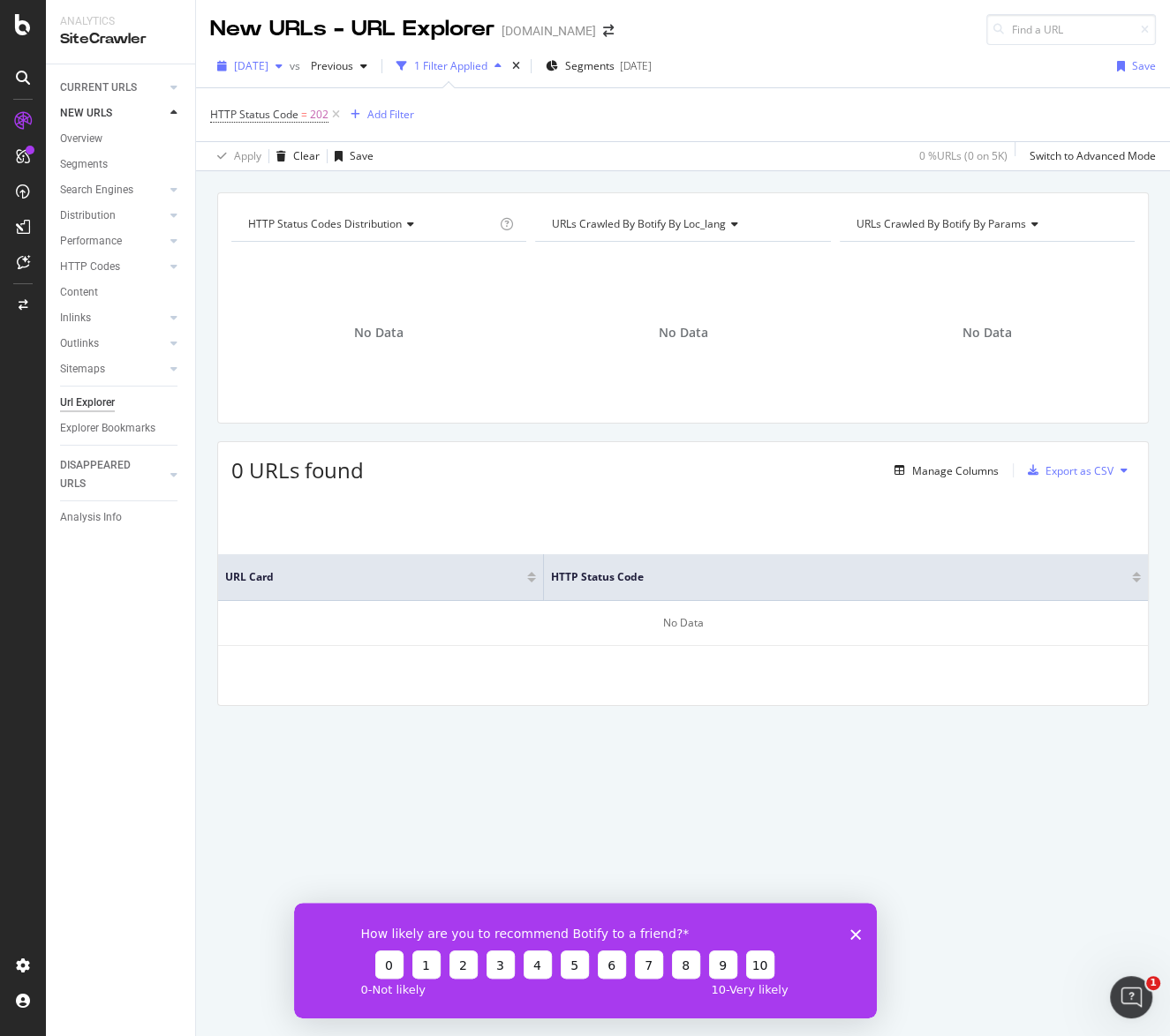
click at [268, 62] on span "[DATE]" at bounding box center [251, 66] width 34 height 15
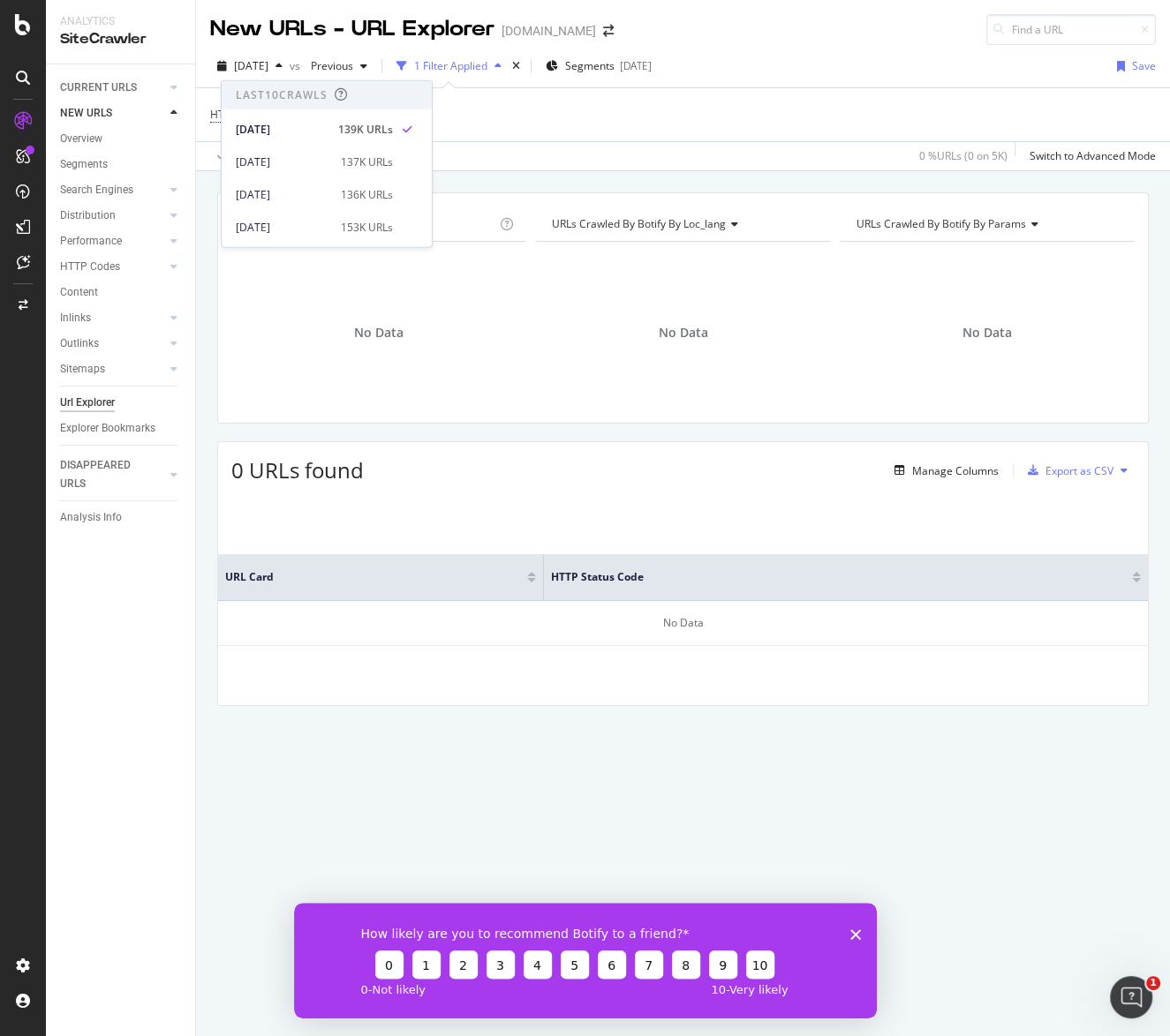
click at [638, 135] on div "HTTP Status Code = 202 Add Filter" at bounding box center [683, 114] width 945 height 53
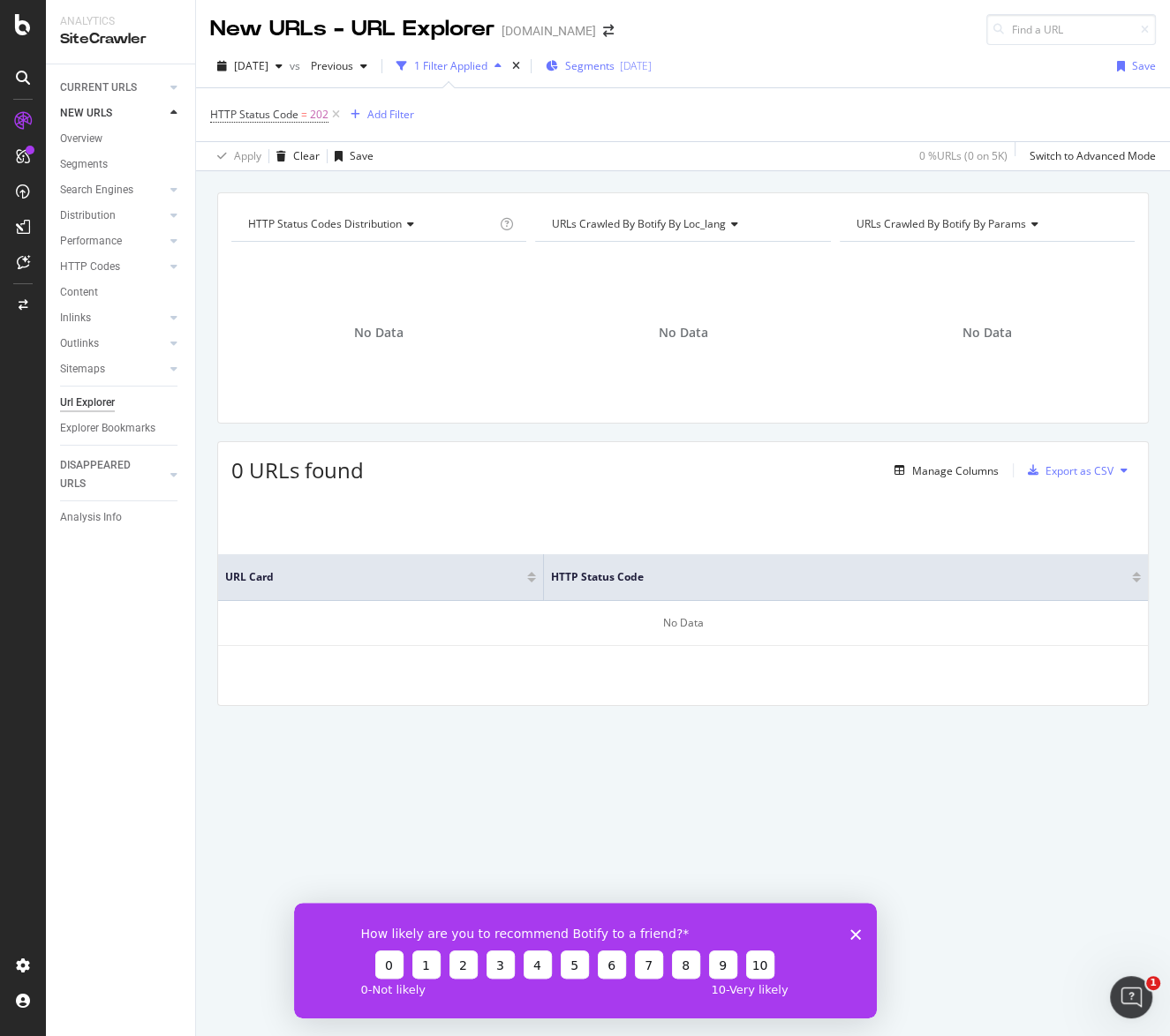
click at [614, 67] on span "Segments" at bounding box center [589, 66] width 49 height 15
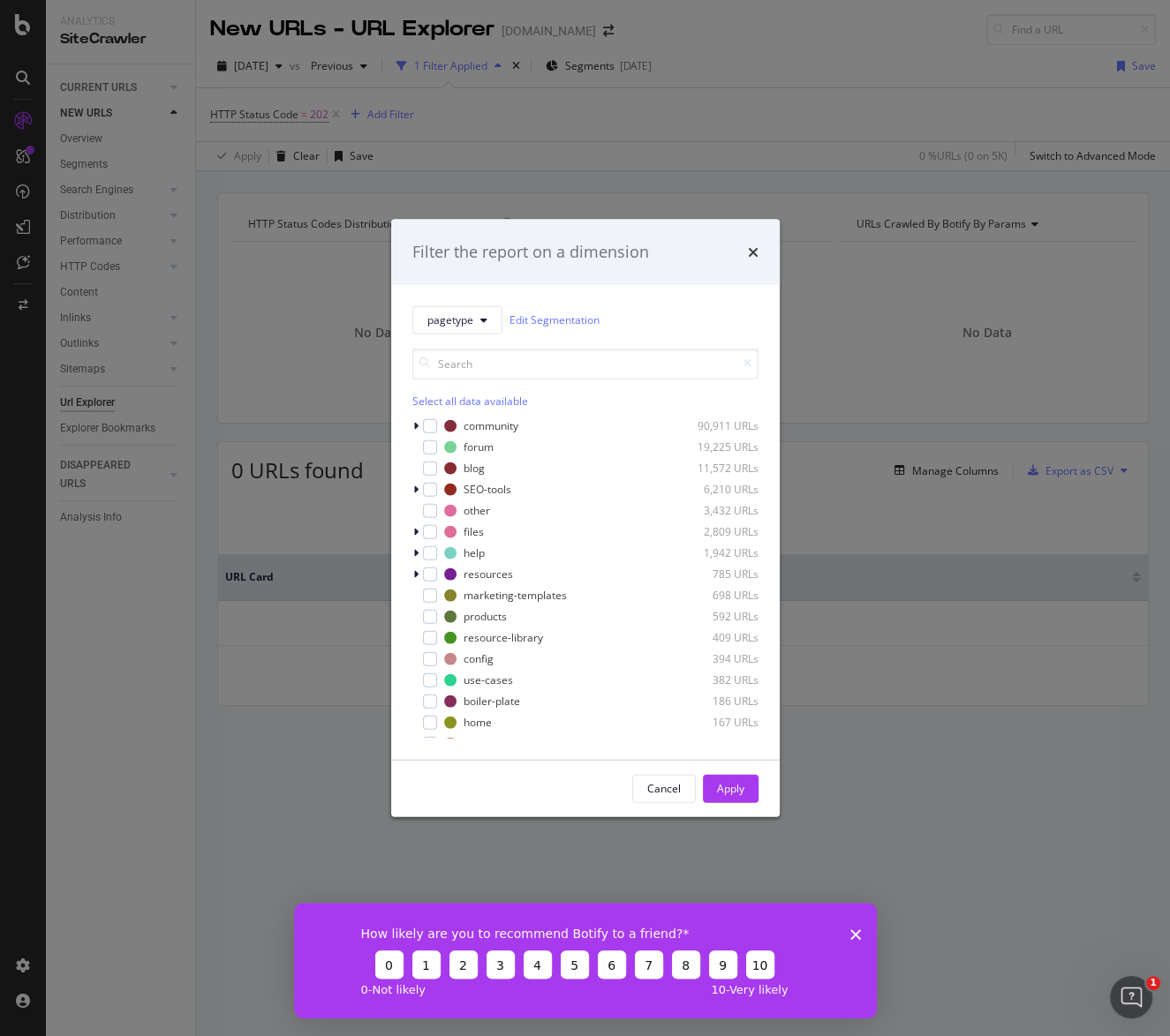
click at [761, 245] on div "Filter the report on a dimension" at bounding box center [585, 252] width 389 height 65
click at [753, 247] on icon "times" at bounding box center [752, 251] width 10 height 14
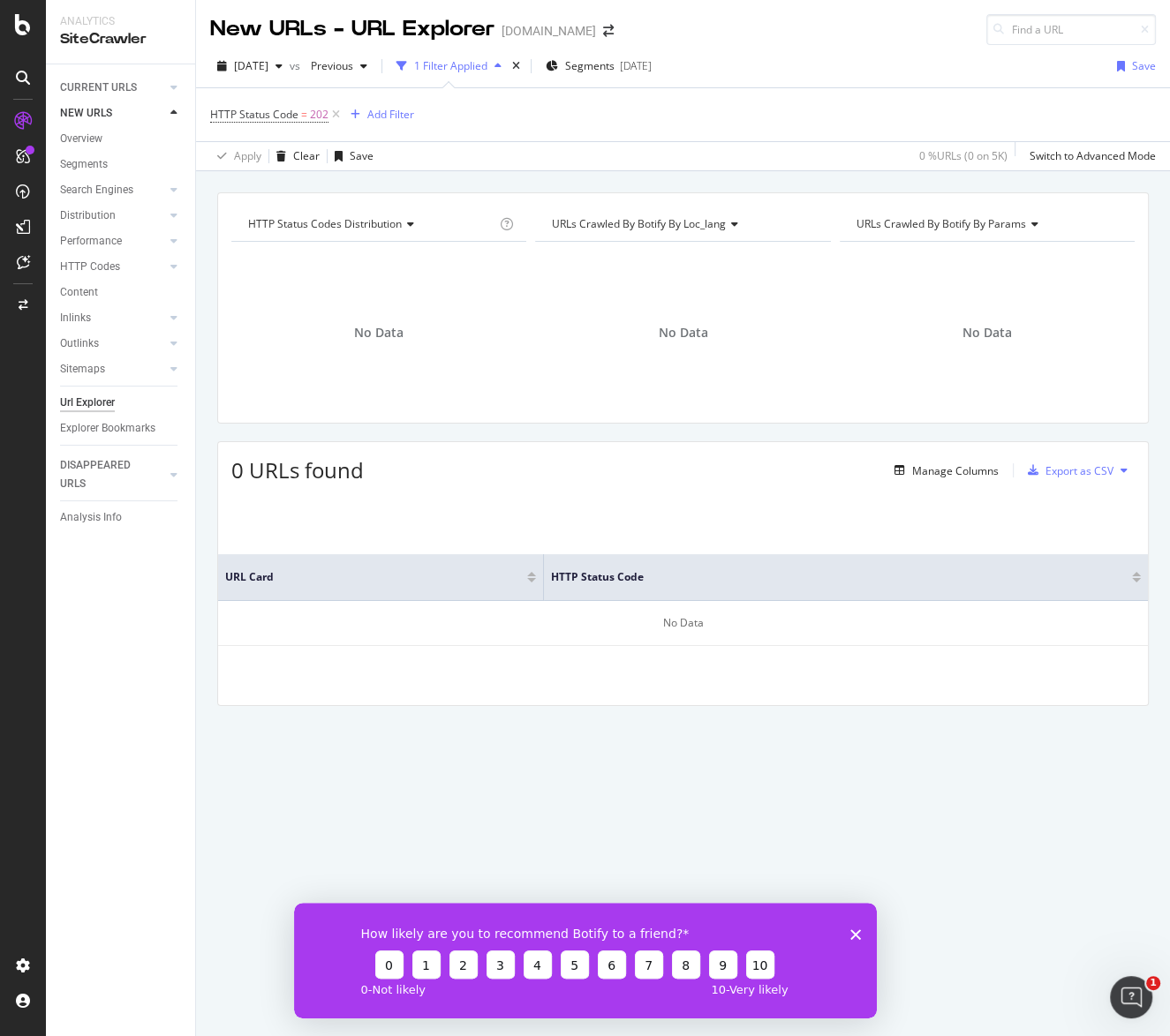
click at [471, 66] on div "1 Filter Applied" at bounding box center [450, 66] width 73 height 15
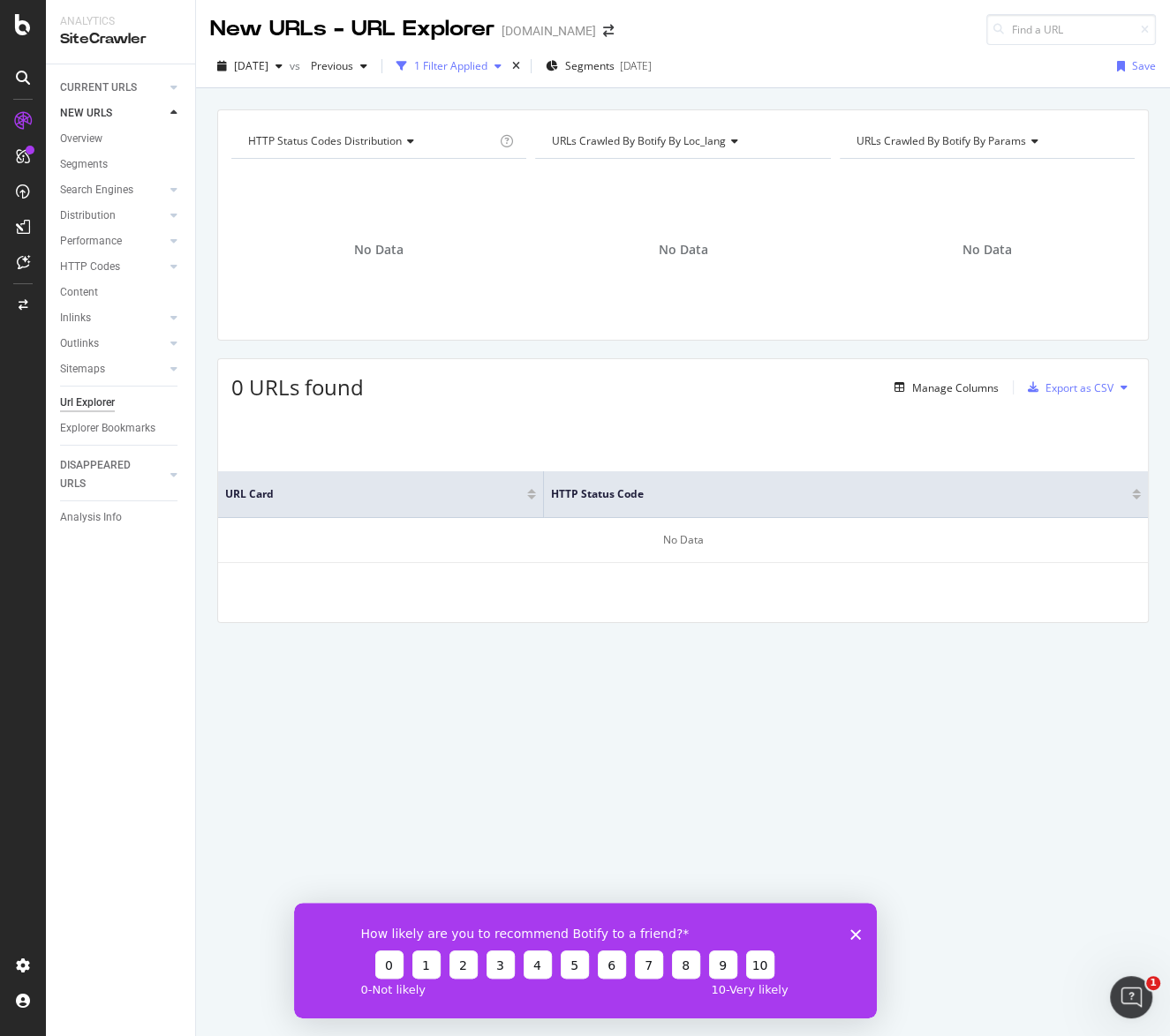
click at [471, 66] on div "1 Filter Applied" at bounding box center [450, 66] width 73 height 15
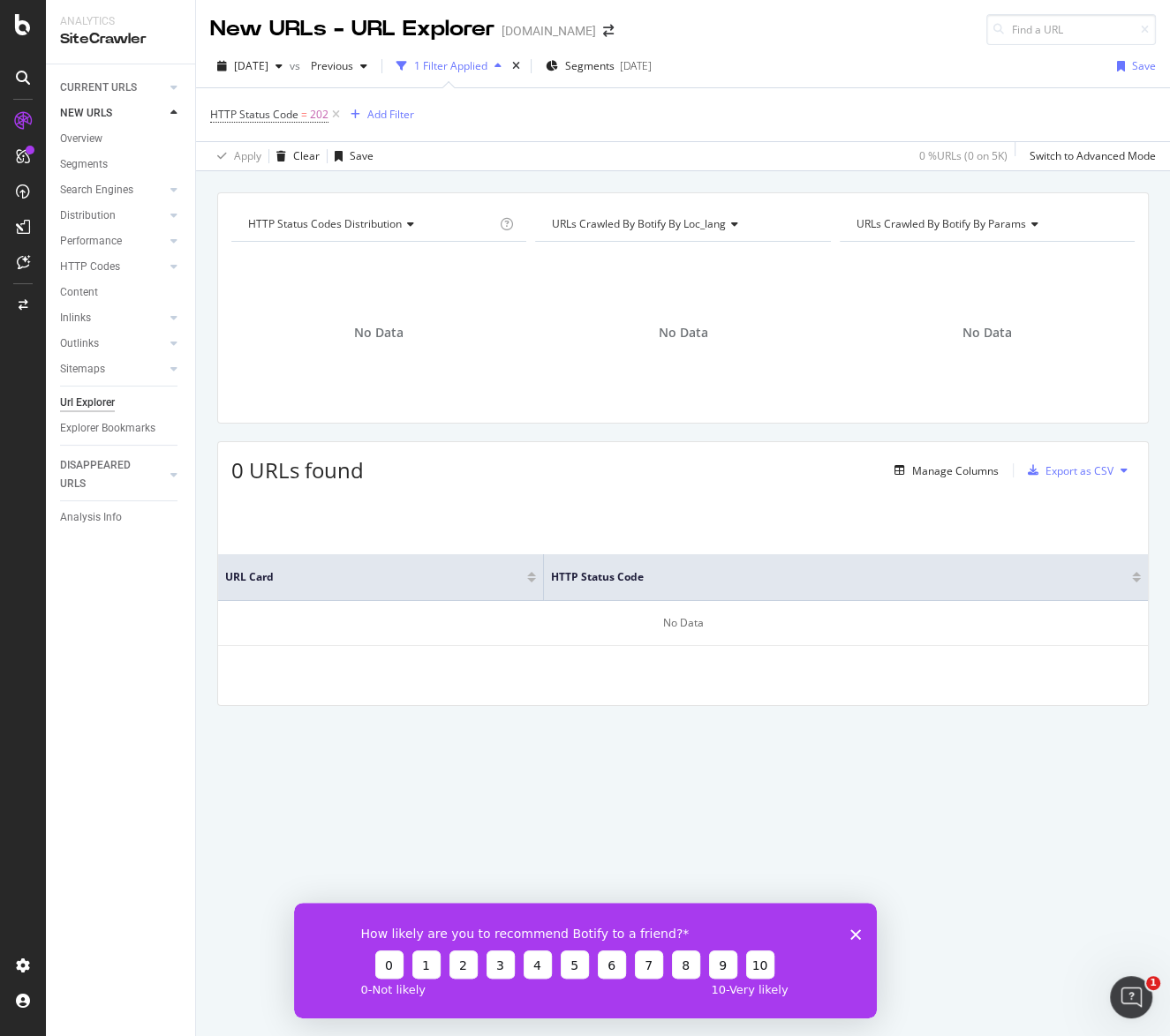
click at [92, 409] on div "Url Explorer" at bounding box center [87, 403] width 55 height 19
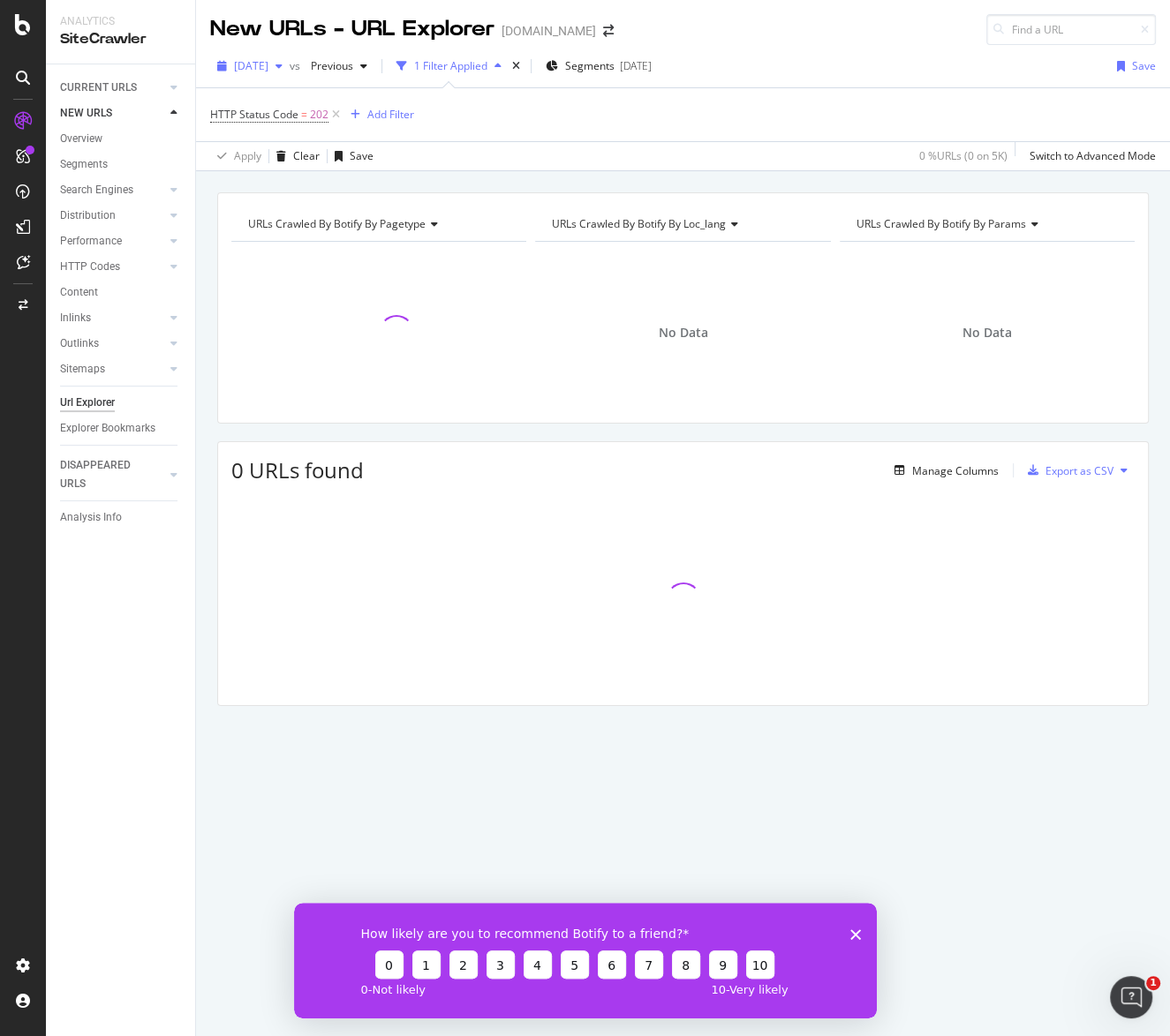
click at [289, 73] on div "[DATE]" at bounding box center [251, 66] width 80 height 27
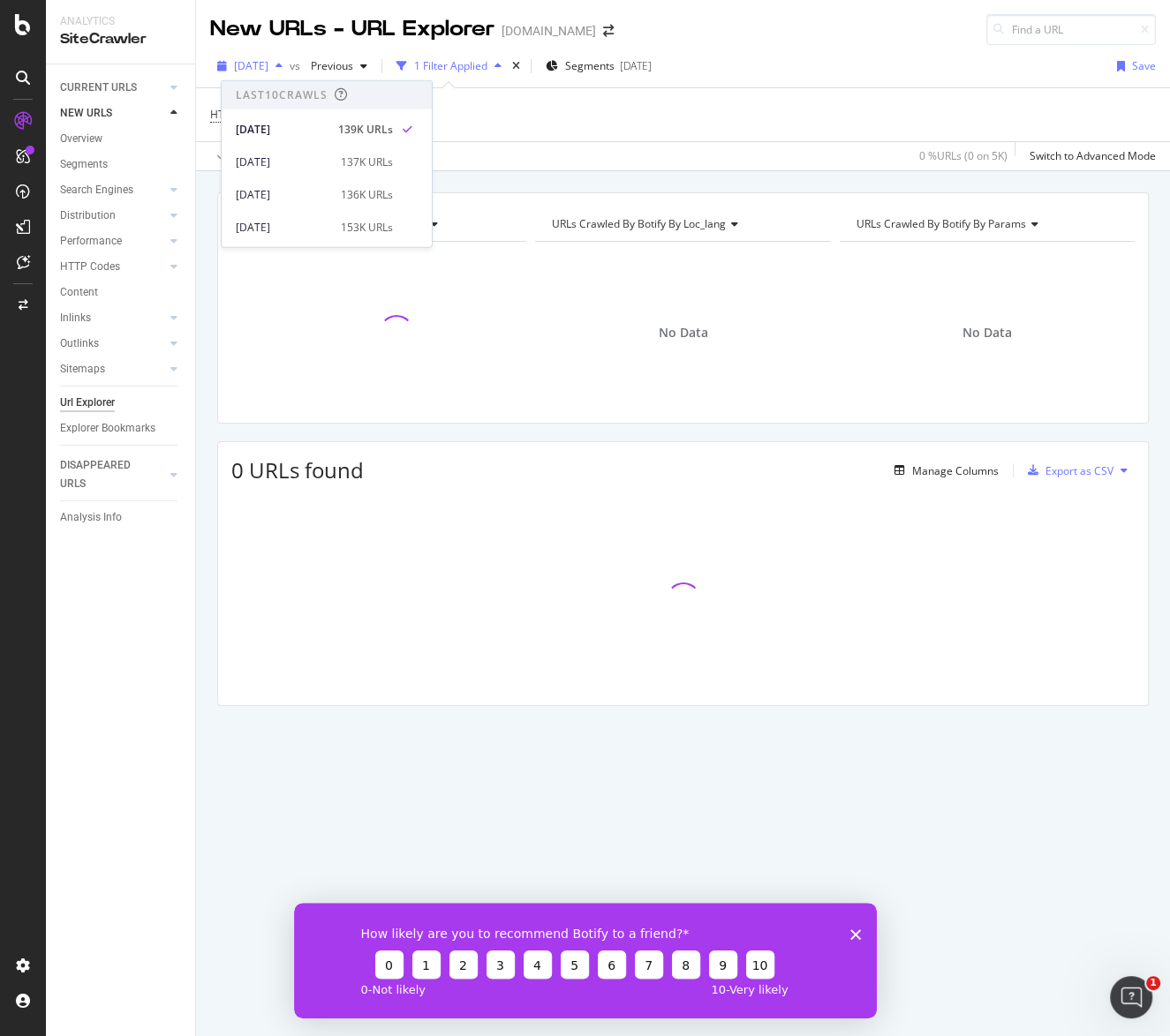
click at [268, 70] on span "[DATE]" at bounding box center [251, 66] width 34 height 15
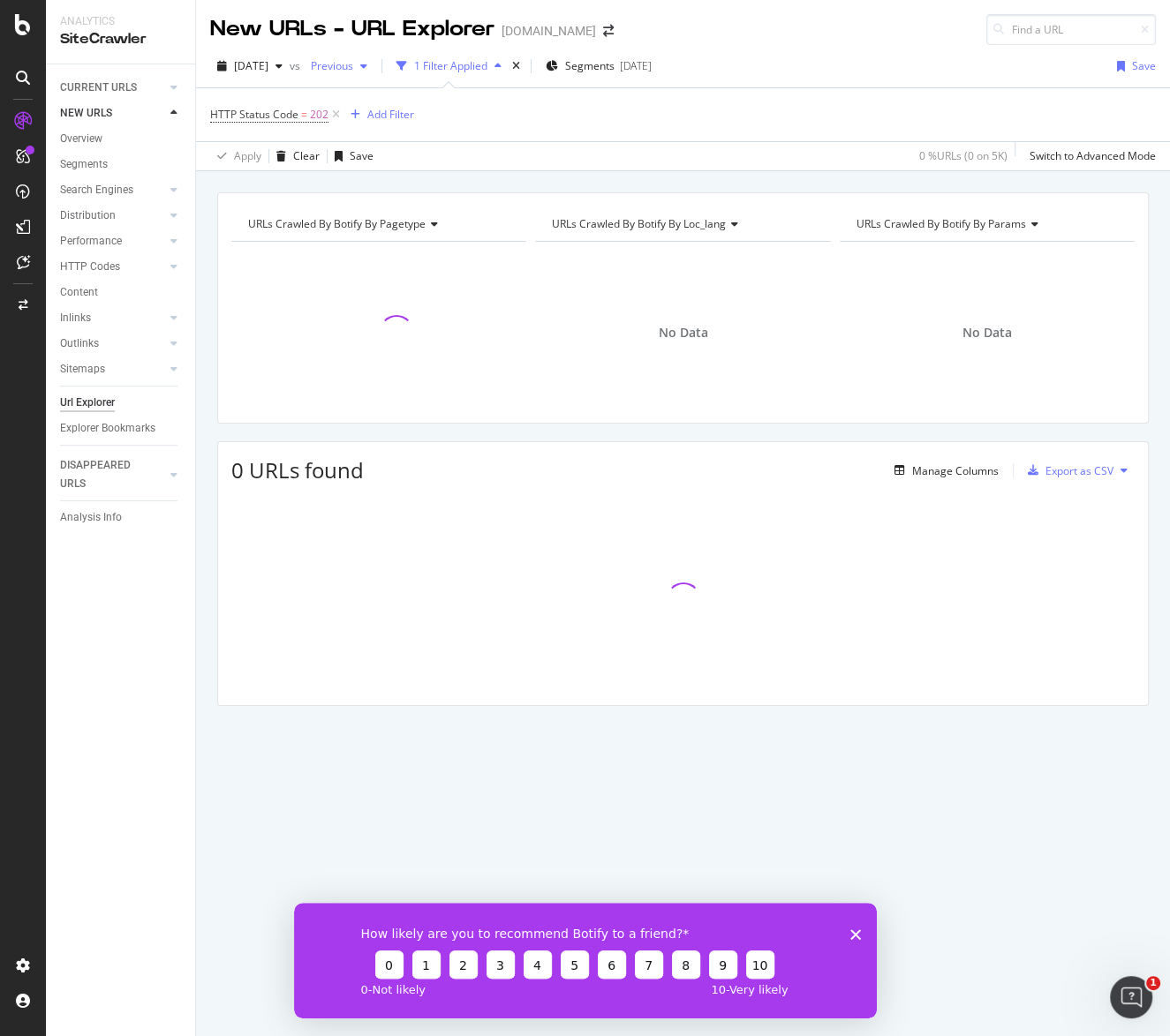
click at [375, 59] on div "Previous" at bounding box center [339, 66] width 71 height 27
click at [289, 63] on div "button" at bounding box center [278, 66] width 21 height 10
click at [121, 29] on div "SiteCrawler" at bounding box center [121, 39] width 121 height 20
click at [79, 32] on div "SiteCrawler" at bounding box center [121, 39] width 121 height 20
click at [84, 36] on div "SiteCrawler" at bounding box center [121, 39] width 121 height 20
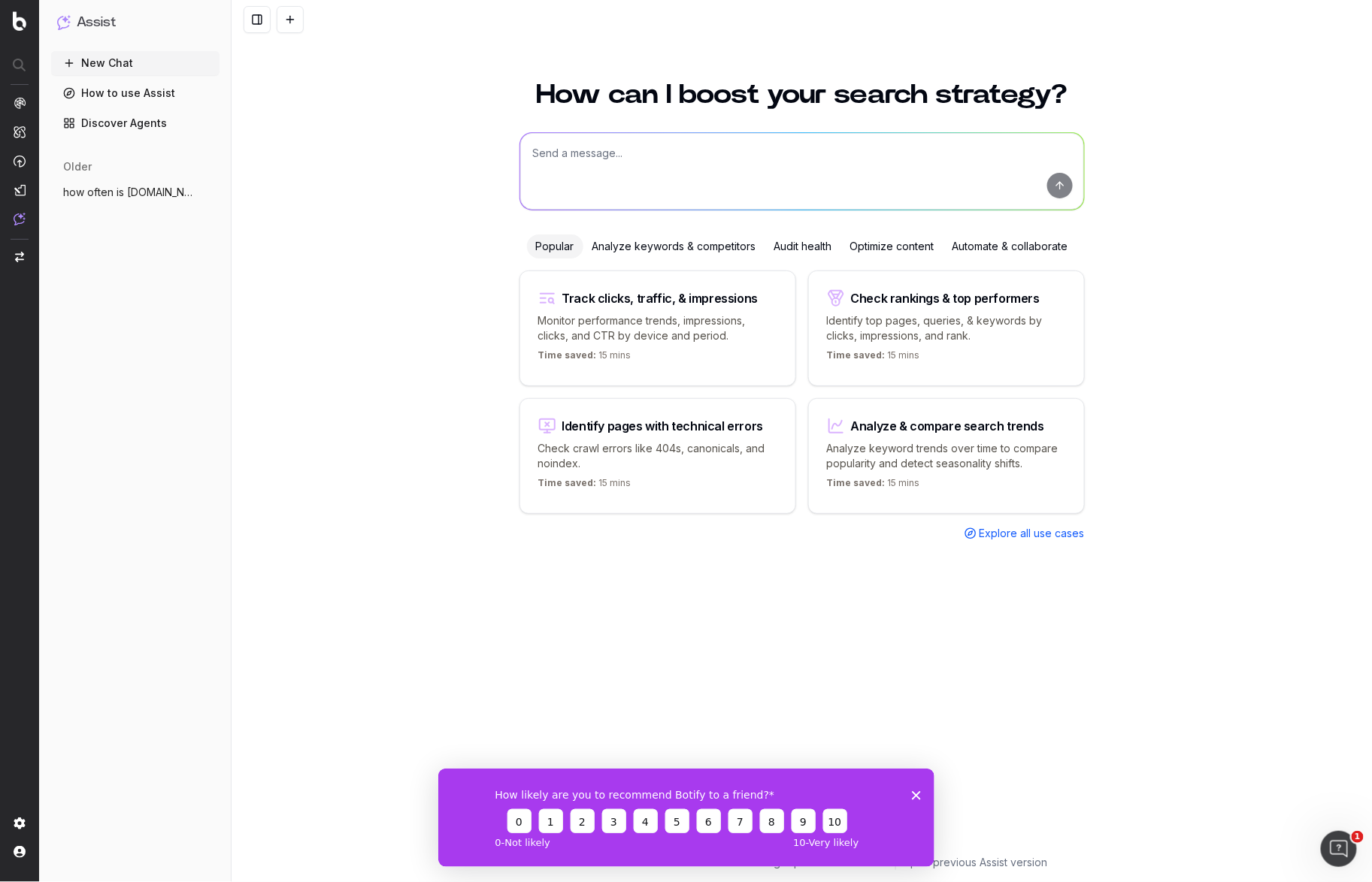
click at [708, 137] on textarea at bounding box center [803, 171] width 564 height 77
type textarea "can you help me understand where soft 404s are coming from?"
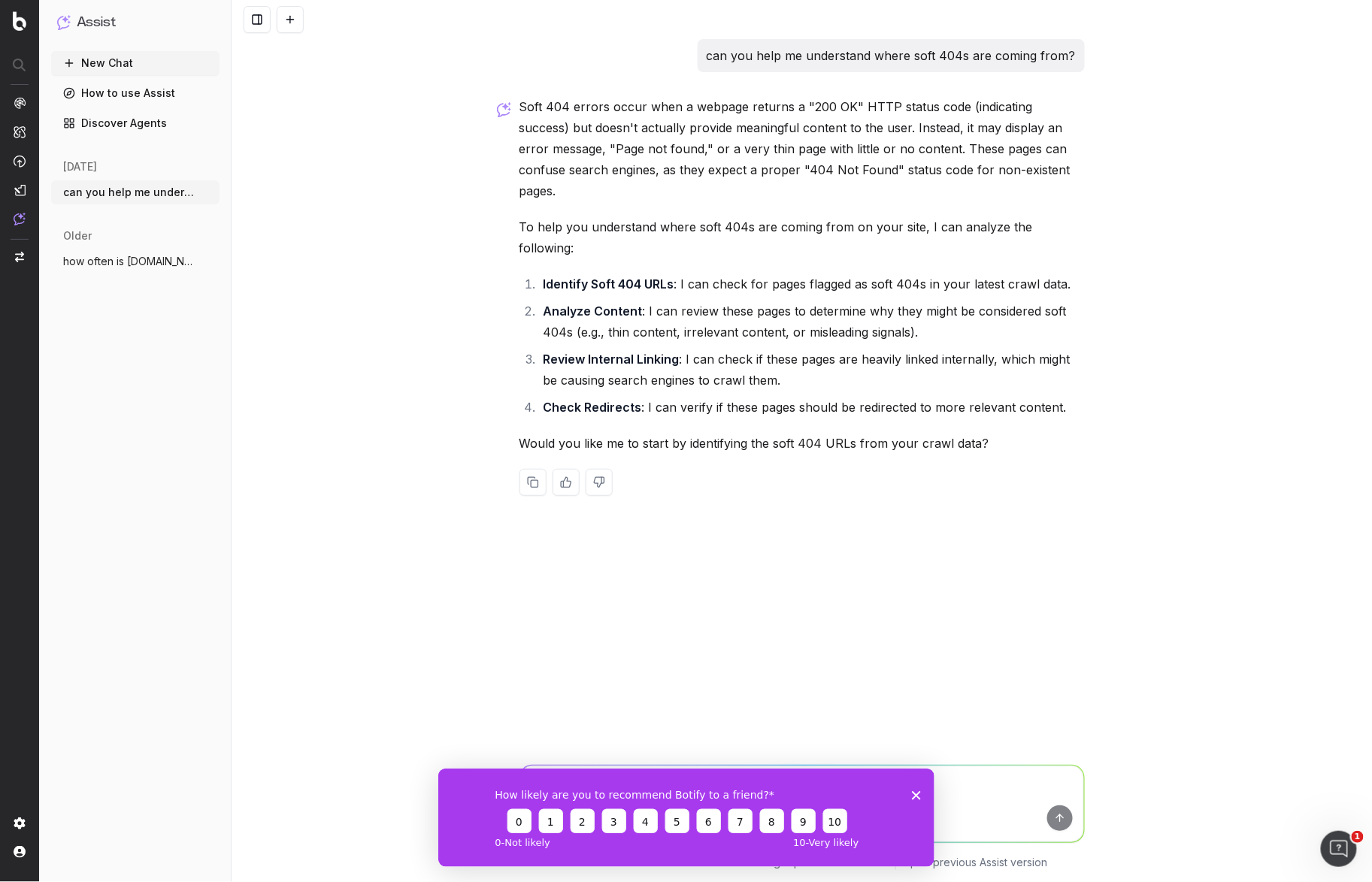
click at [987, 777] on textarea at bounding box center [803, 804] width 564 height 77
type textarea "yes"
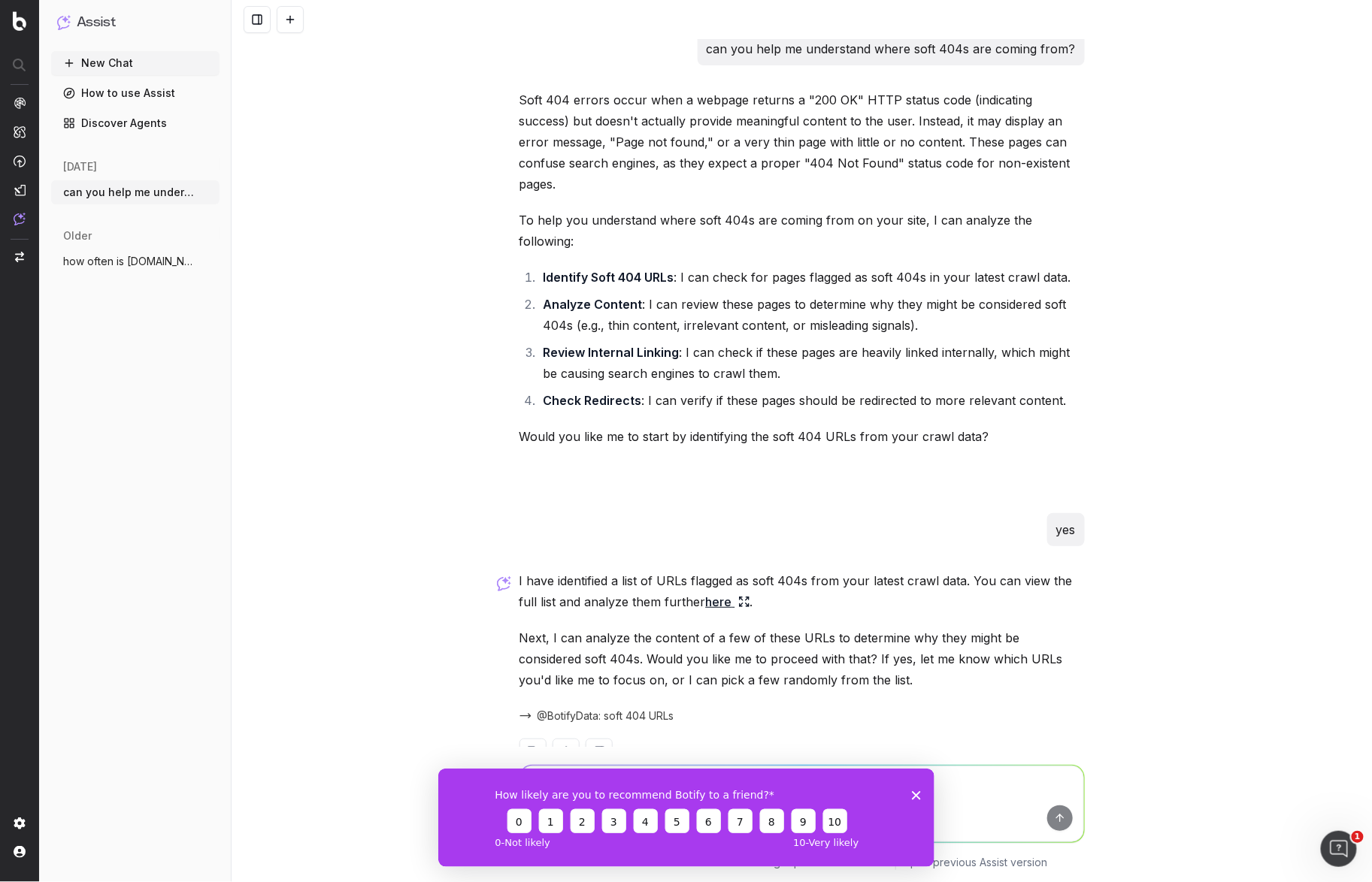
scroll to position [6, 0]
